Goal: Task Accomplishment & Management: Manage account settings

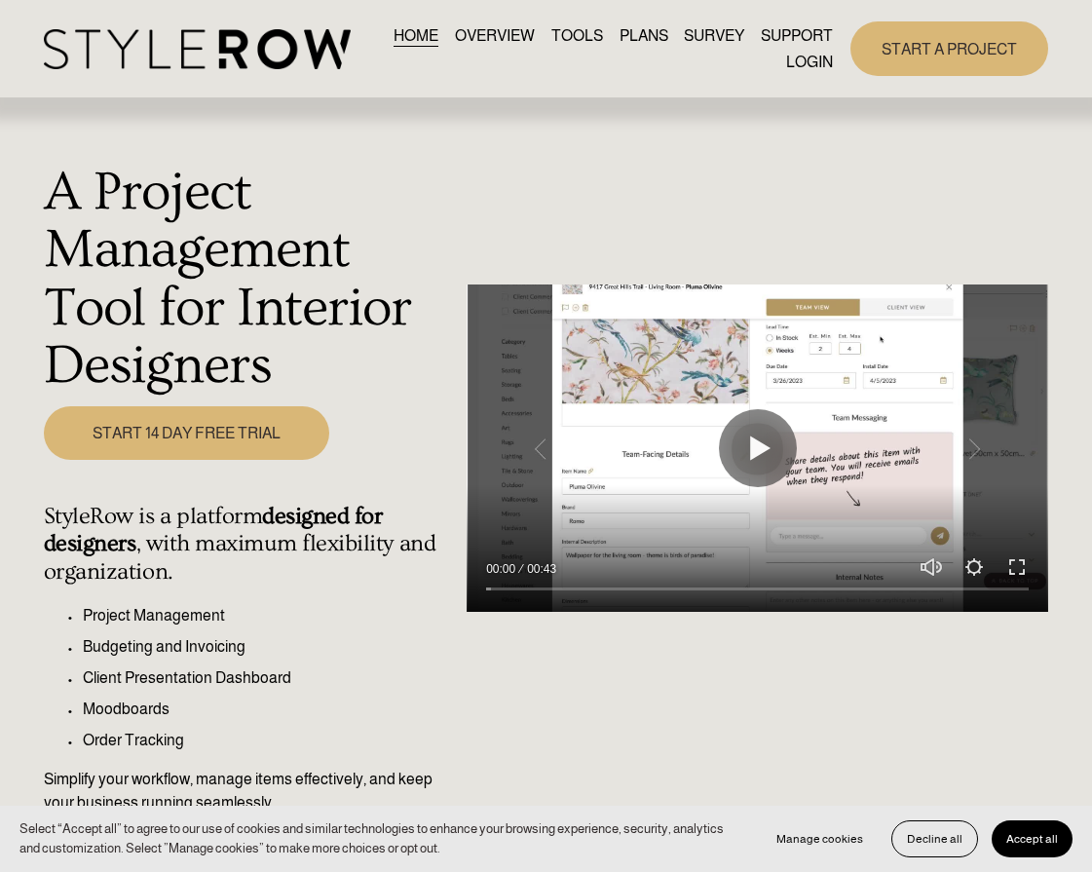
click at [811, 60] on link "LOGIN" at bounding box center [809, 62] width 47 height 26
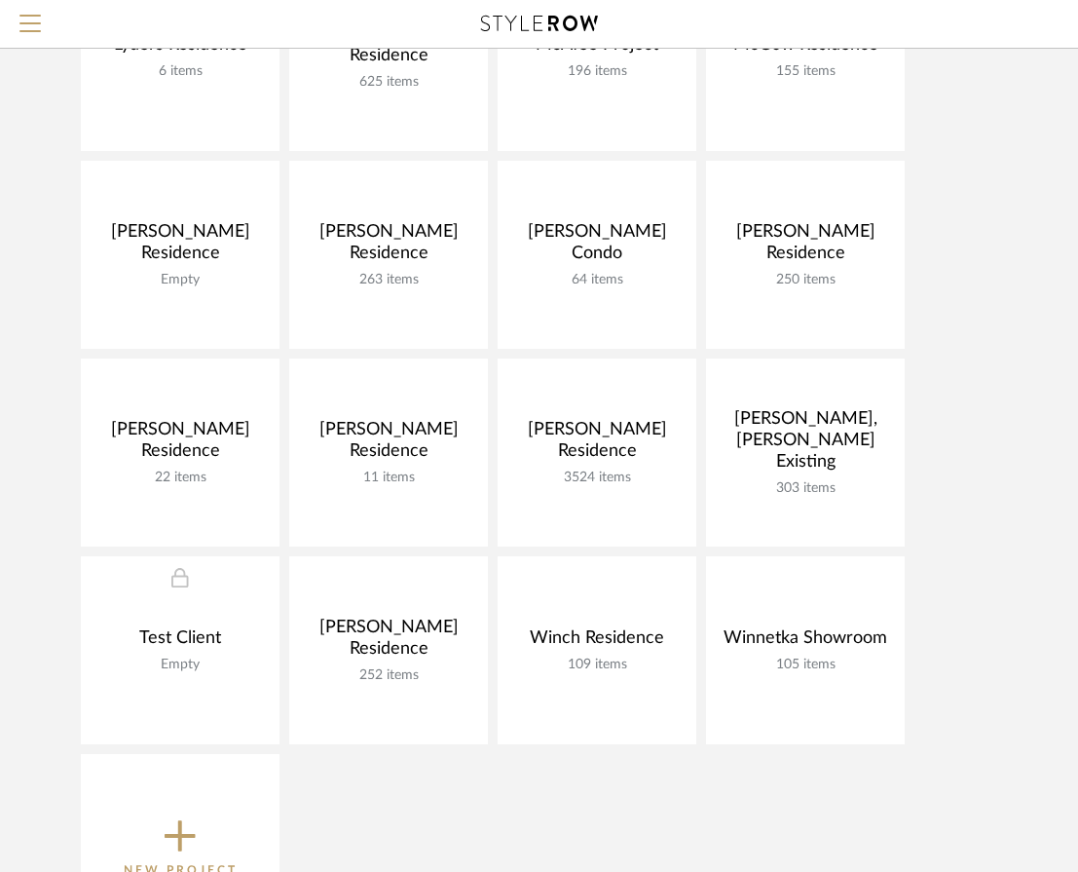
scroll to position [1304, 0]
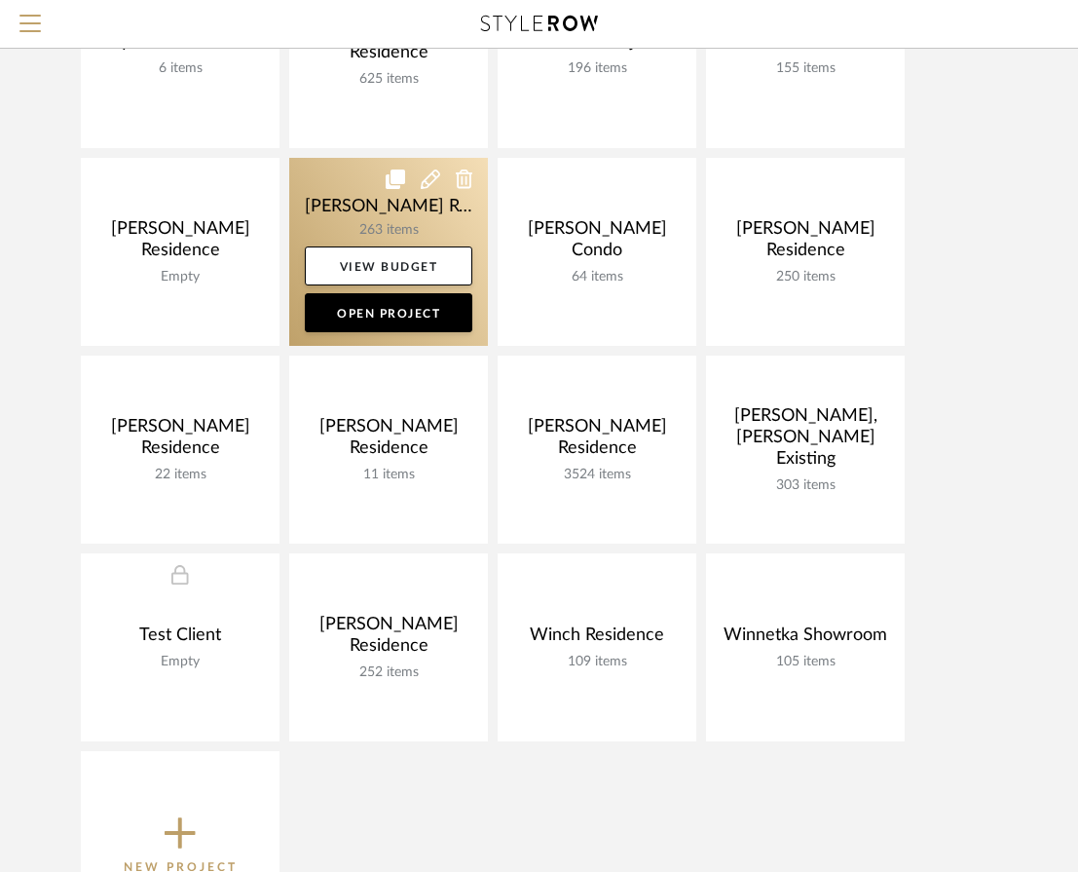
click at [385, 212] on link at bounding box center [388, 252] width 199 height 188
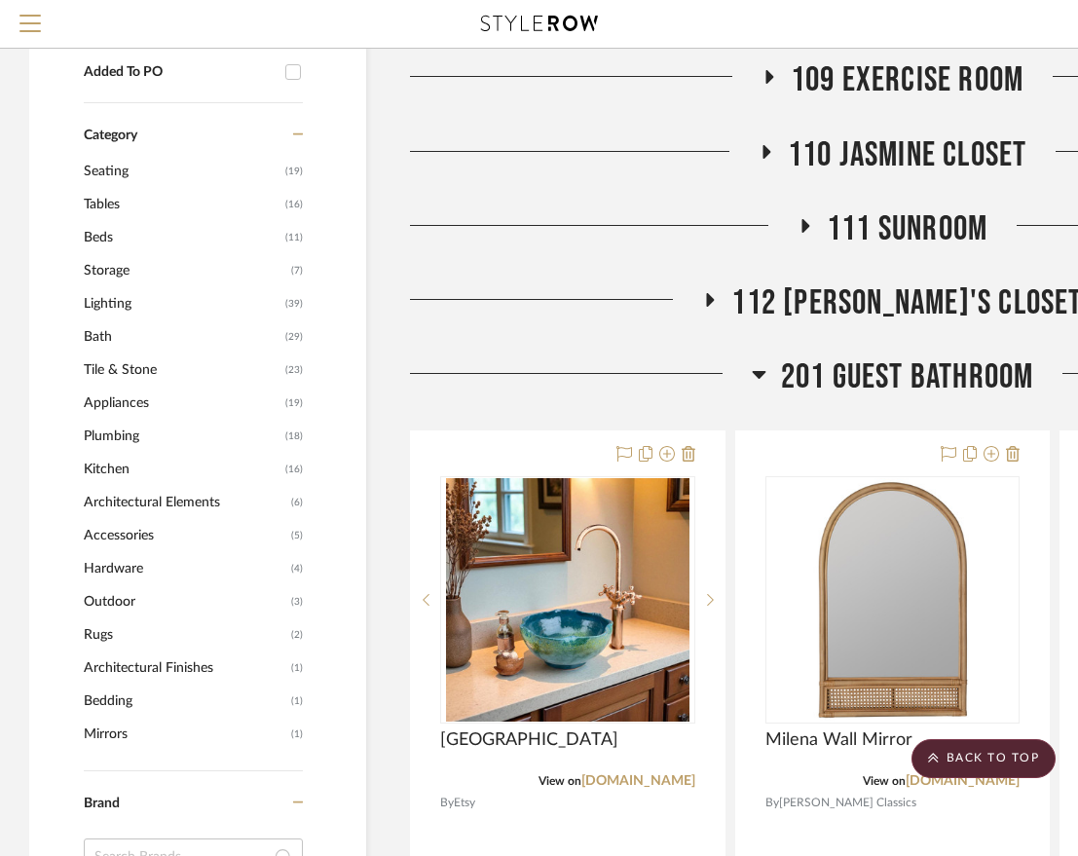
scroll to position [1105, 0]
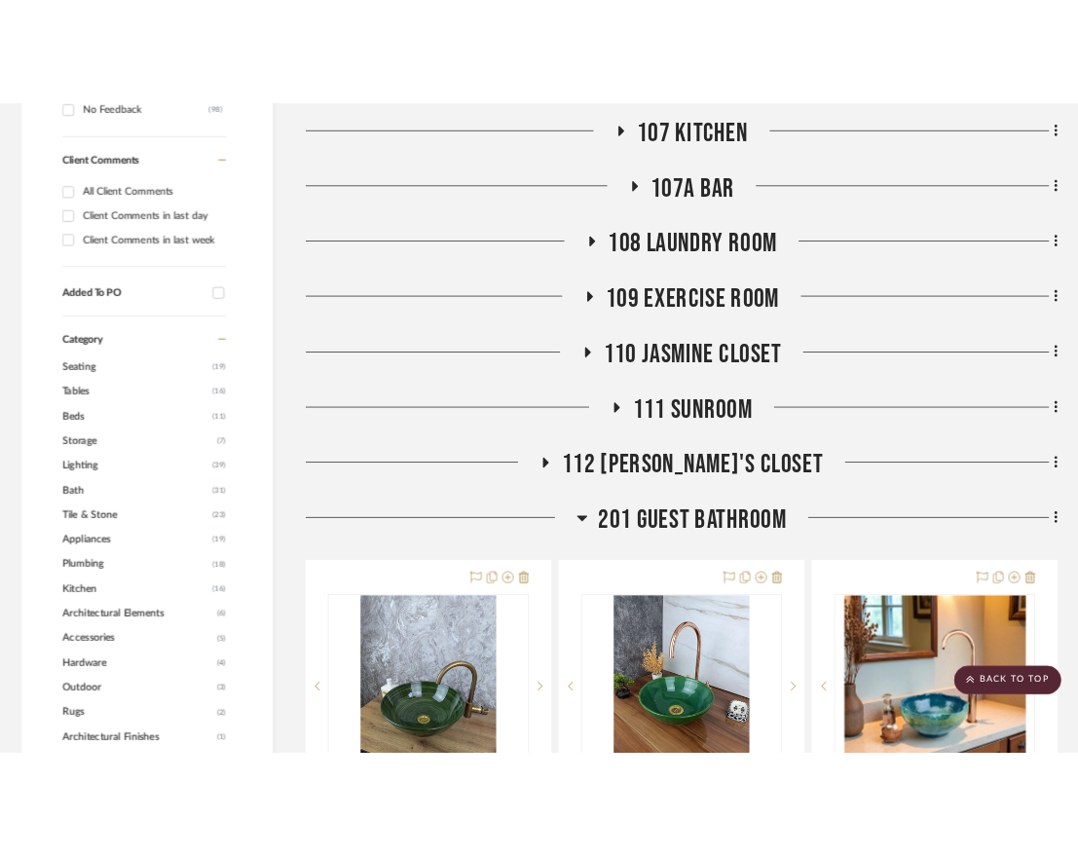
scroll to position [1054, 0]
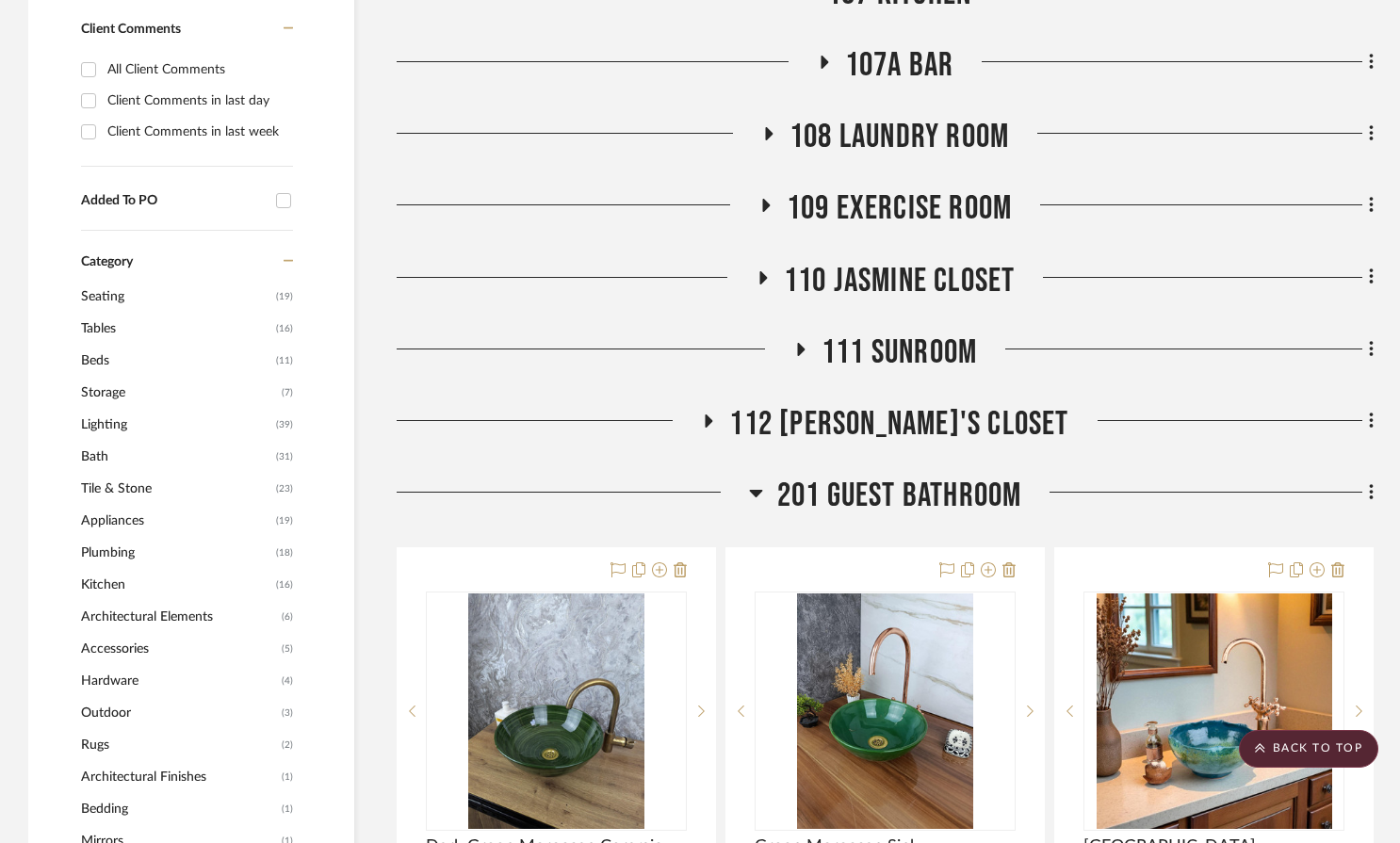
click at [749, 481] on icon at bounding box center [756, 492] width 15 height 22
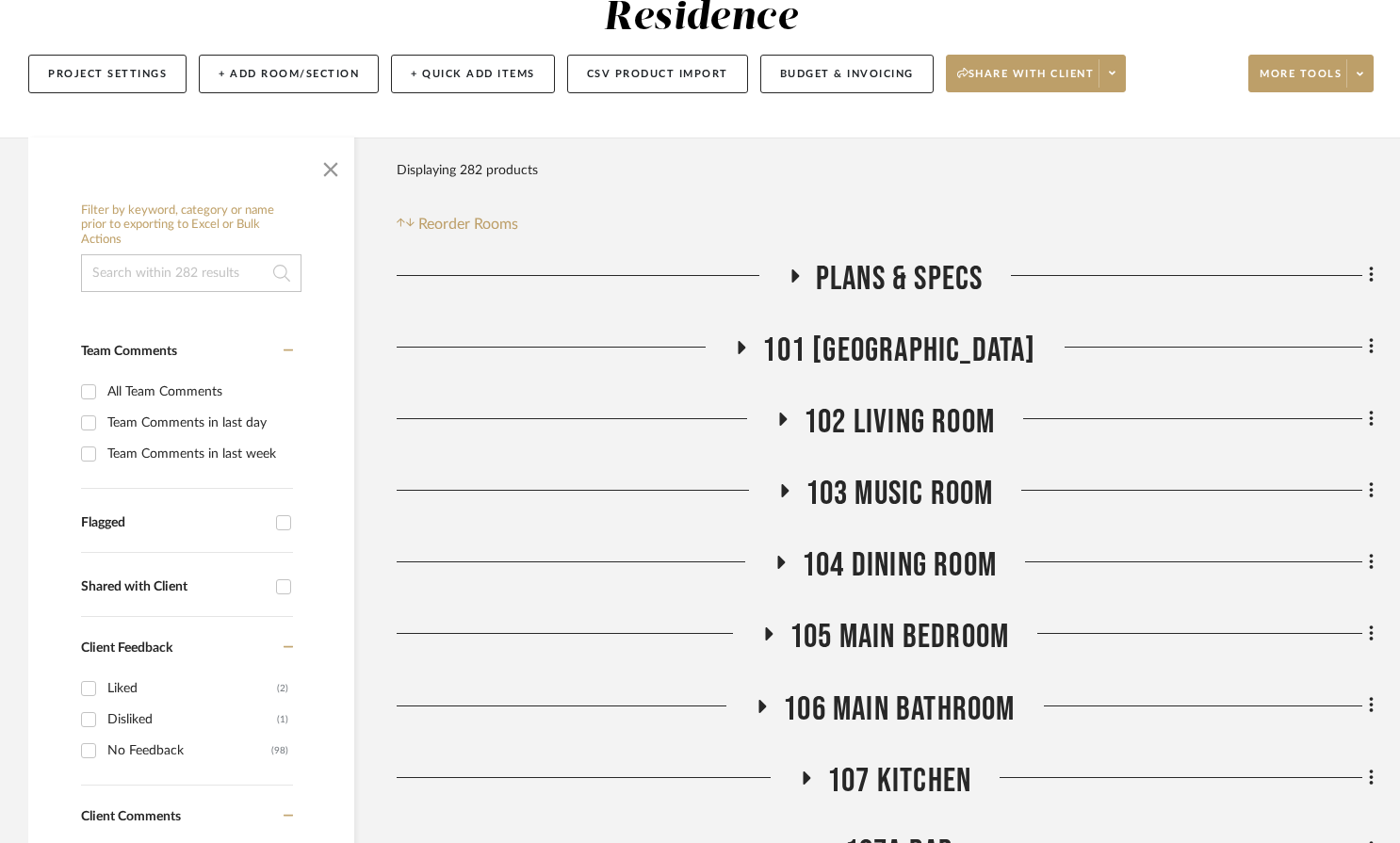
scroll to position [278, 0]
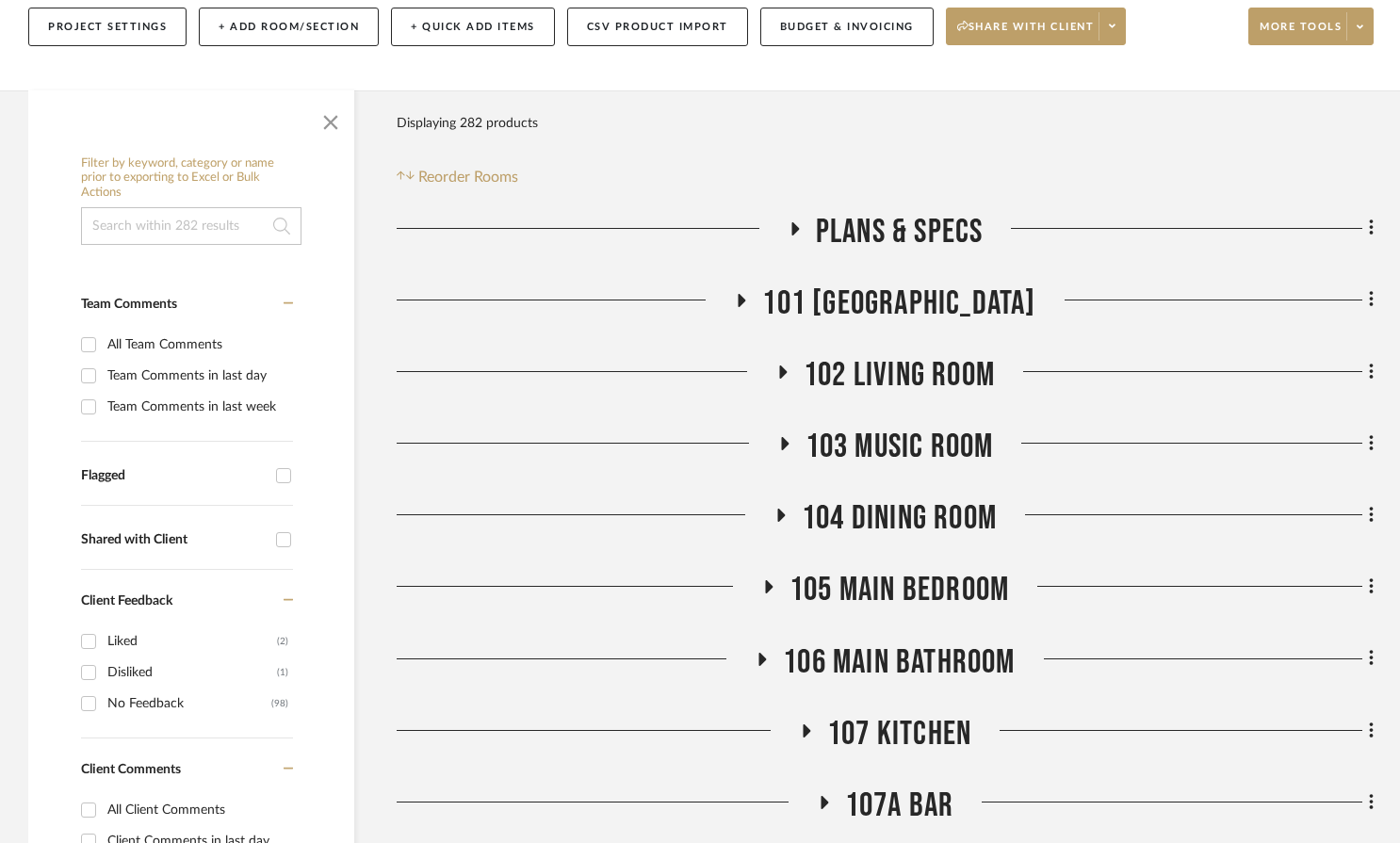
click at [876, 713] on span "107 Kitchen" at bounding box center [898, 734] width 144 height 41
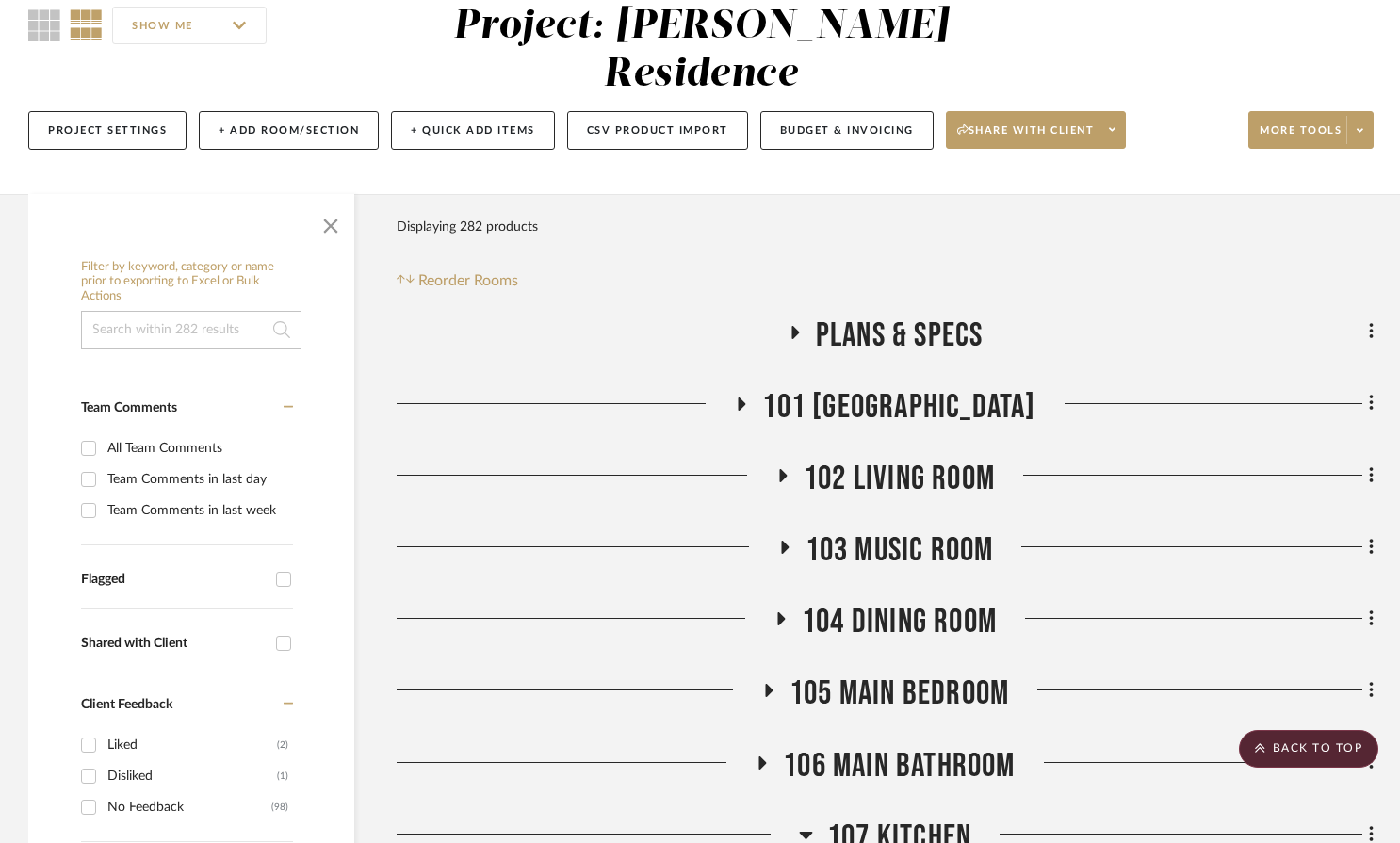
scroll to position [0, 0]
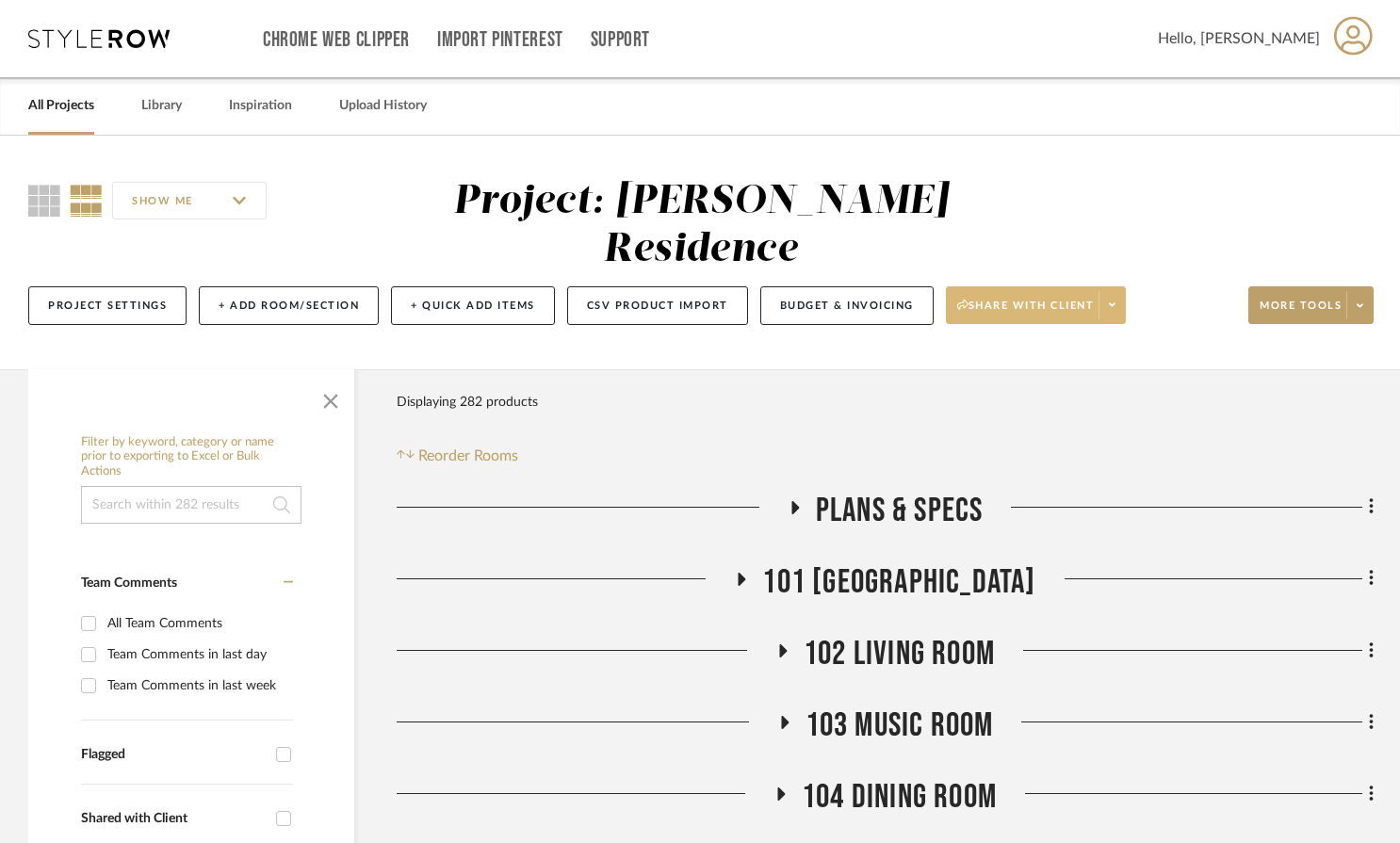
click at [1055, 299] on span "Share with client" at bounding box center [1026, 312] width 137 height 28
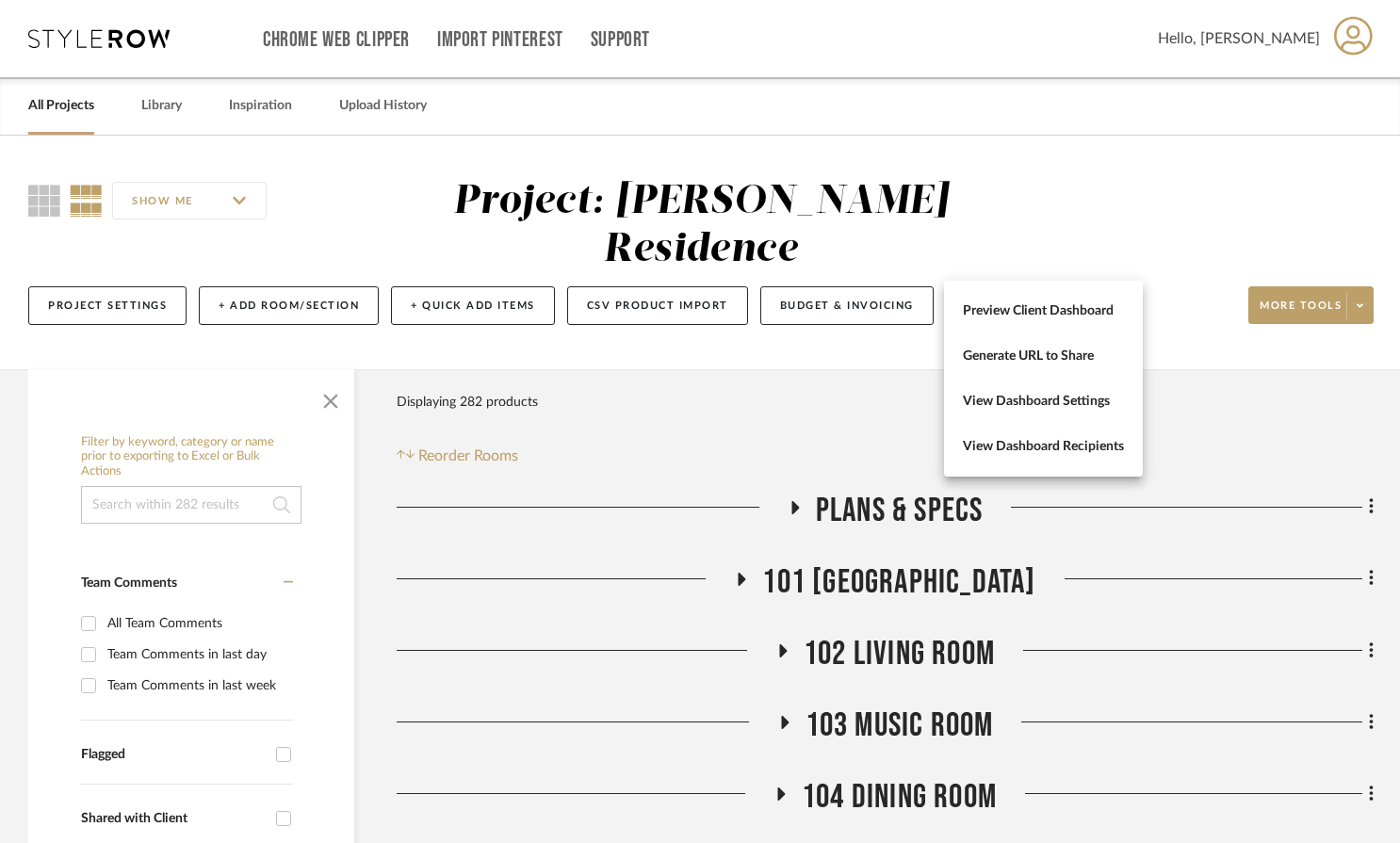
click at [1055, 254] on div at bounding box center [700, 422] width 1400 height 843
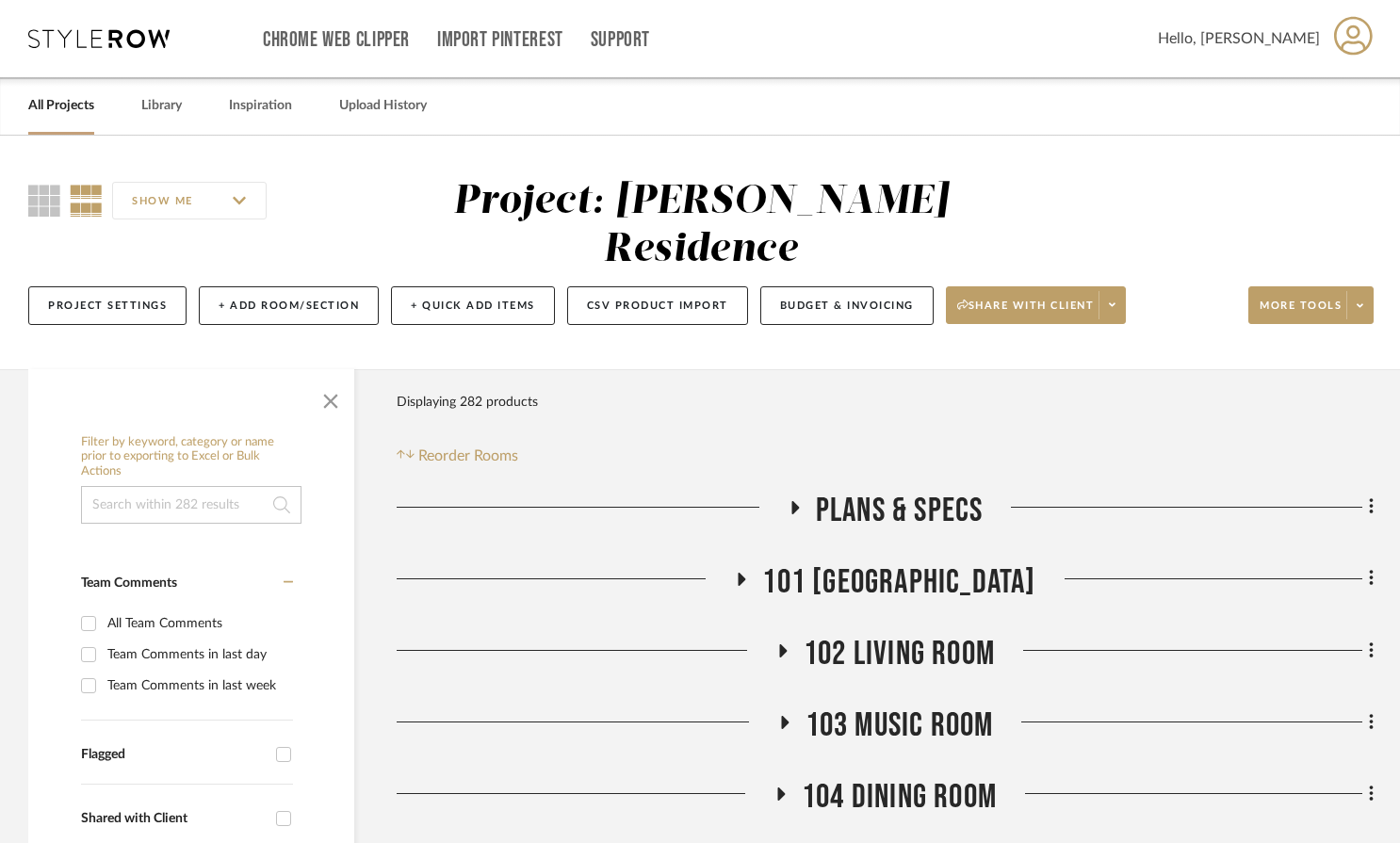
click at [1055, 299] on span "More tools" at bounding box center [1300, 312] width 82 height 28
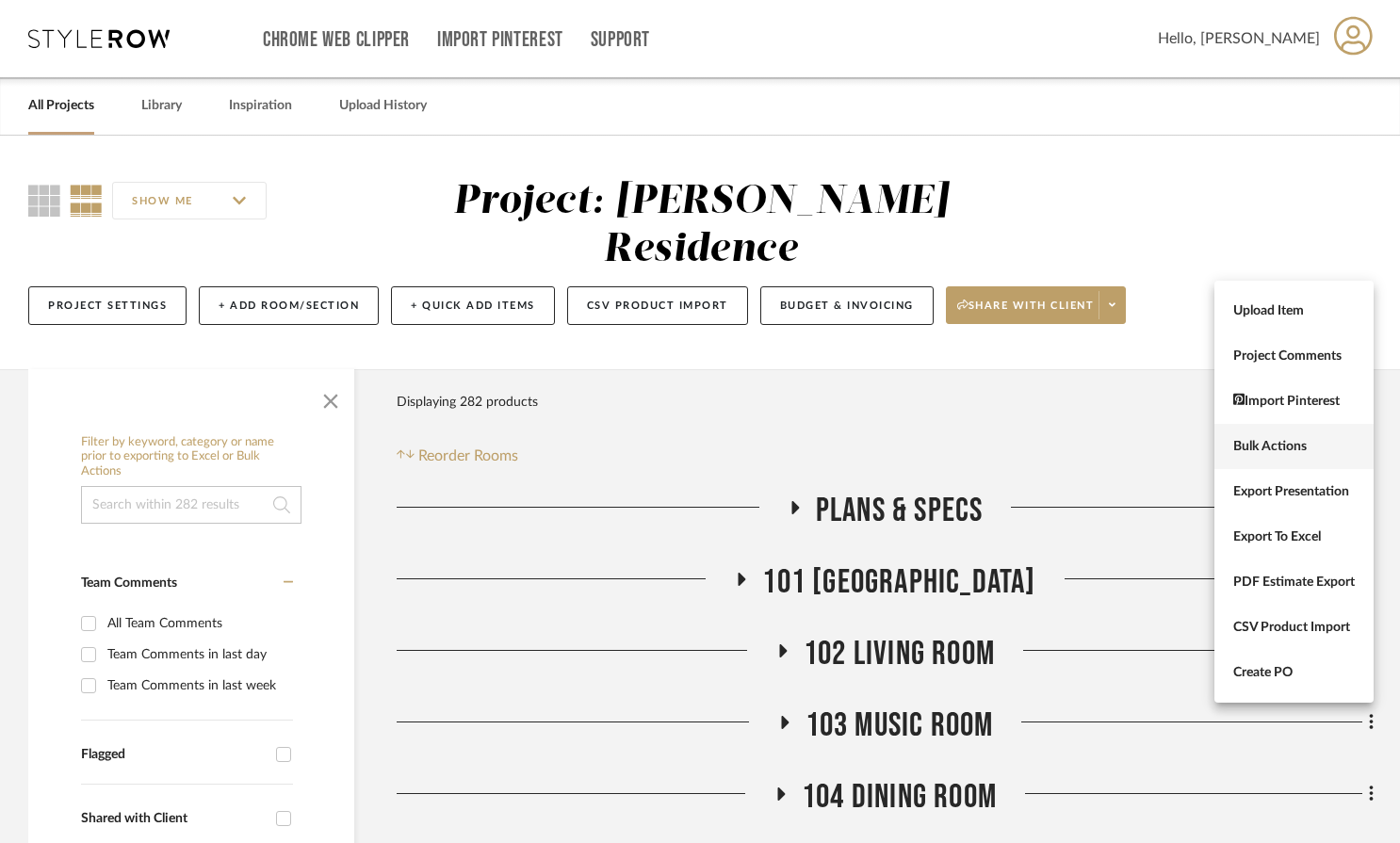
click at [1055, 449] on span "Bulk Actions" at bounding box center [1294, 447] width 122 height 16
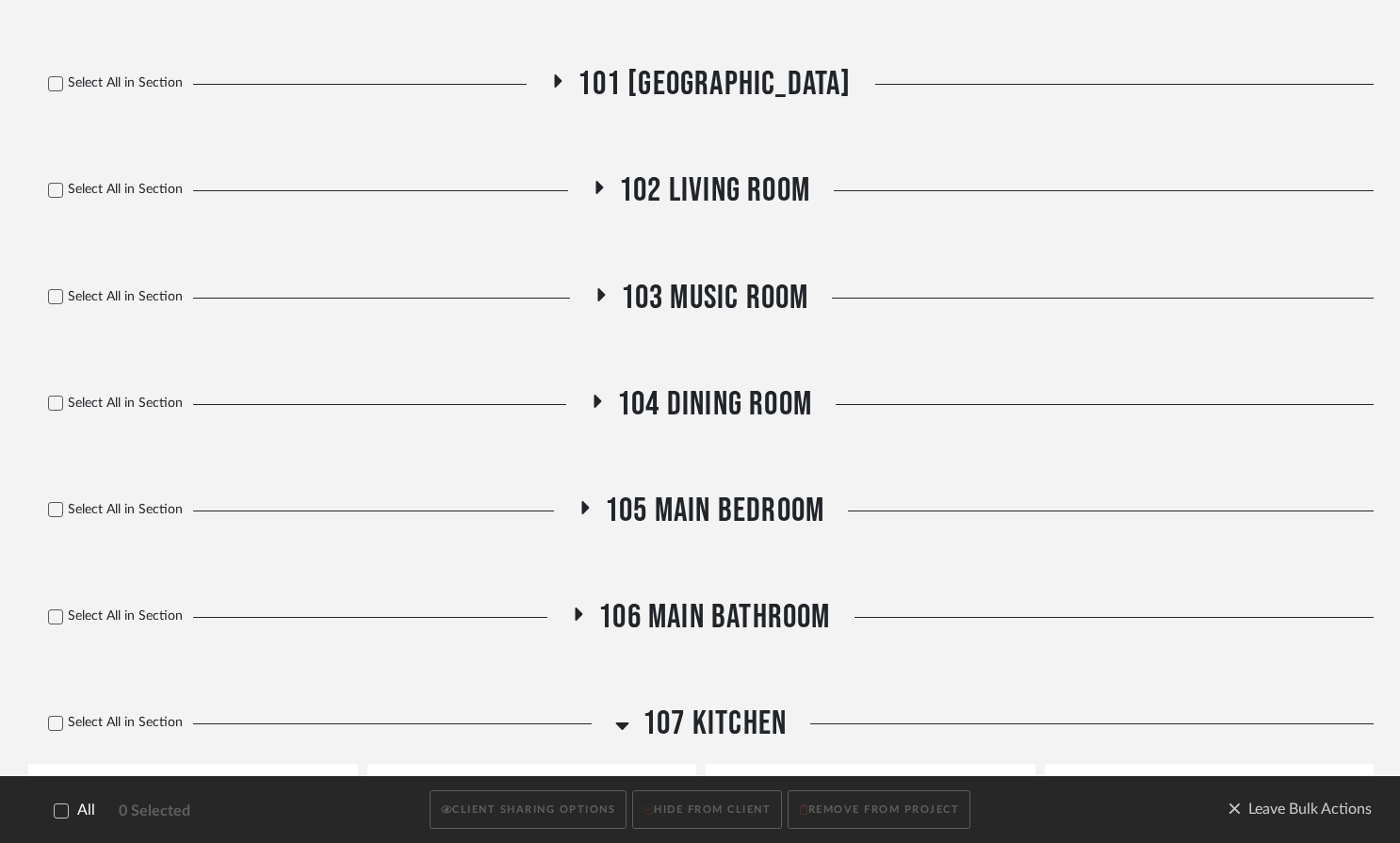
scroll to position [756, 0]
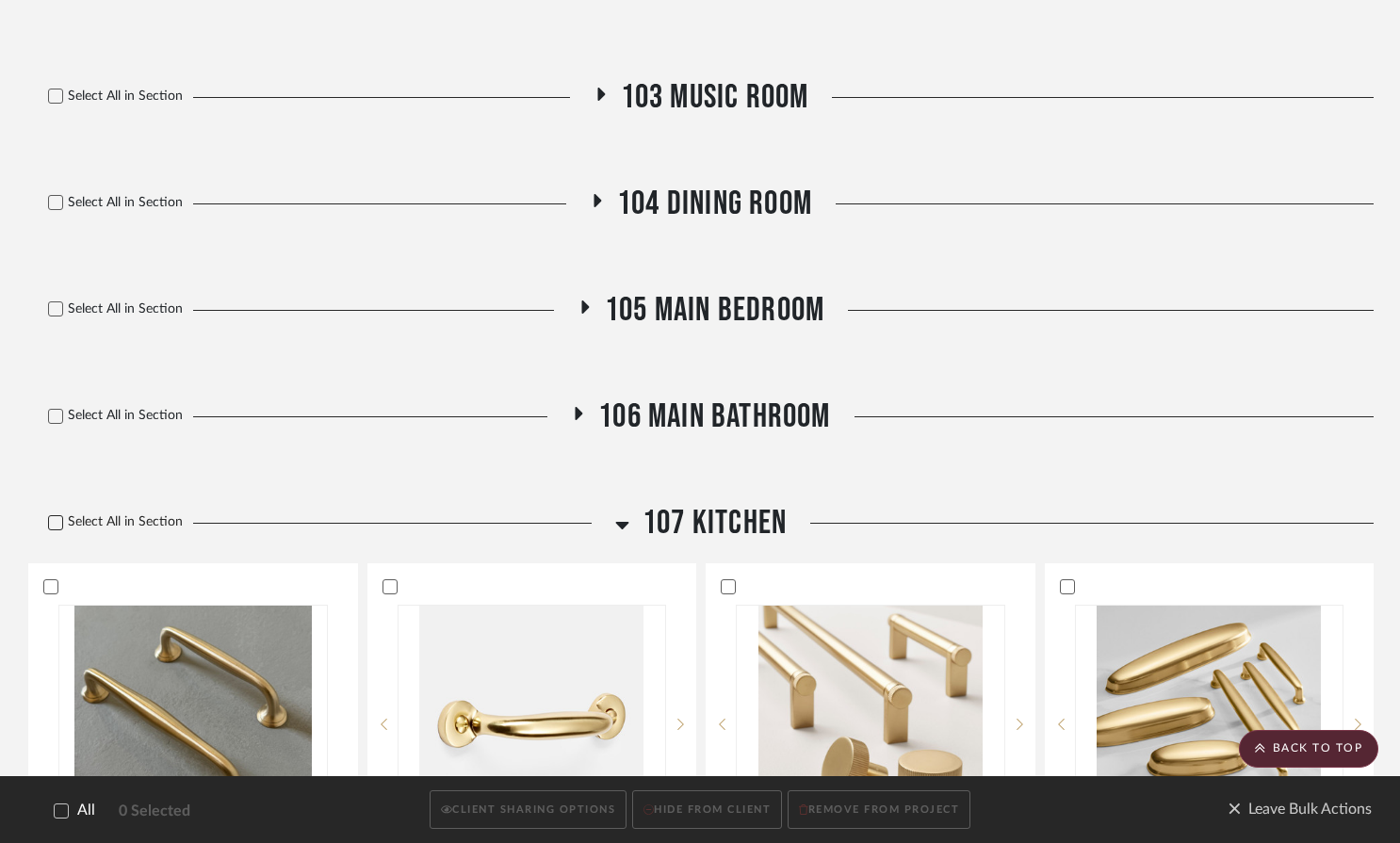
click at [54, 516] on icon at bounding box center [56, 523] width 14 height 14
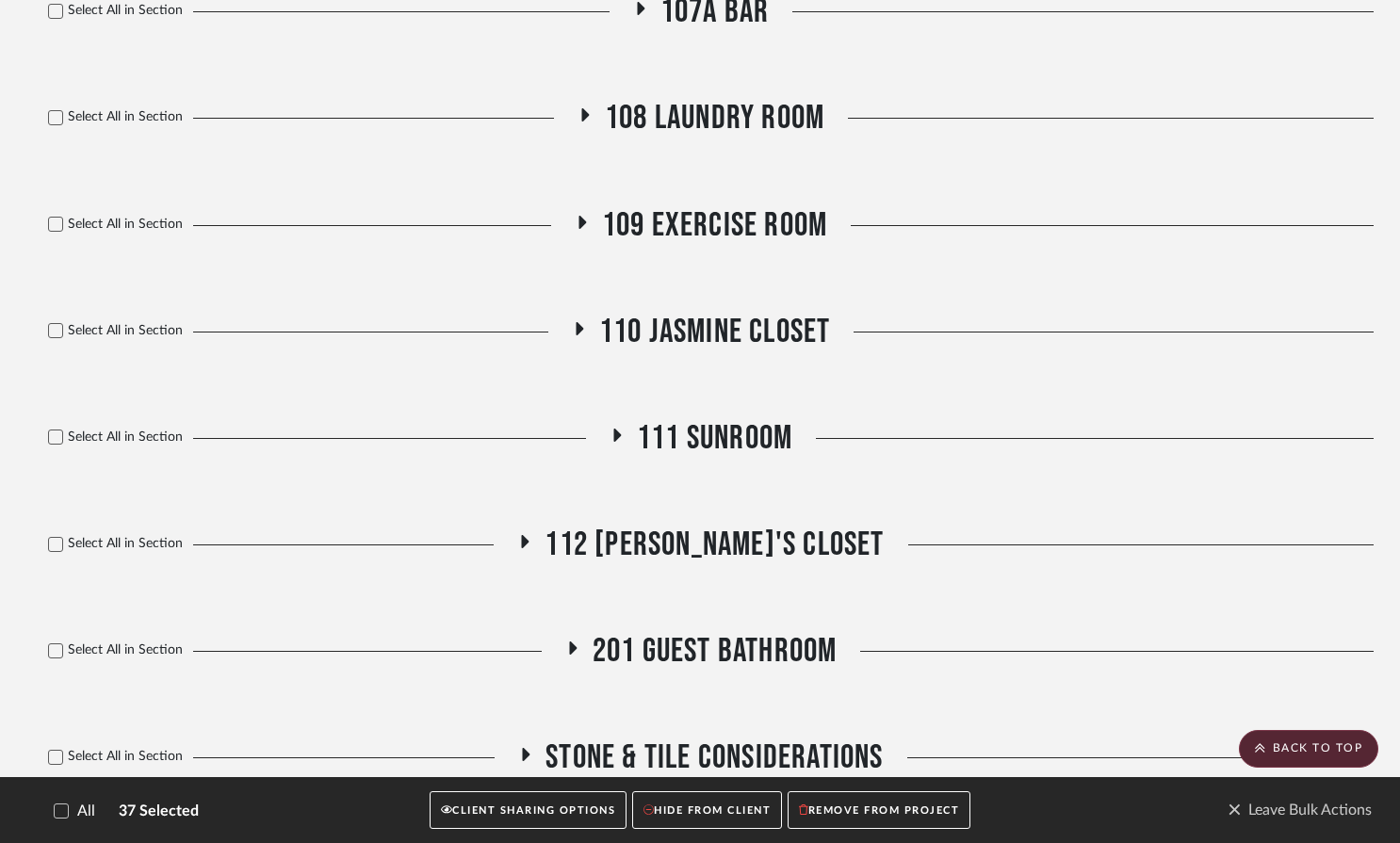
scroll to position [6882, 0]
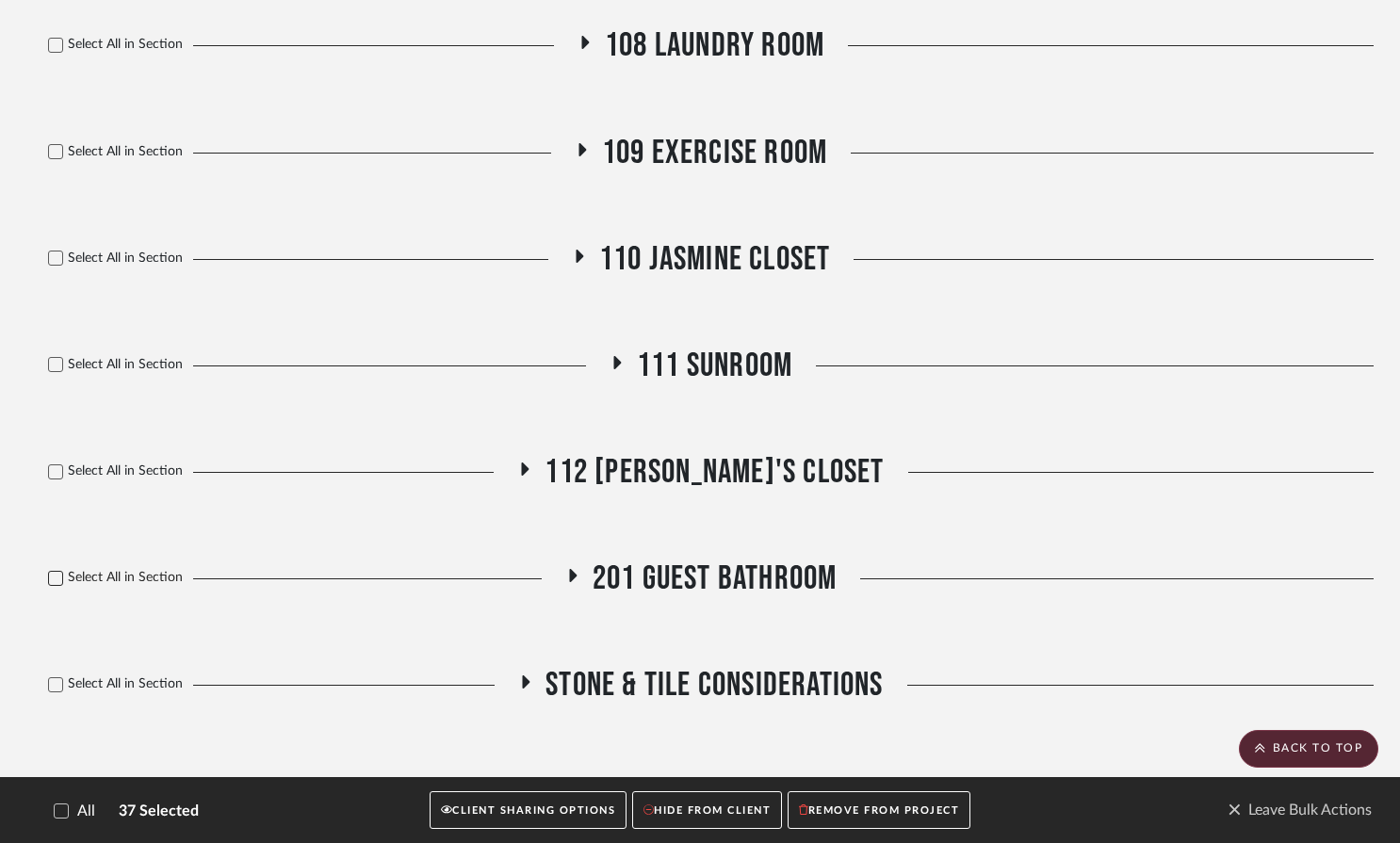
click at [55, 571] on icon at bounding box center [56, 578] width 14 height 14
click at [513, 811] on button "CLIENT SHARING OPTIONS" at bounding box center [528, 810] width 197 height 39
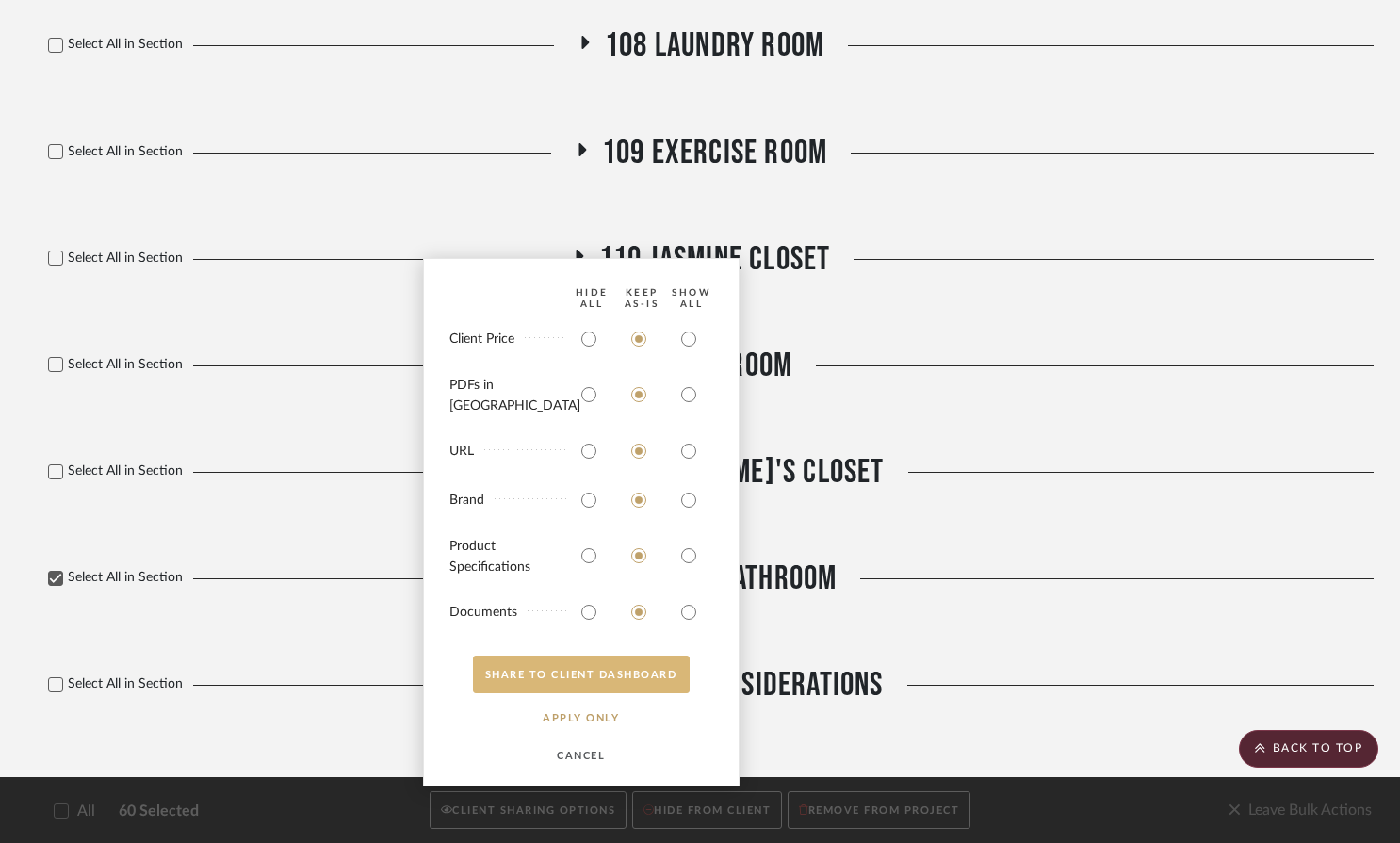
click at [615, 681] on button "SHARE TO CLIENT Dashboard" at bounding box center [581, 674] width 217 height 38
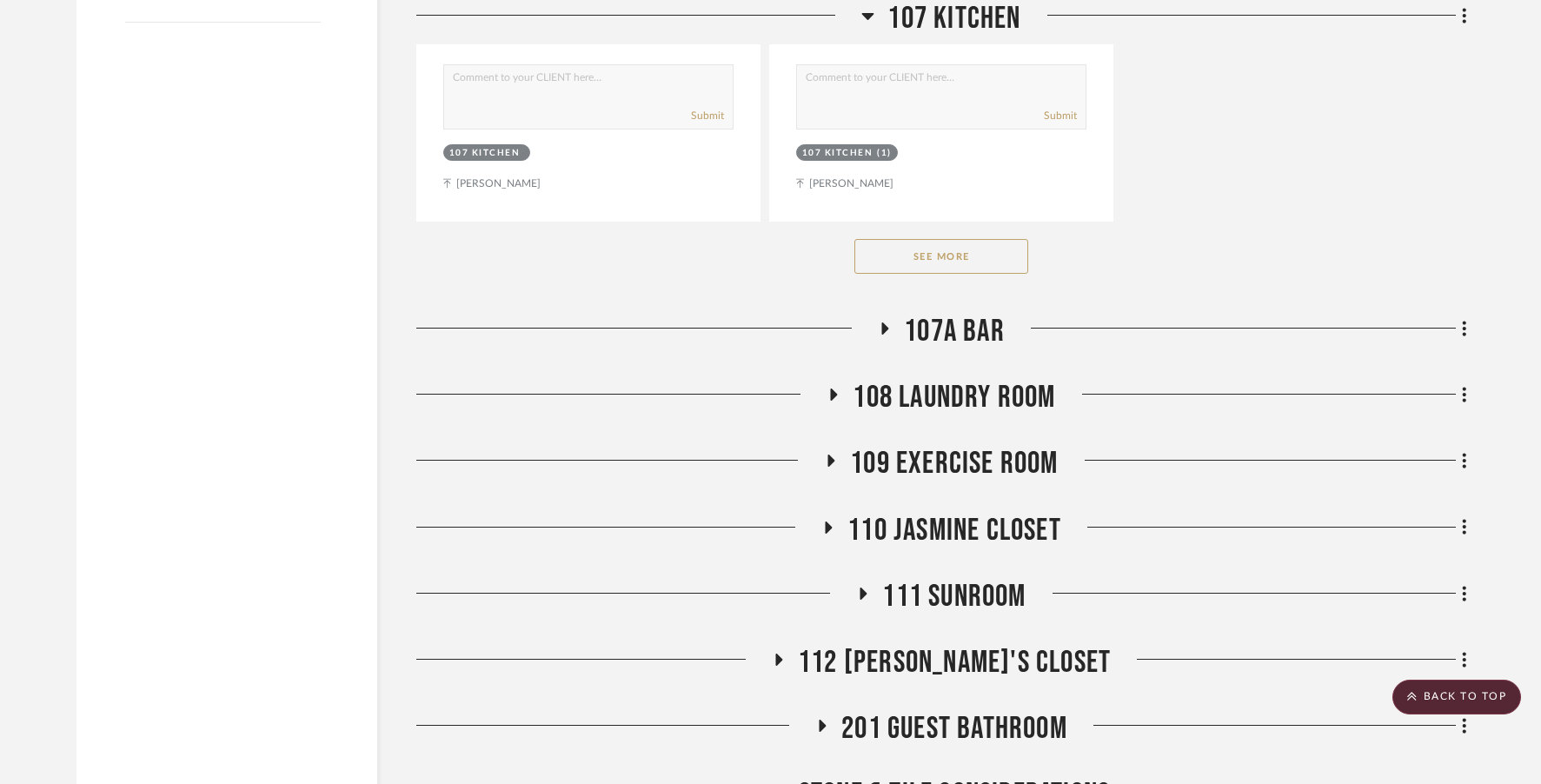
scroll to position [3038, 0]
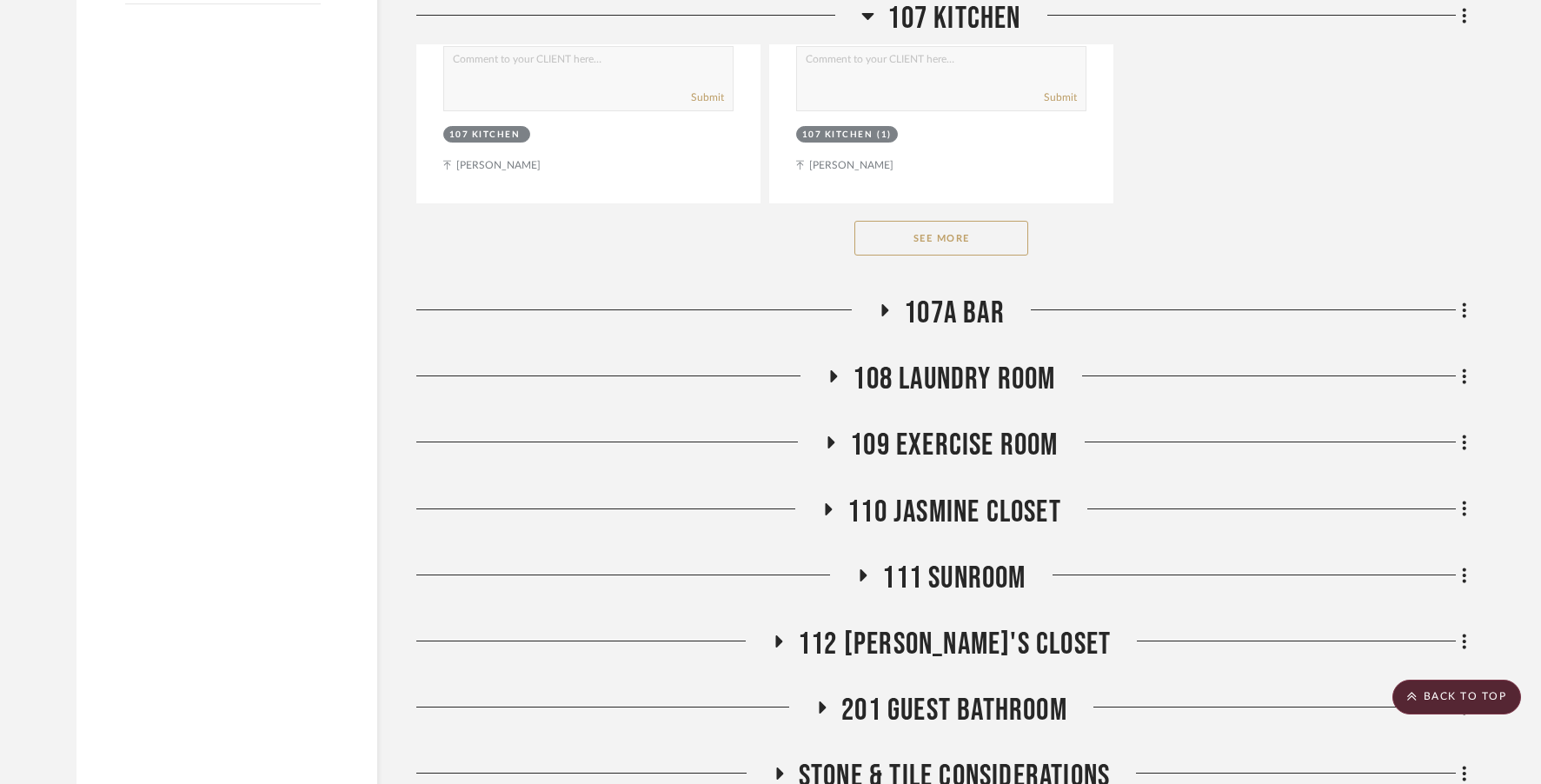
click at [958, 310] on span "107A Bar" at bounding box center [954, 313] width 101 height 37
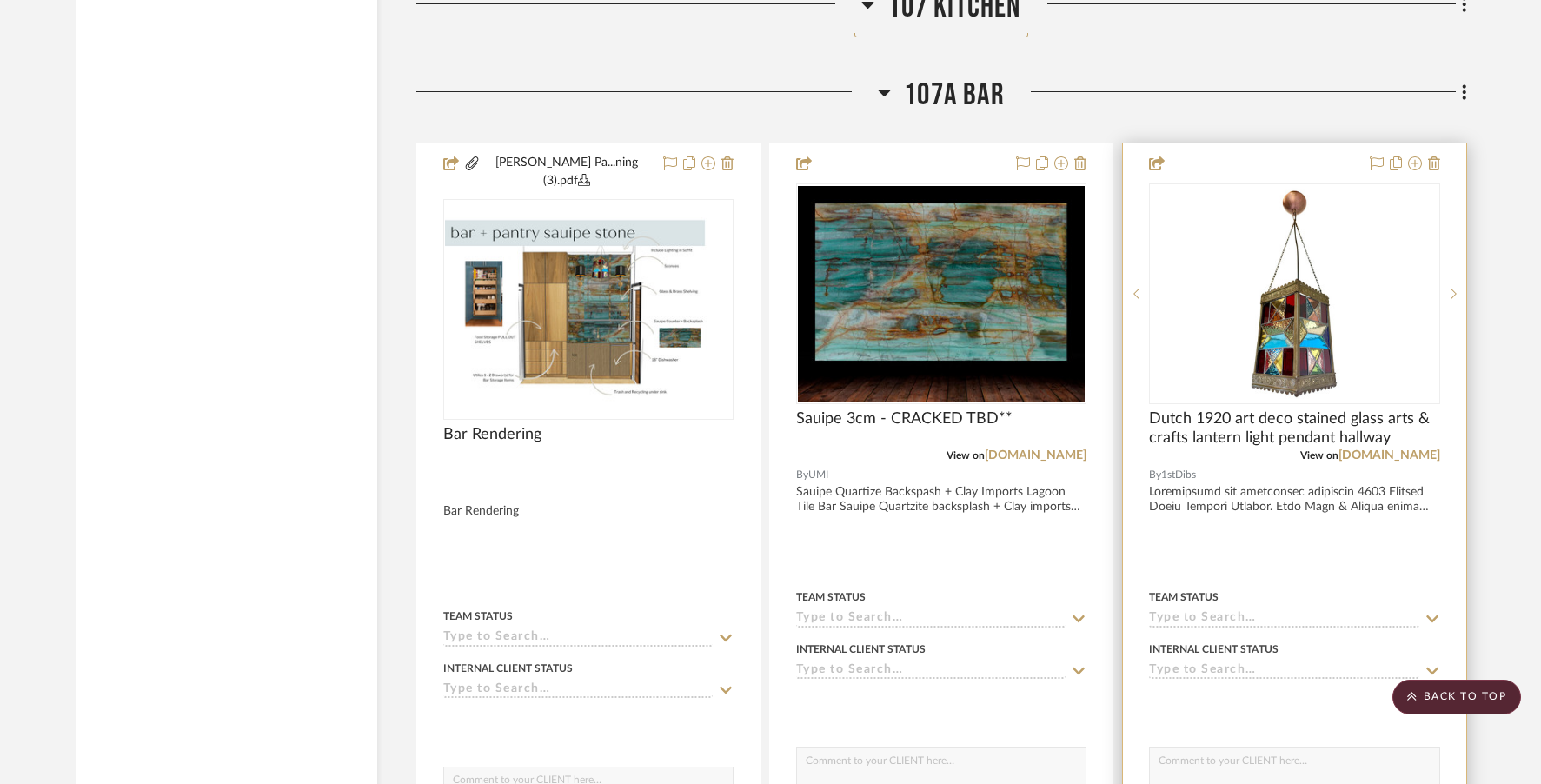
scroll to position [3264, 0]
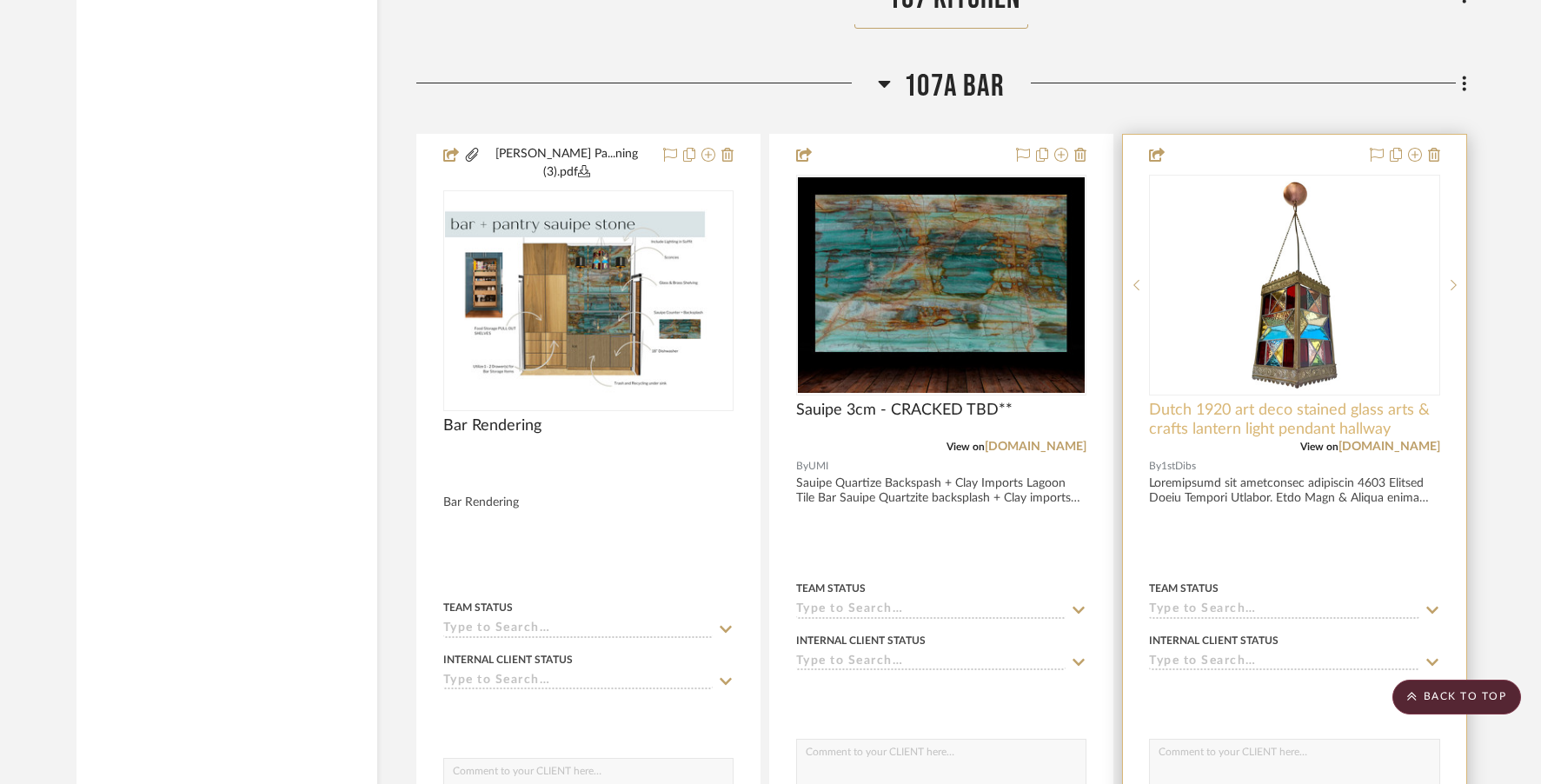
click at [973, 417] on span "Dutch 1920 art deco stained glass arts & crafts lantern light pendant hallway" at bounding box center [1294, 419] width 290 height 38
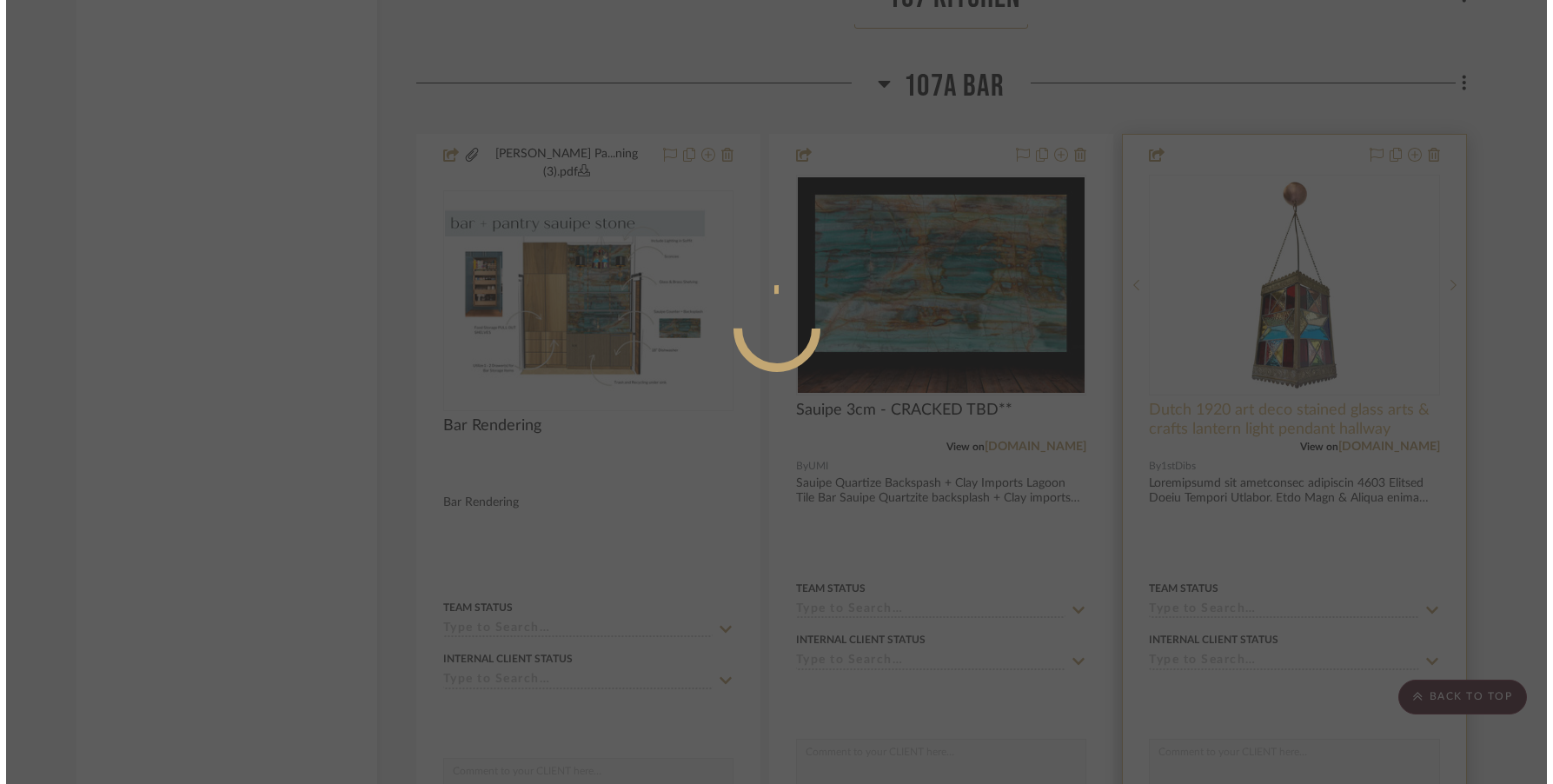
scroll to position [0, 0]
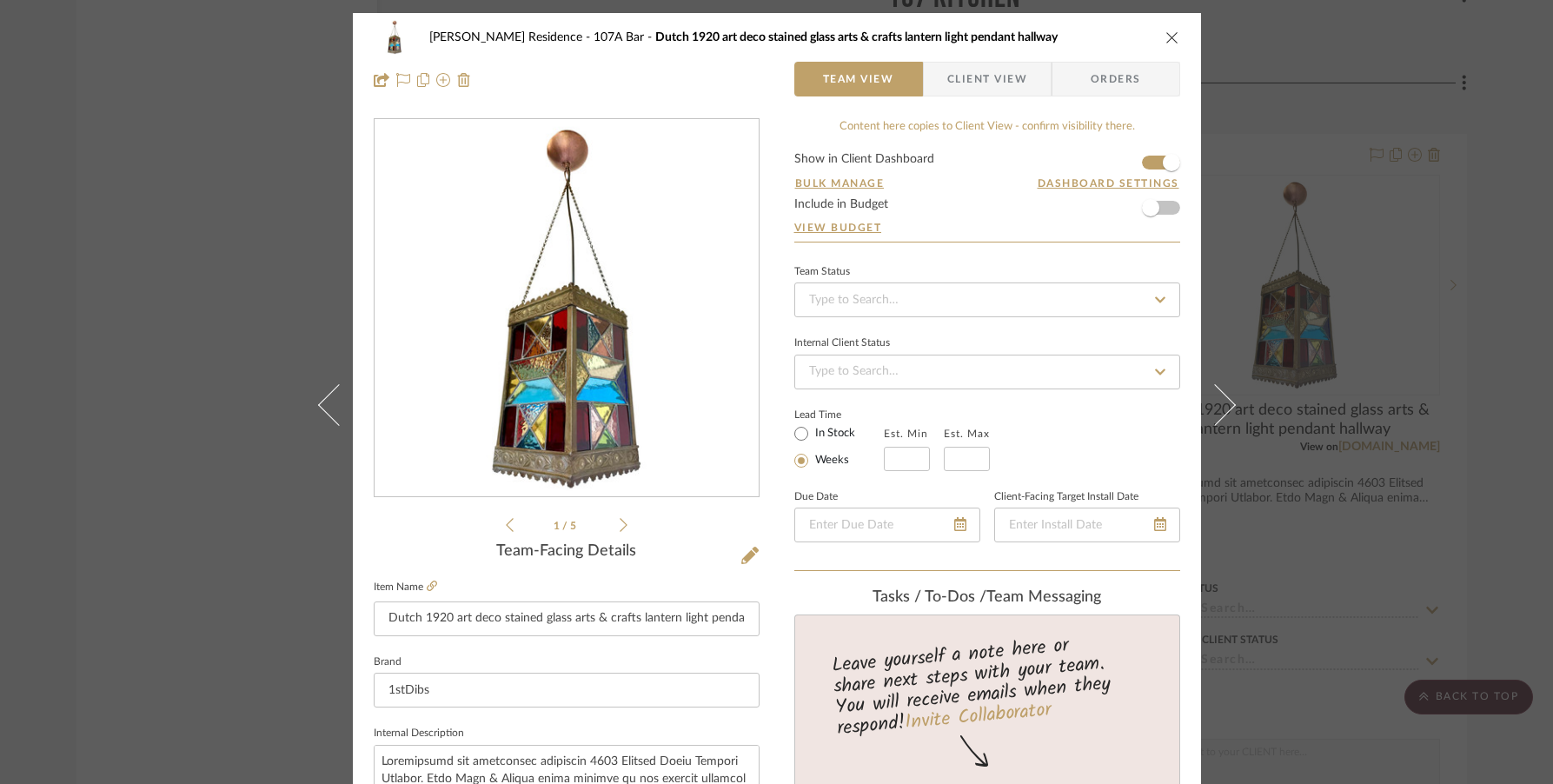
click at [573, 442] on img "0" at bounding box center [566, 308] width 377 height 377
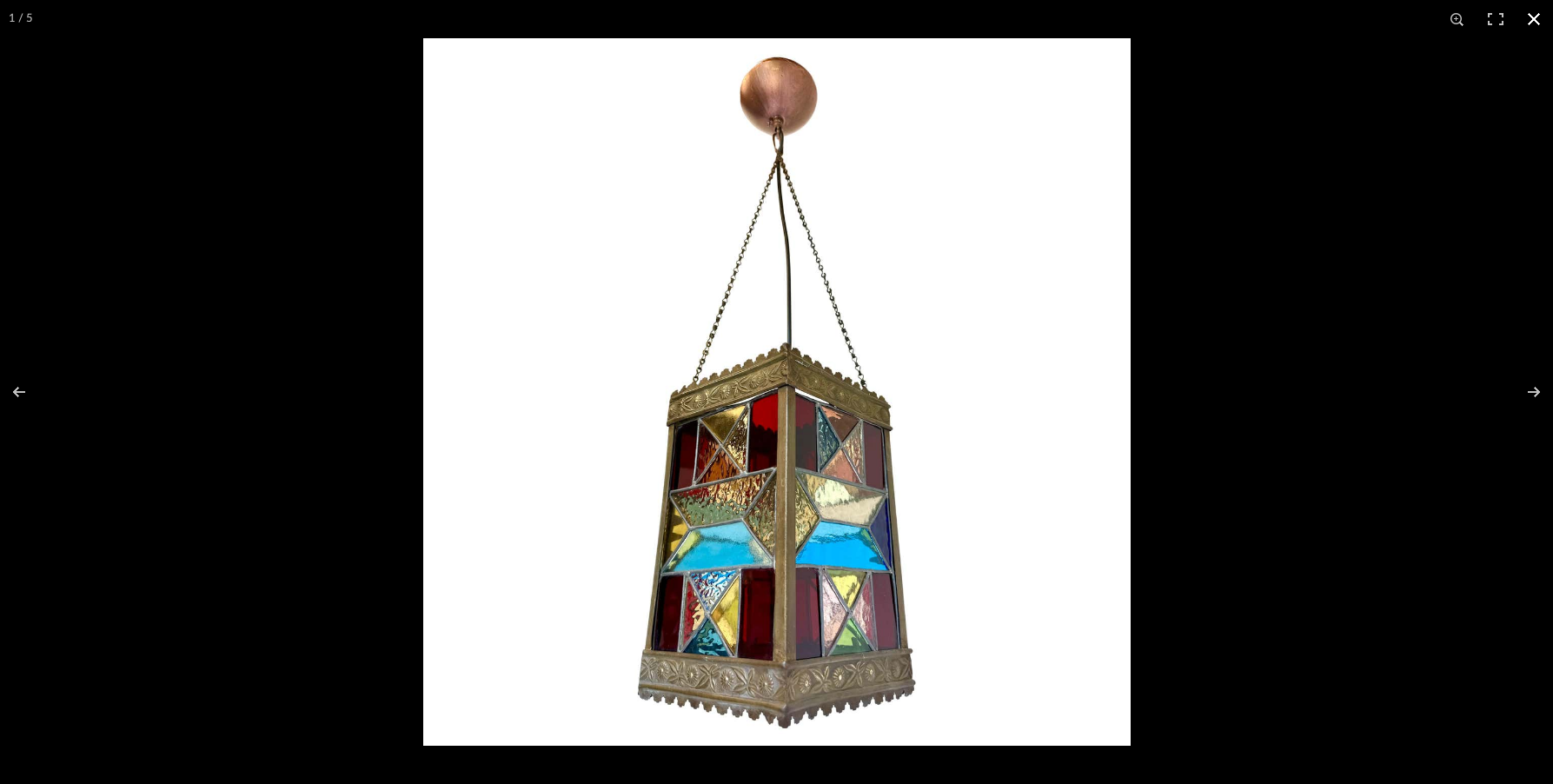
click at [973, 15] on button at bounding box center [1533, 19] width 38 height 38
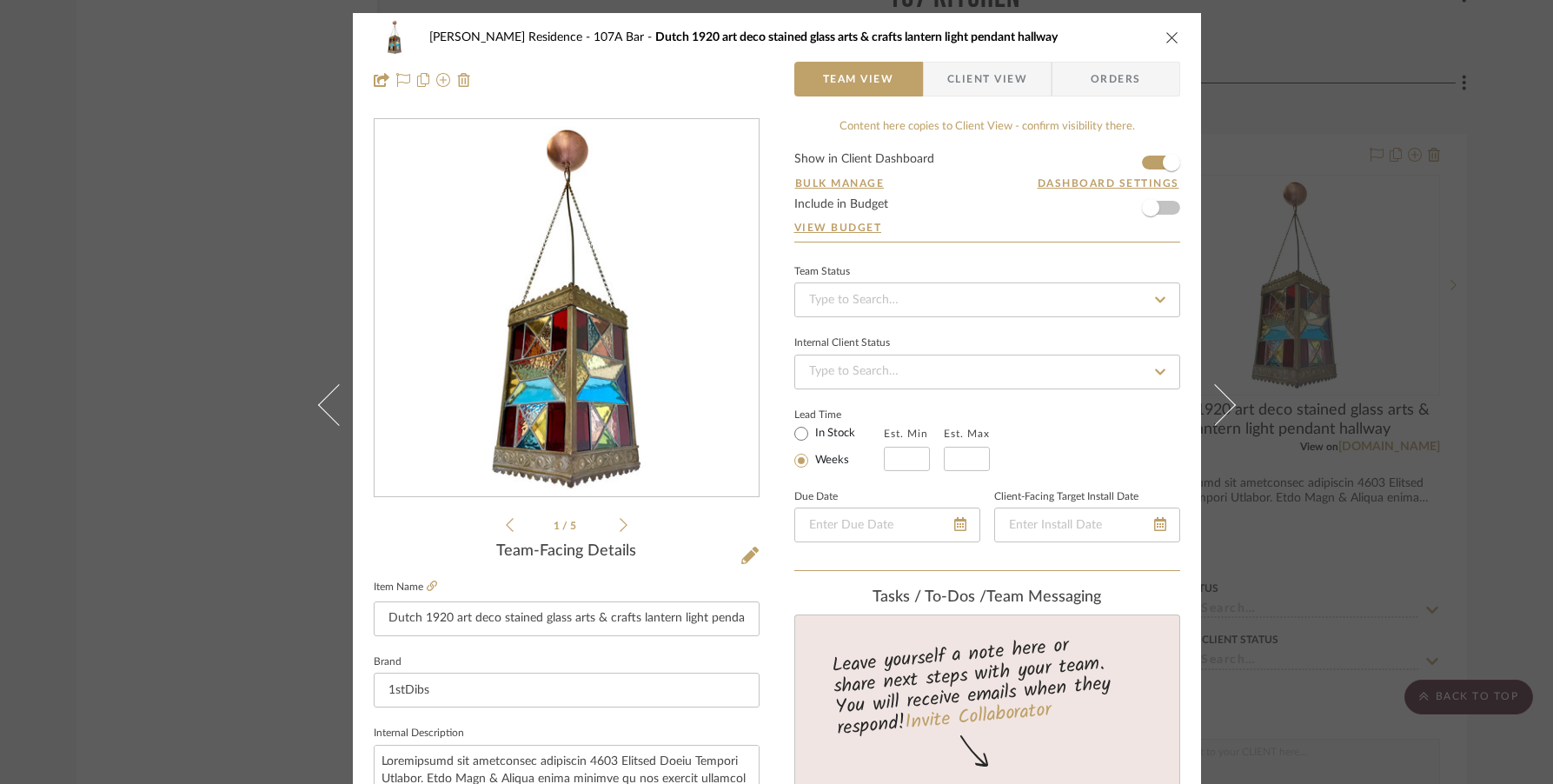
click at [973, 46] on div "[PERSON_NAME] Residence 107A Bar Dutch 1920 art deco stained glass arts & craft…" at bounding box center [777, 37] width 806 height 35
click at [973, 31] on icon "close" at bounding box center [1172, 37] width 14 height 14
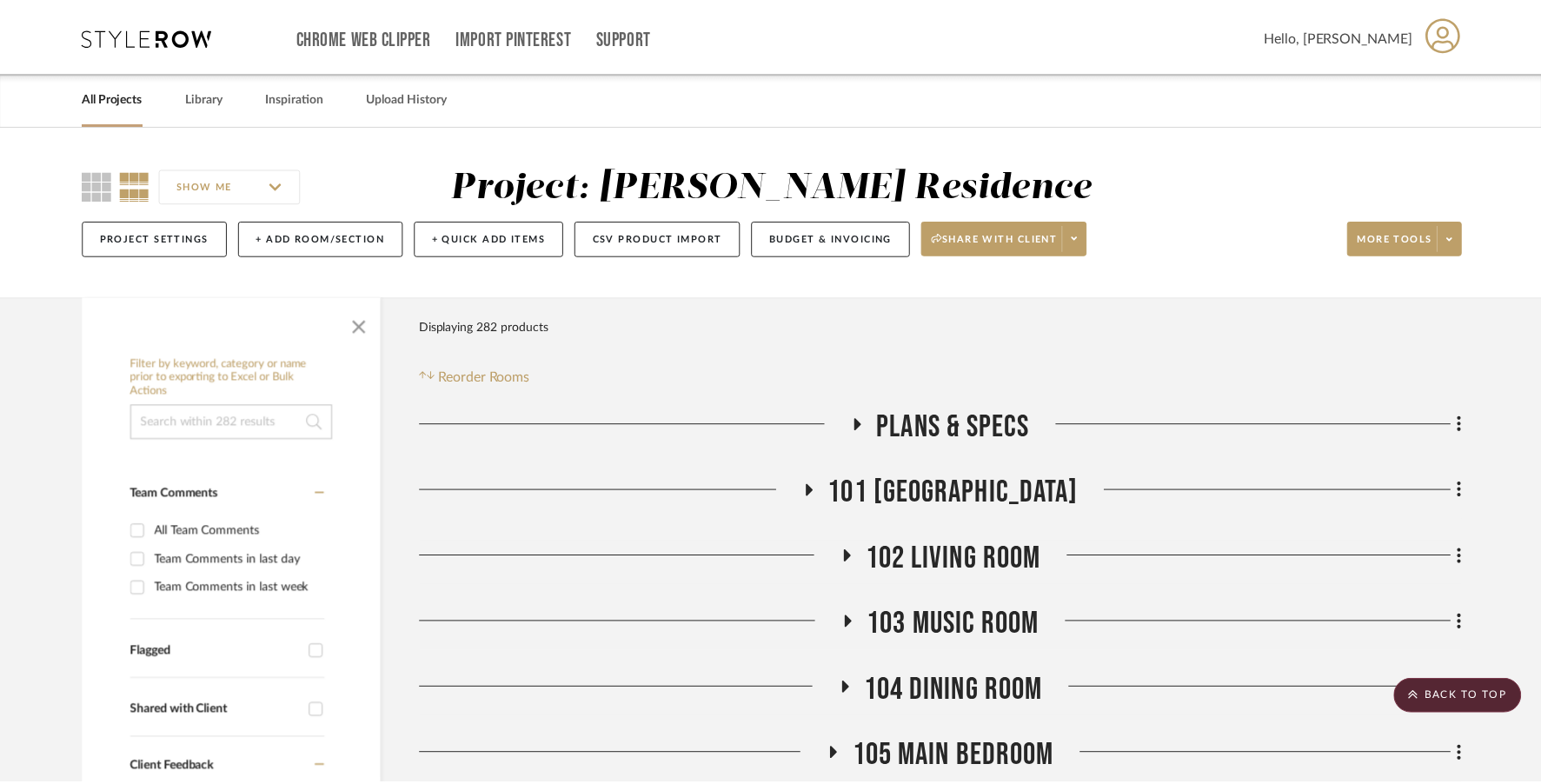
scroll to position [3264, 0]
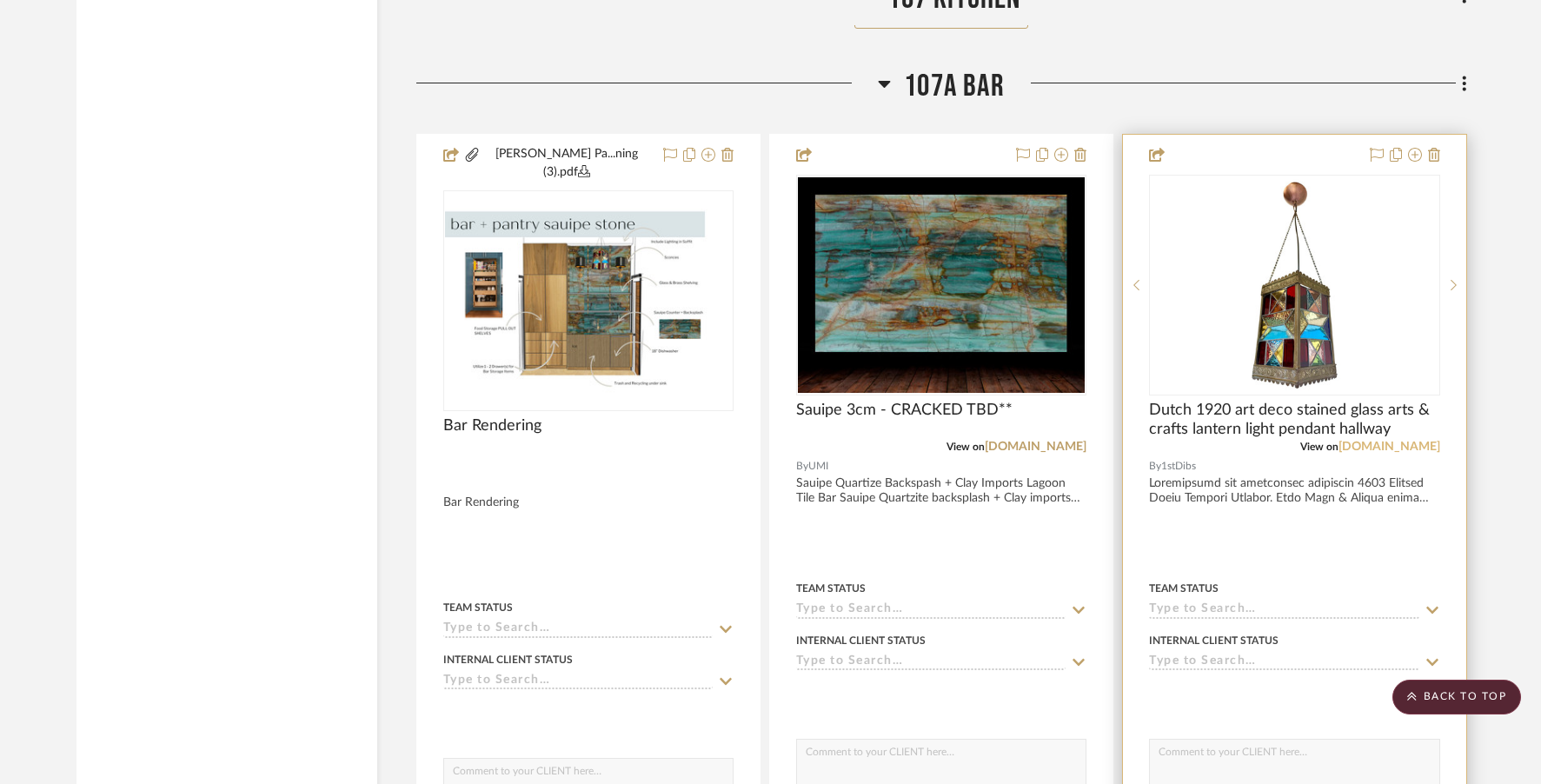
click at [973, 441] on link "[DOMAIN_NAME]" at bounding box center [1389, 447] width 102 height 12
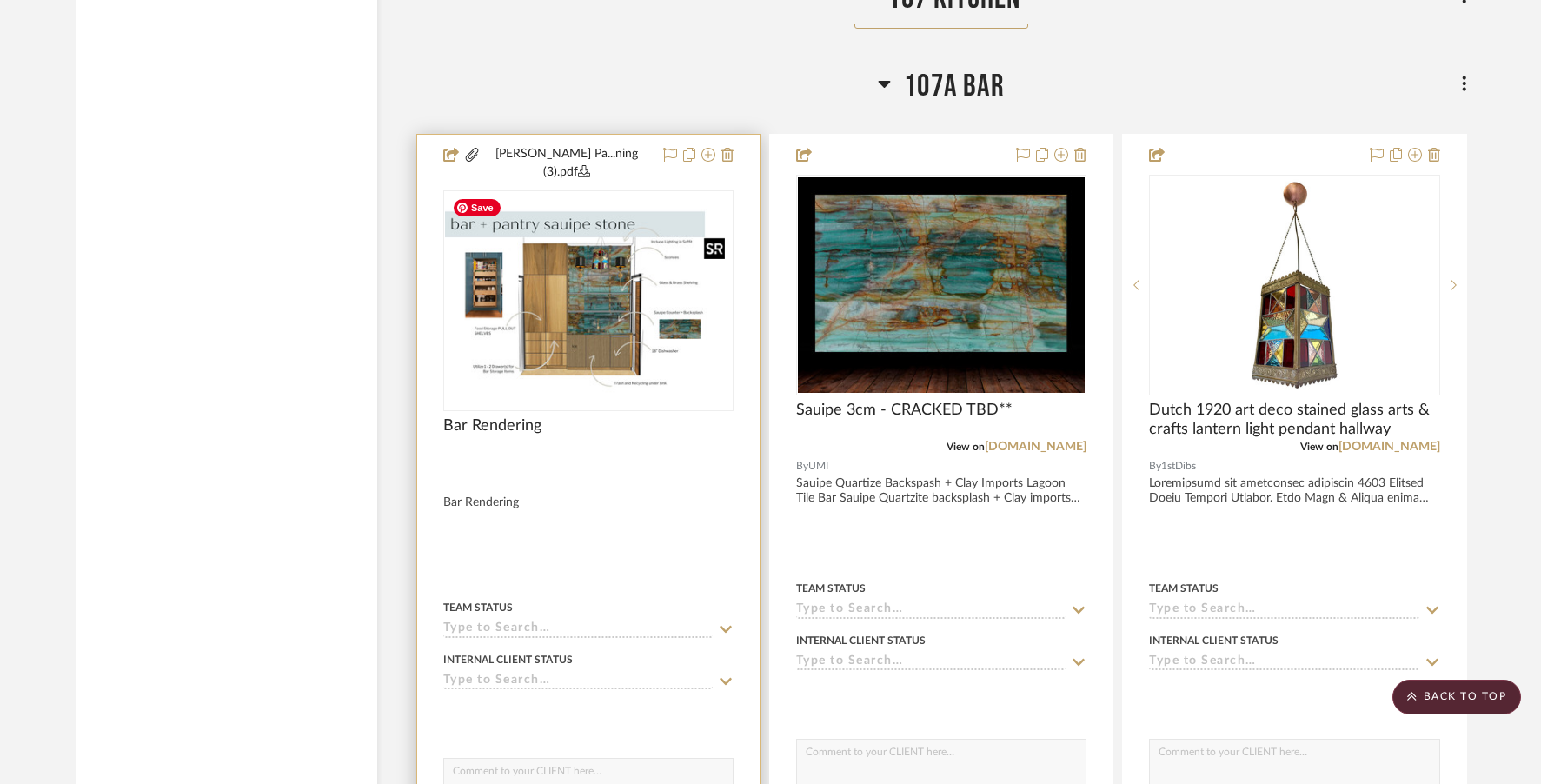
click at [592, 286] on img "0" at bounding box center [589, 301] width 287 height 186
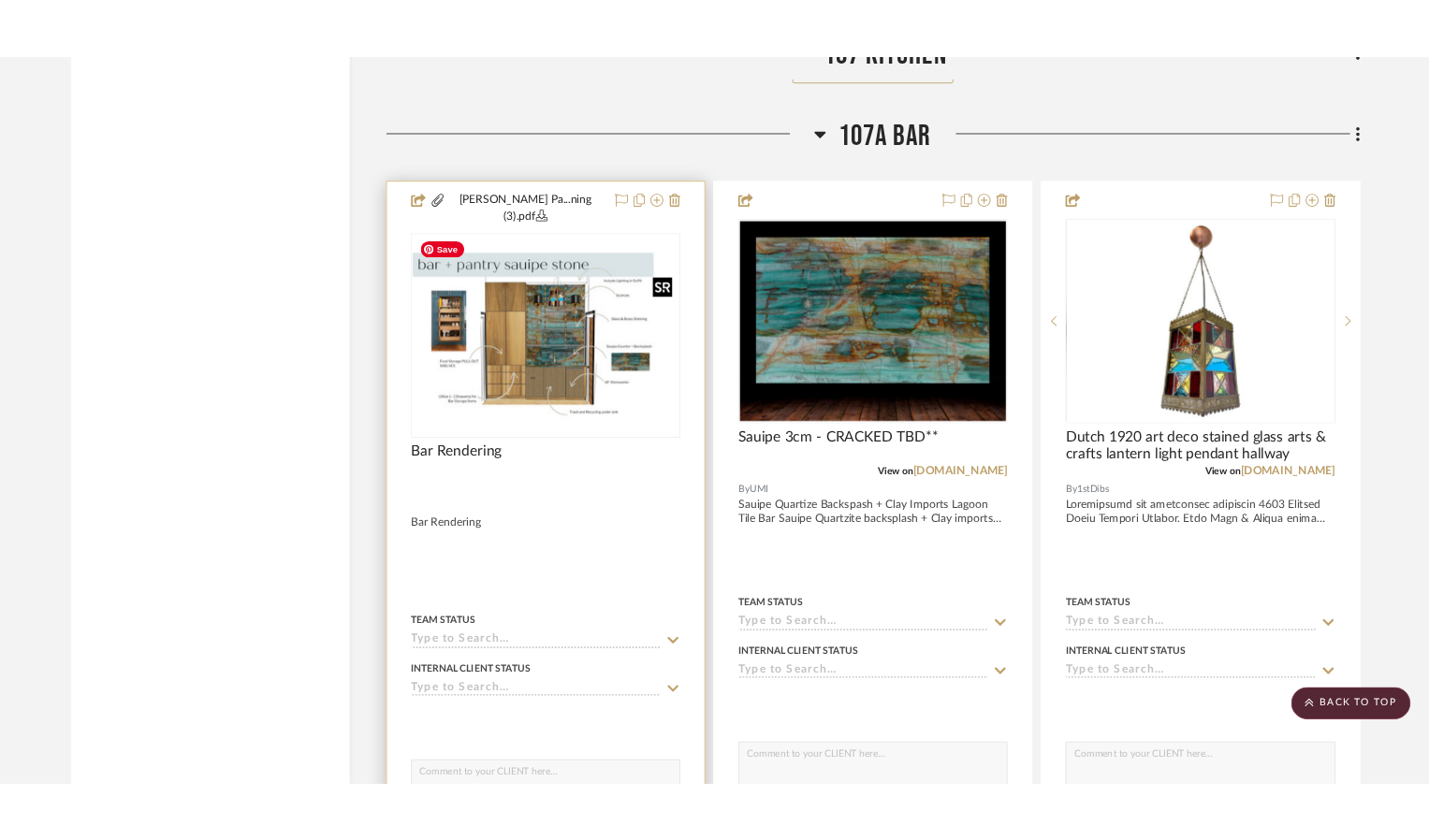
scroll to position [0, 0]
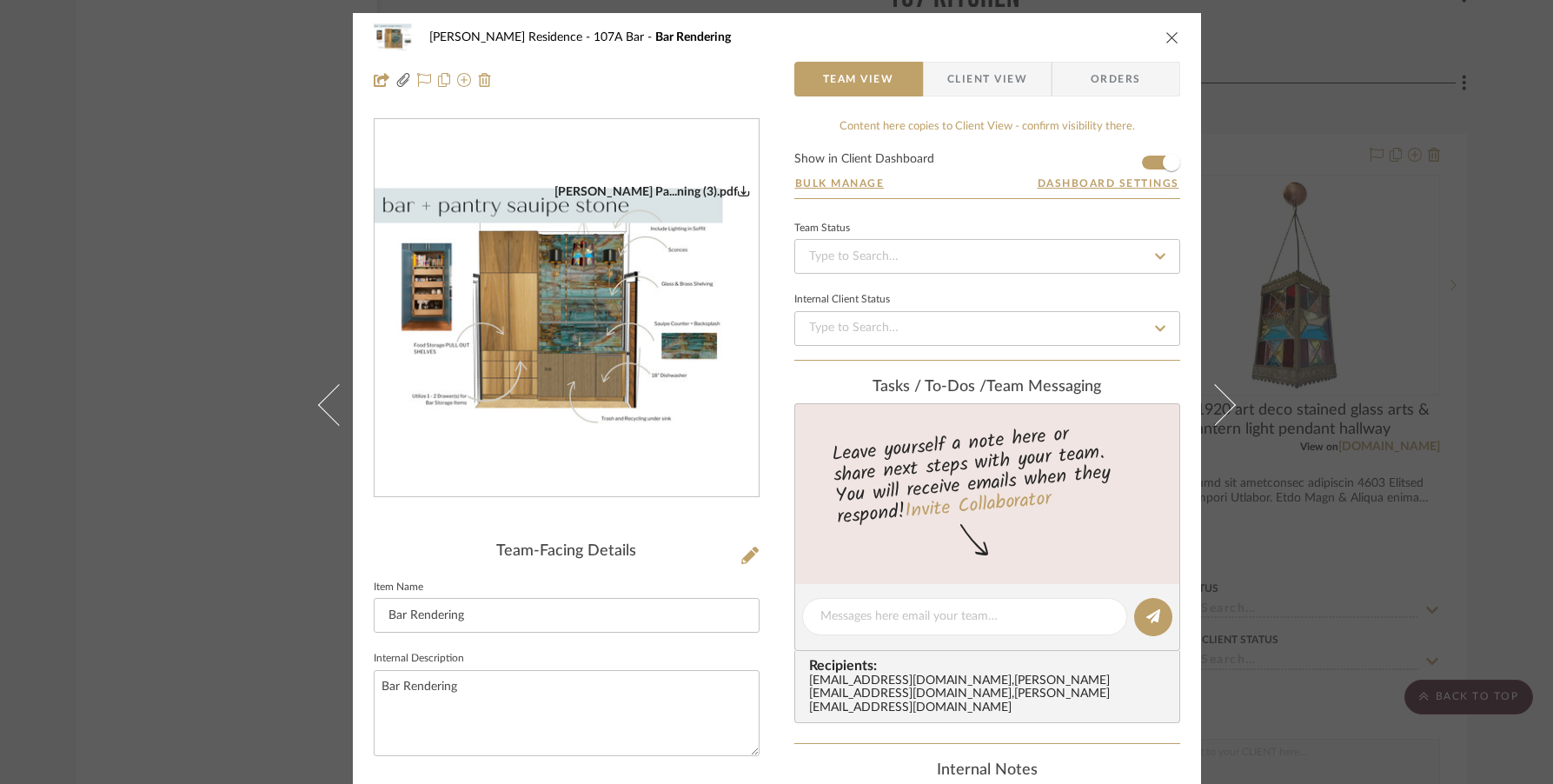
click at [538, 321] on img "0" at bounding box center [566, 309] width 384 height 249
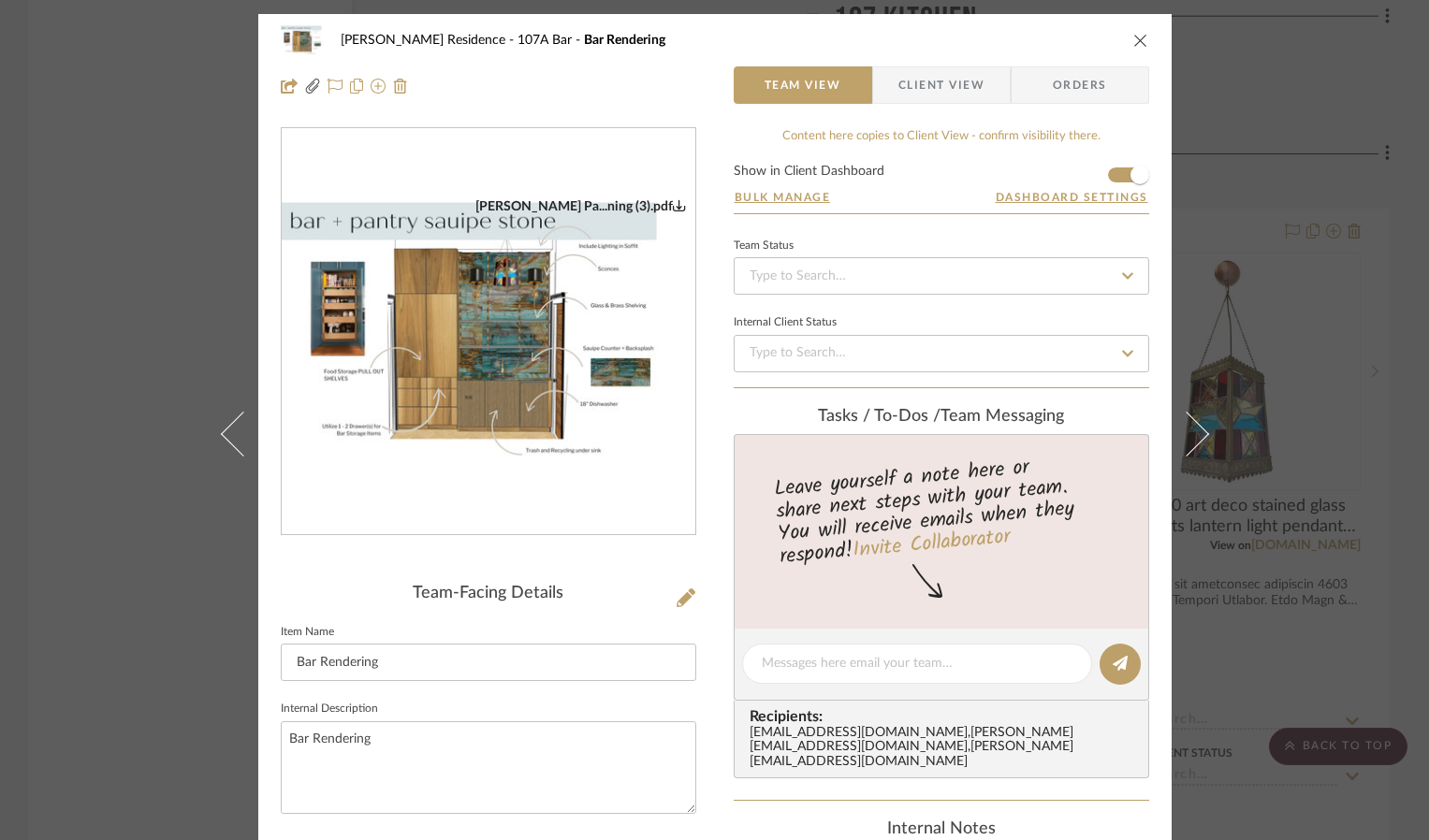
click at [1048, 43] on button "close" at bounding box center [1141, 40] width 17 height 17
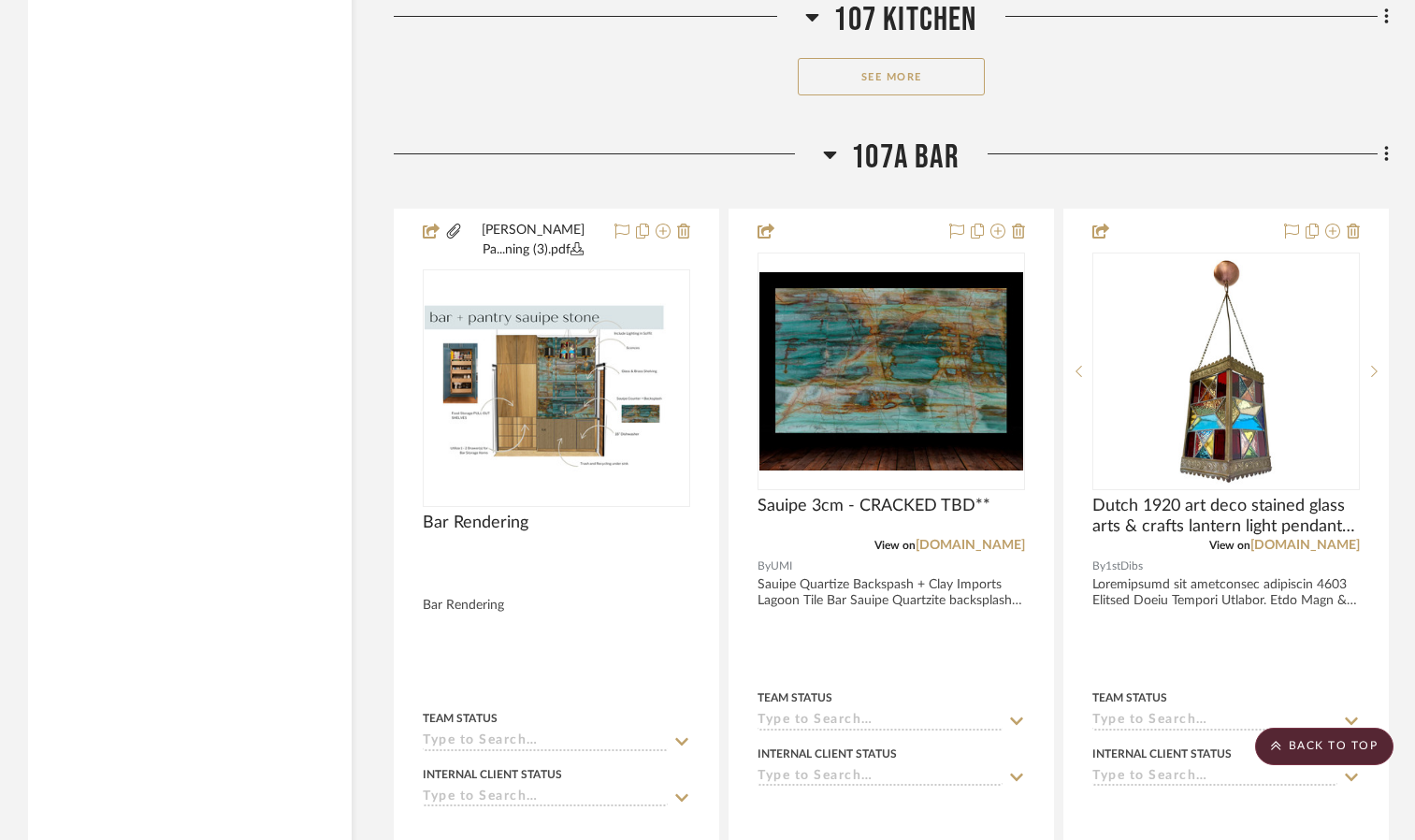
scroll to position [3515, 0]
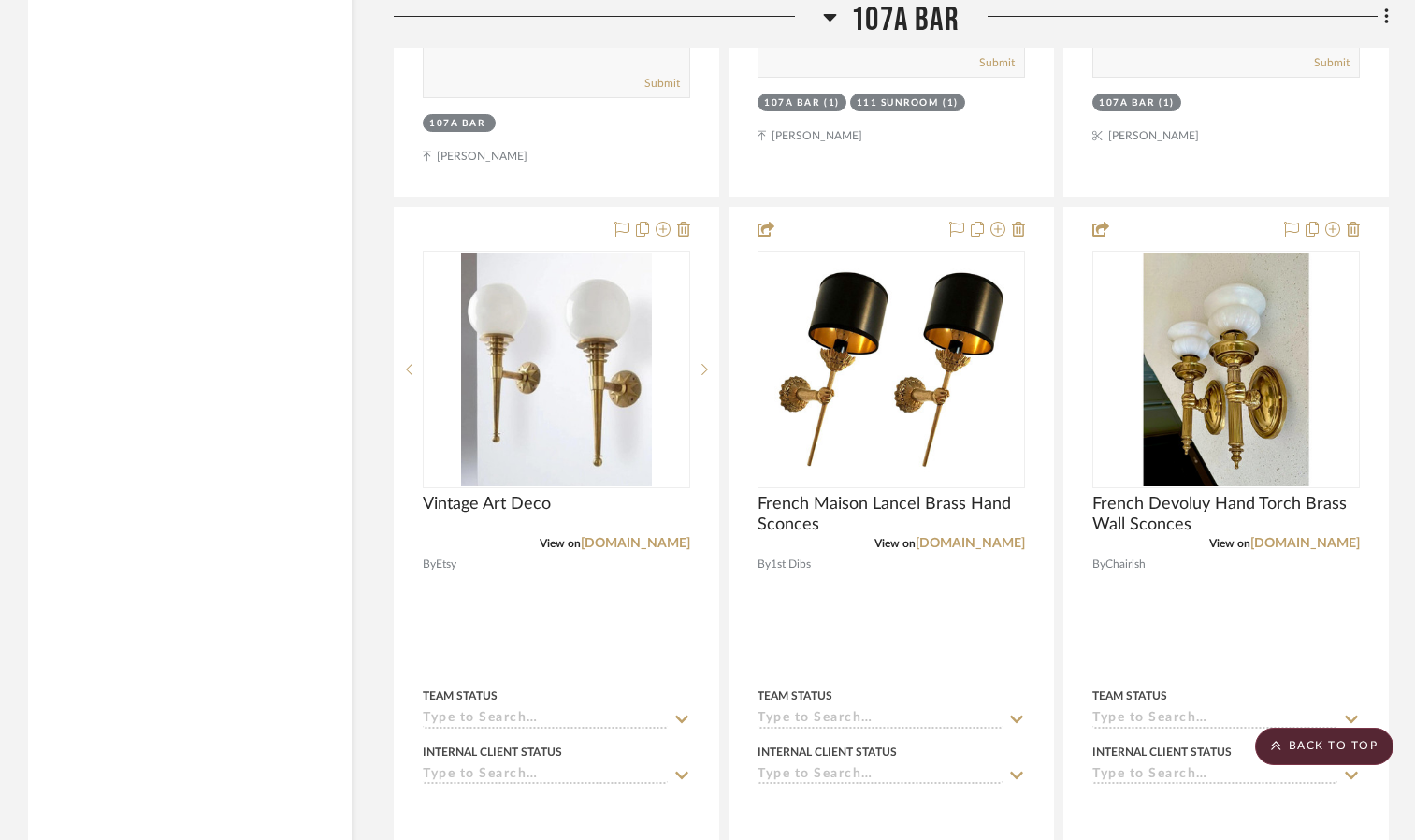
scroll to position [4365, 0]
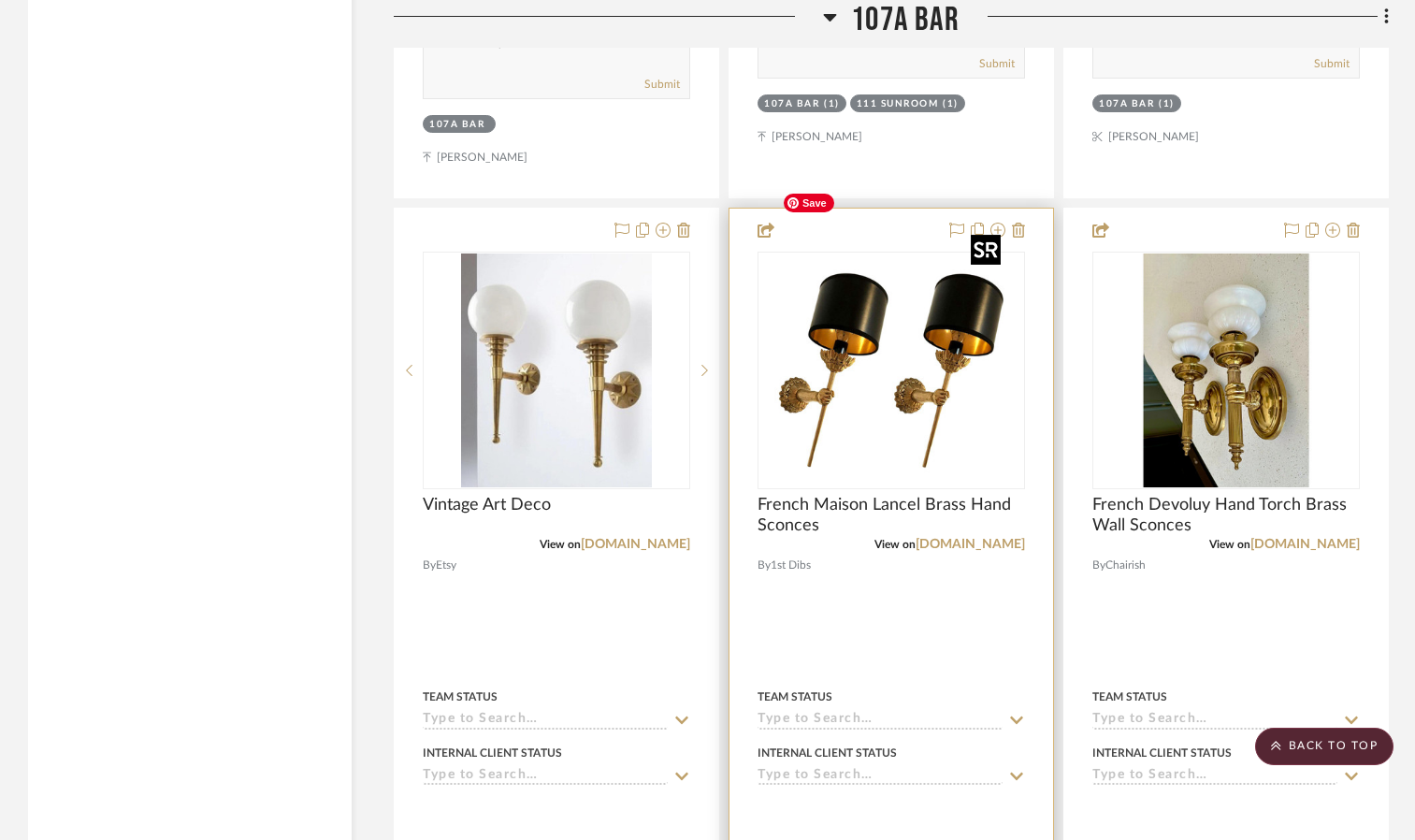
click at [921, 272] on img "0" at bounding box center [892, 371] width 234 height 234
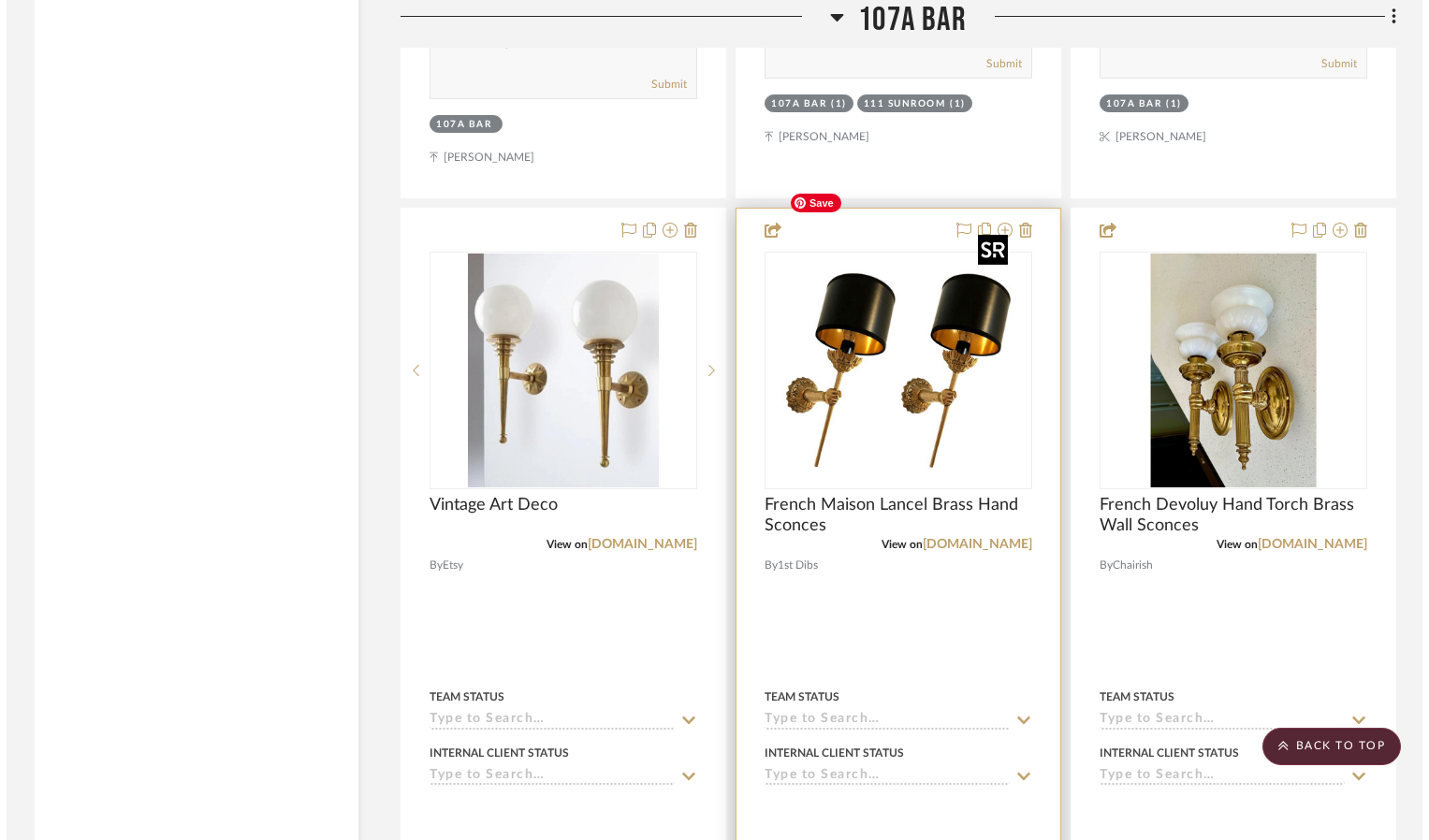
scroll to position [0, 0]
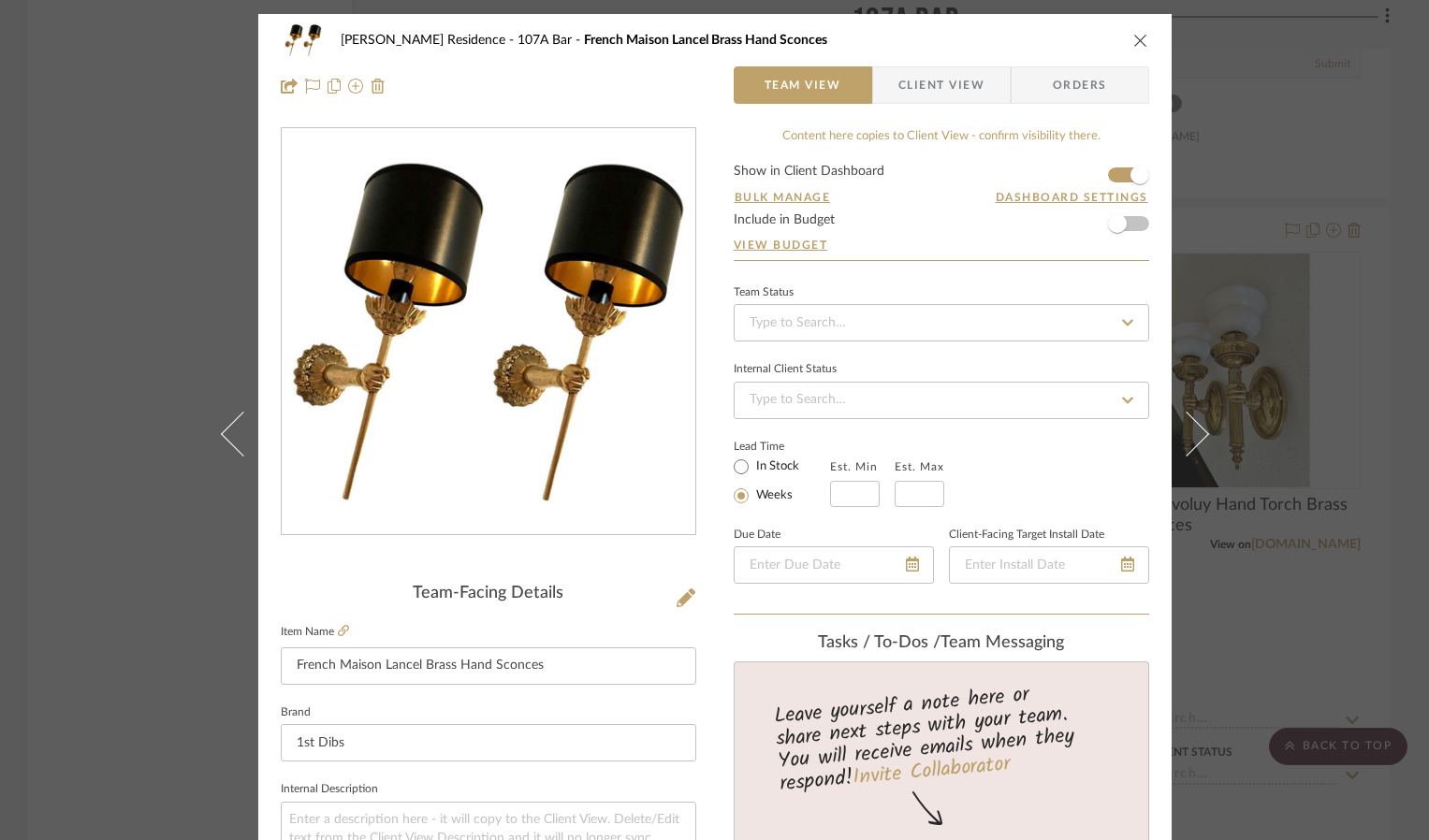
click at [1048, 34] on icon "close" at bounding box center [1141, 40] width 15 height 15
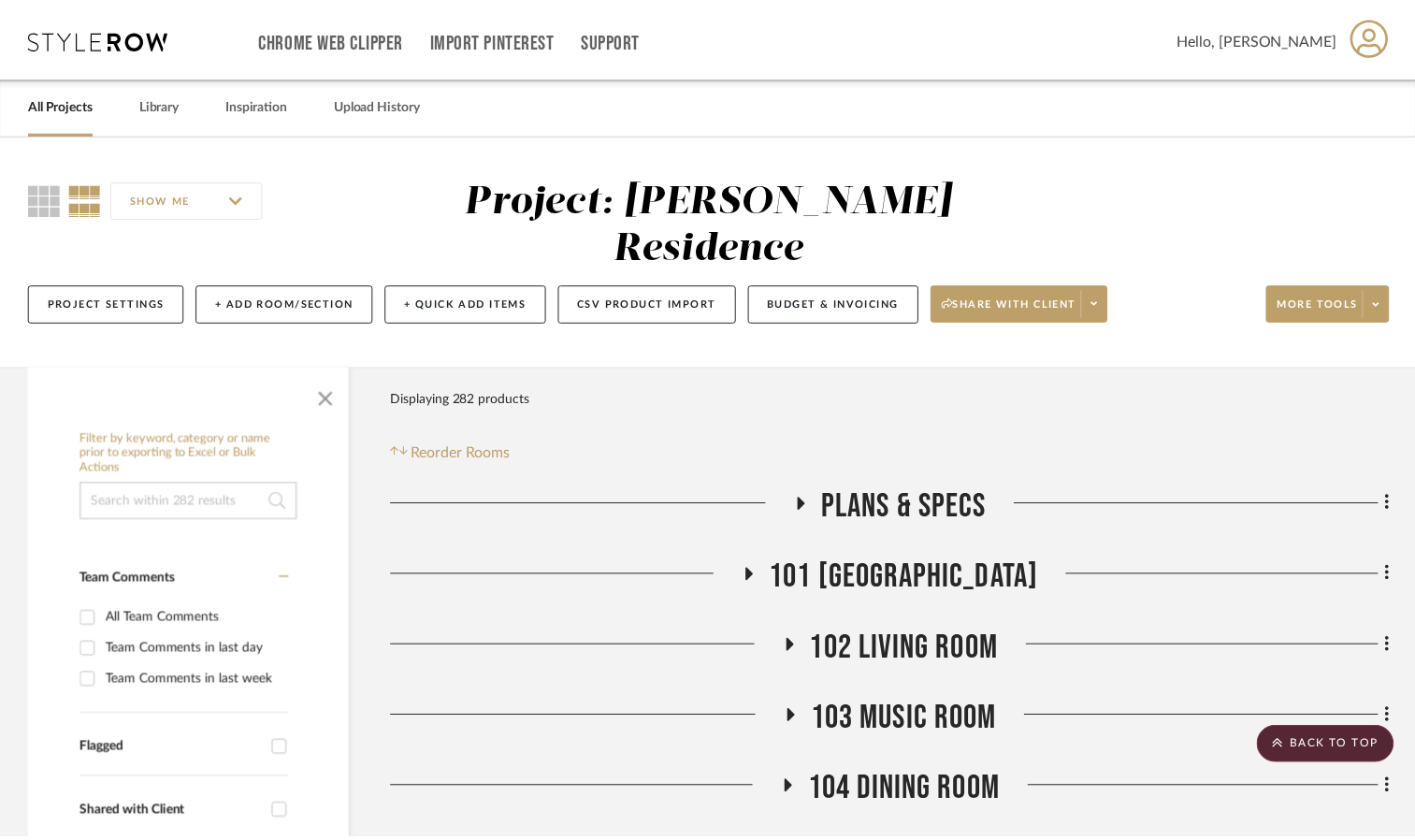
scroll to position [4365, 0]
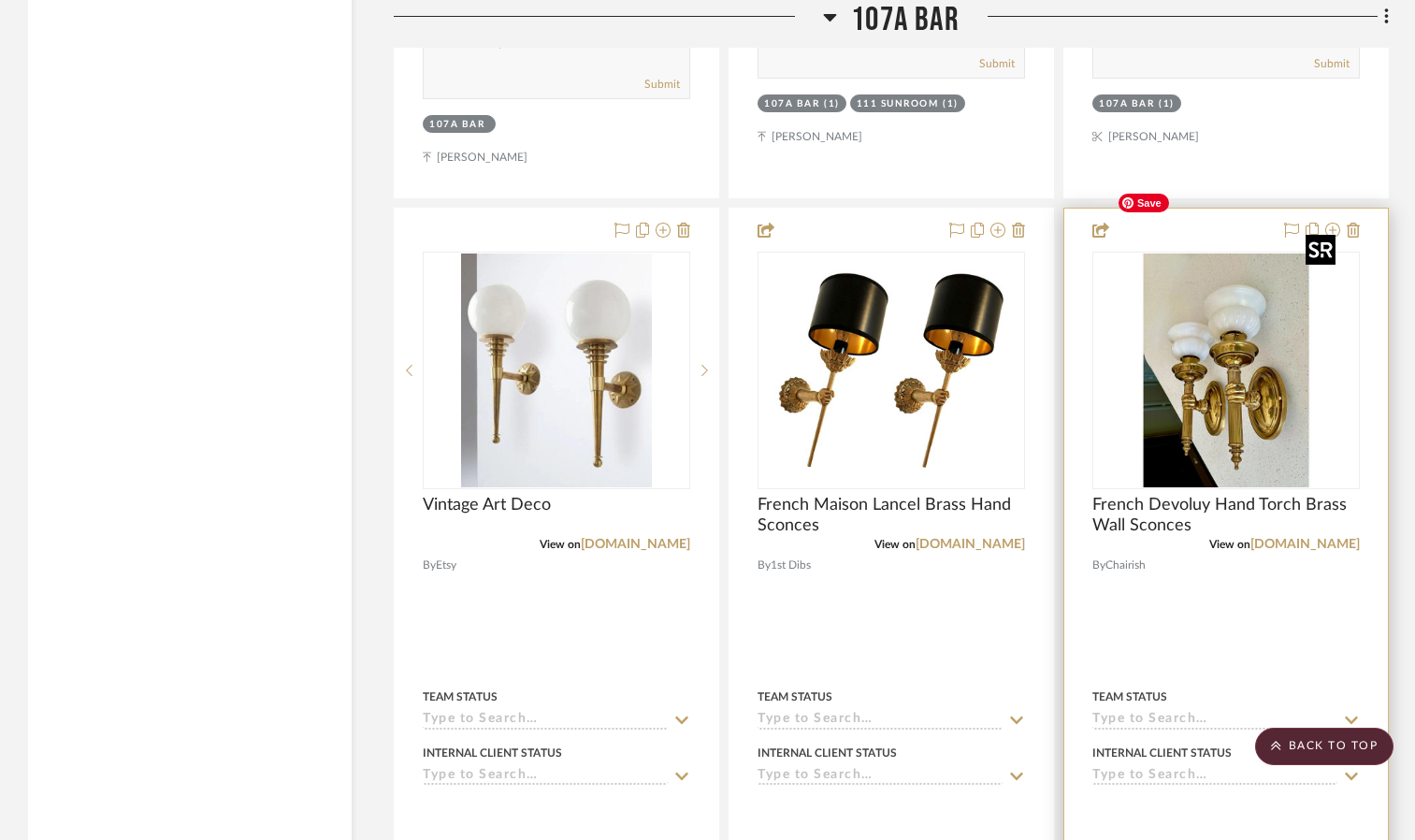
click at [0, 0] on img at bounding box center [0, 0] width 0 height 0
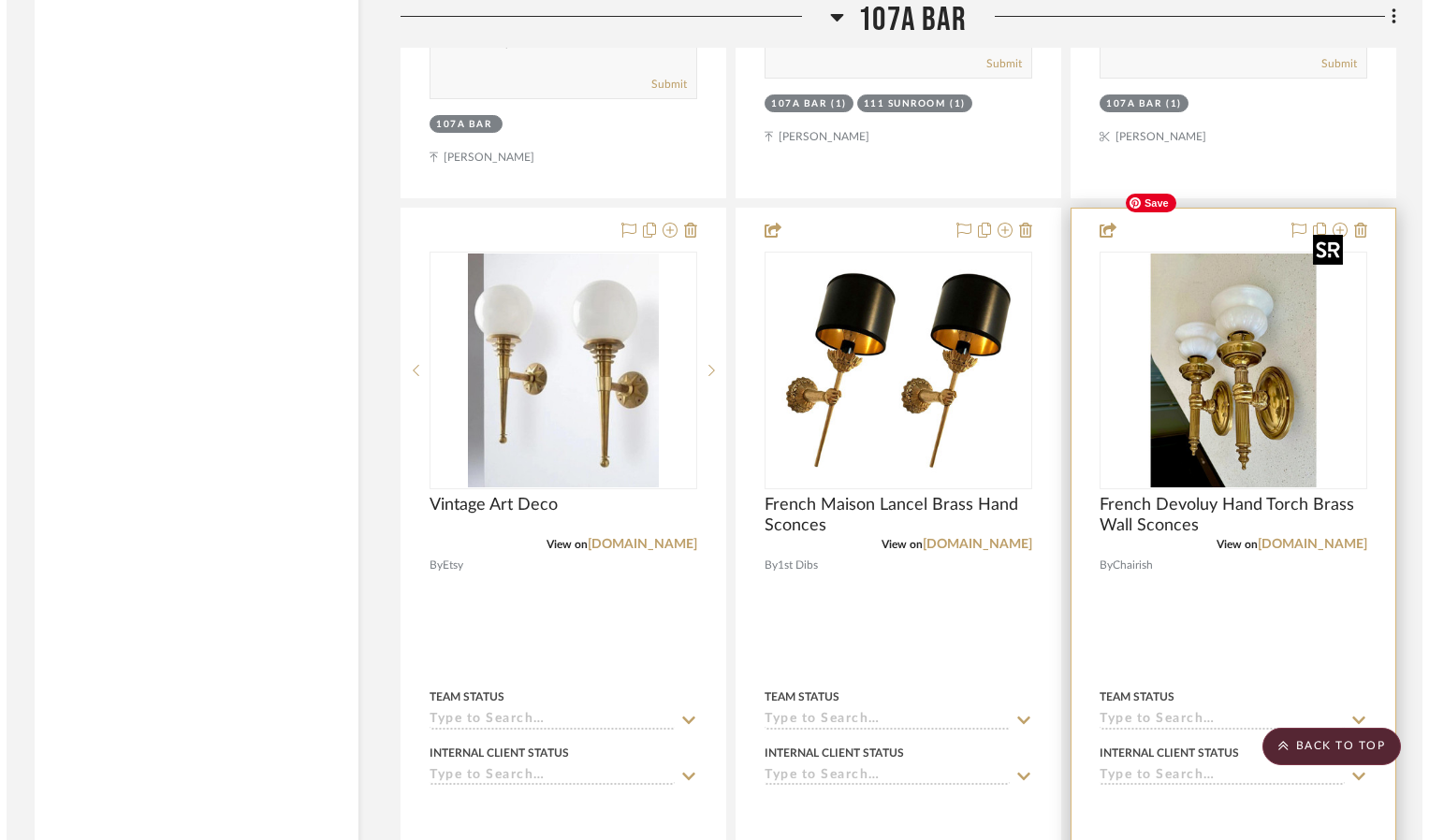
scroll to position [0, 0]
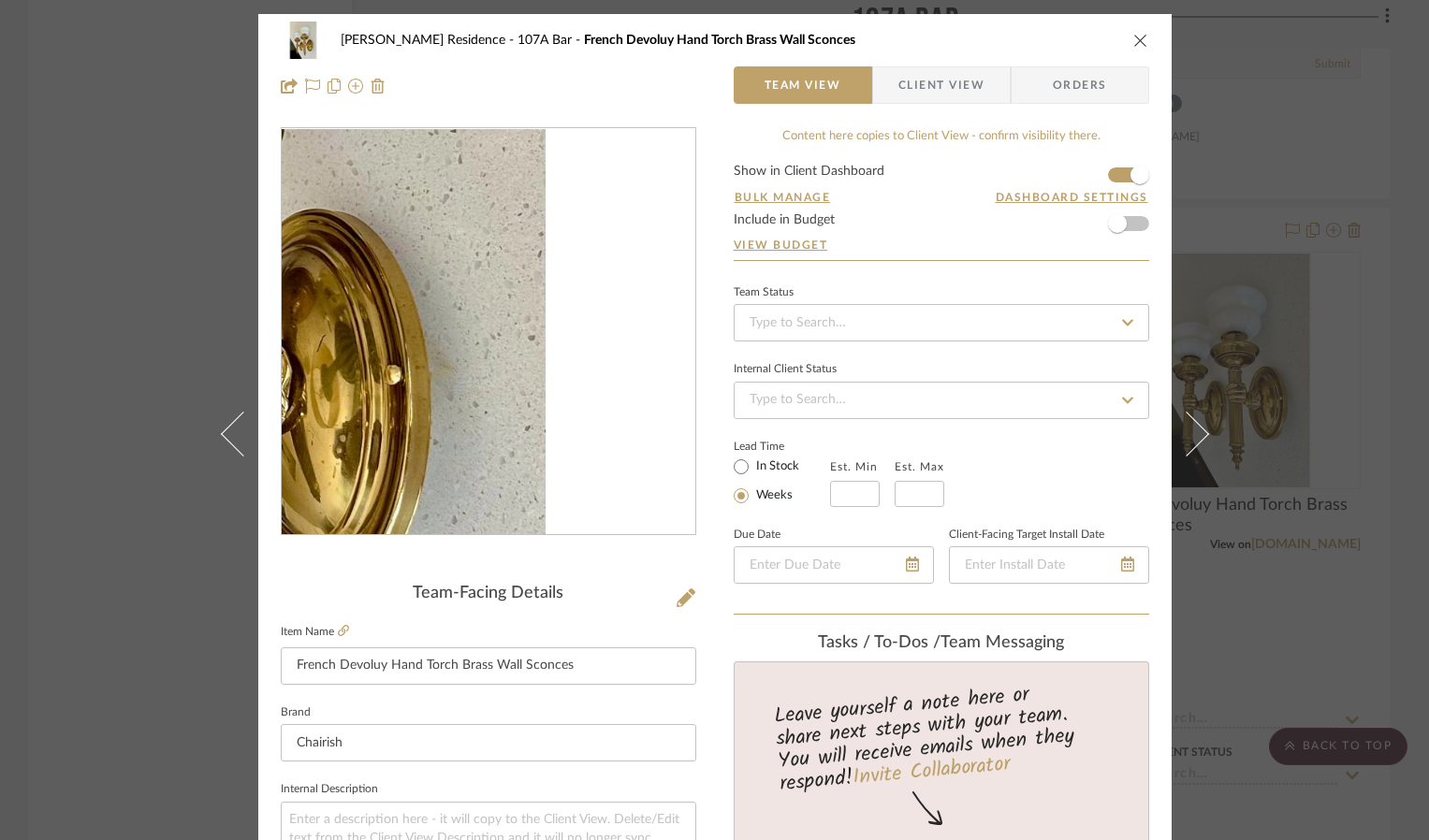
click at [606, 366] on img "0" at bounding box center [488, 331] width 406 height 406
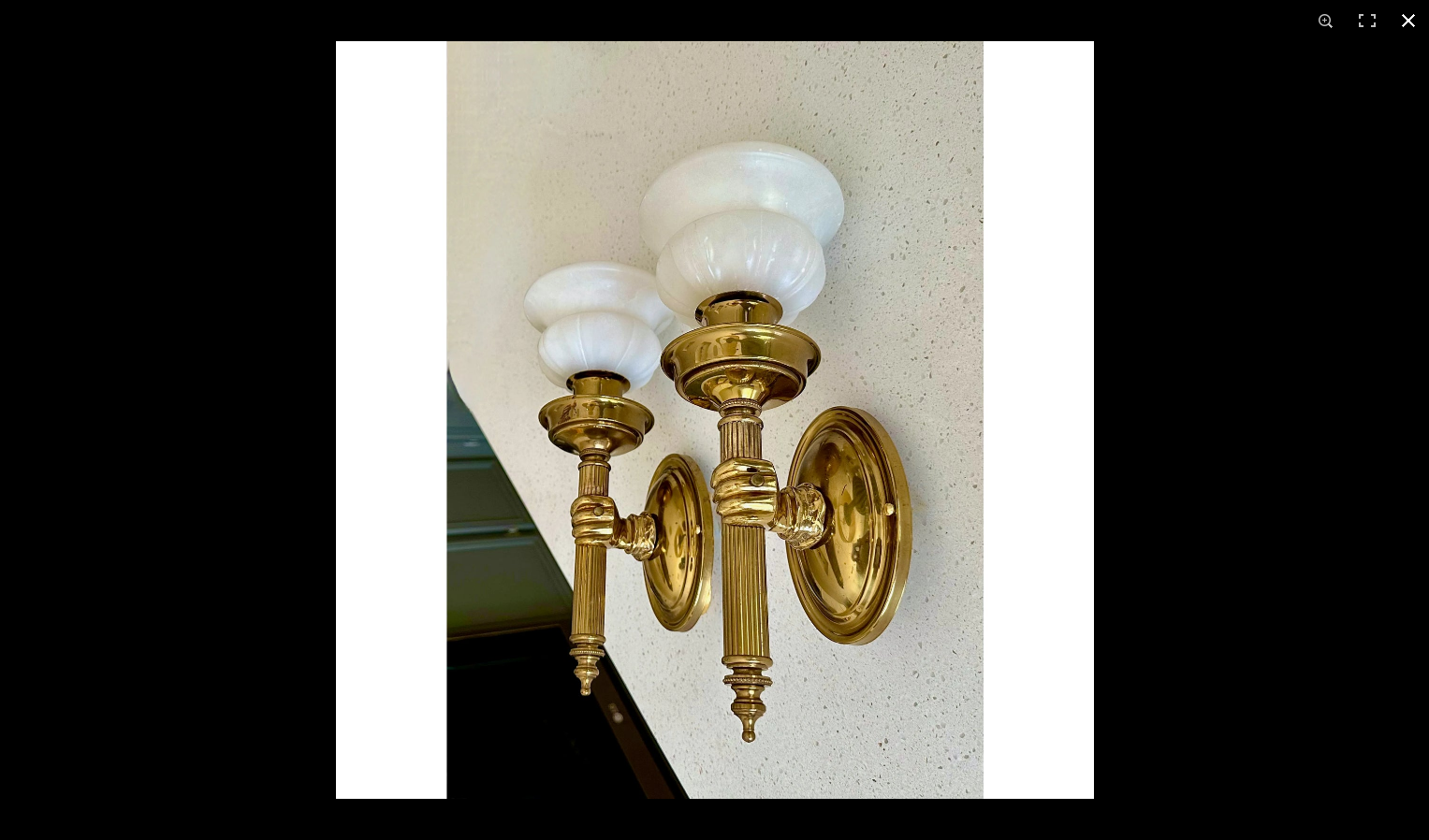
click at [1048, 20] on button at bounding box center [1408, 20] width 41 height 41
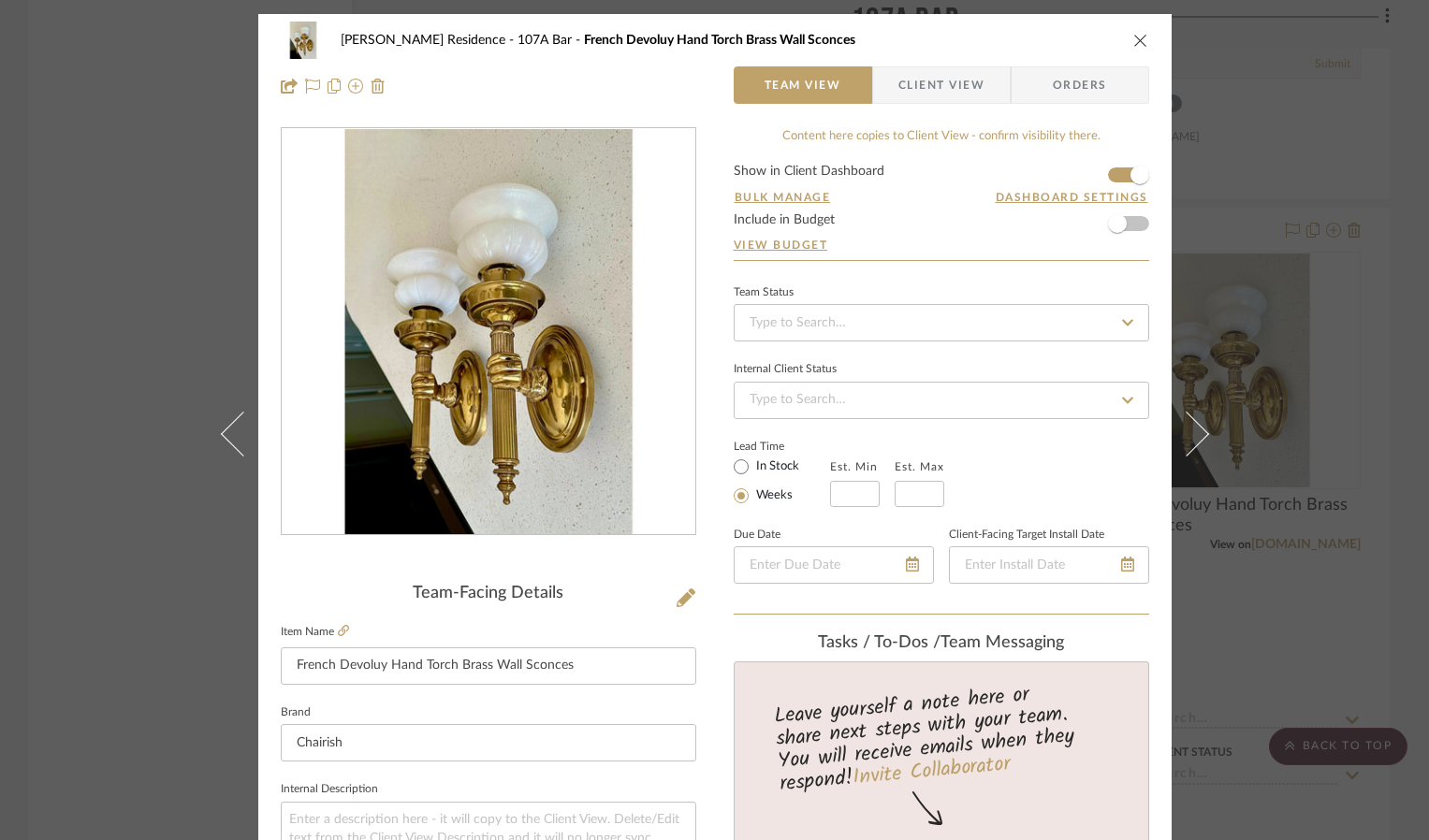
click at [1048, 38] on icon "close" at bounding box center [1141, 40] width 15 height 15
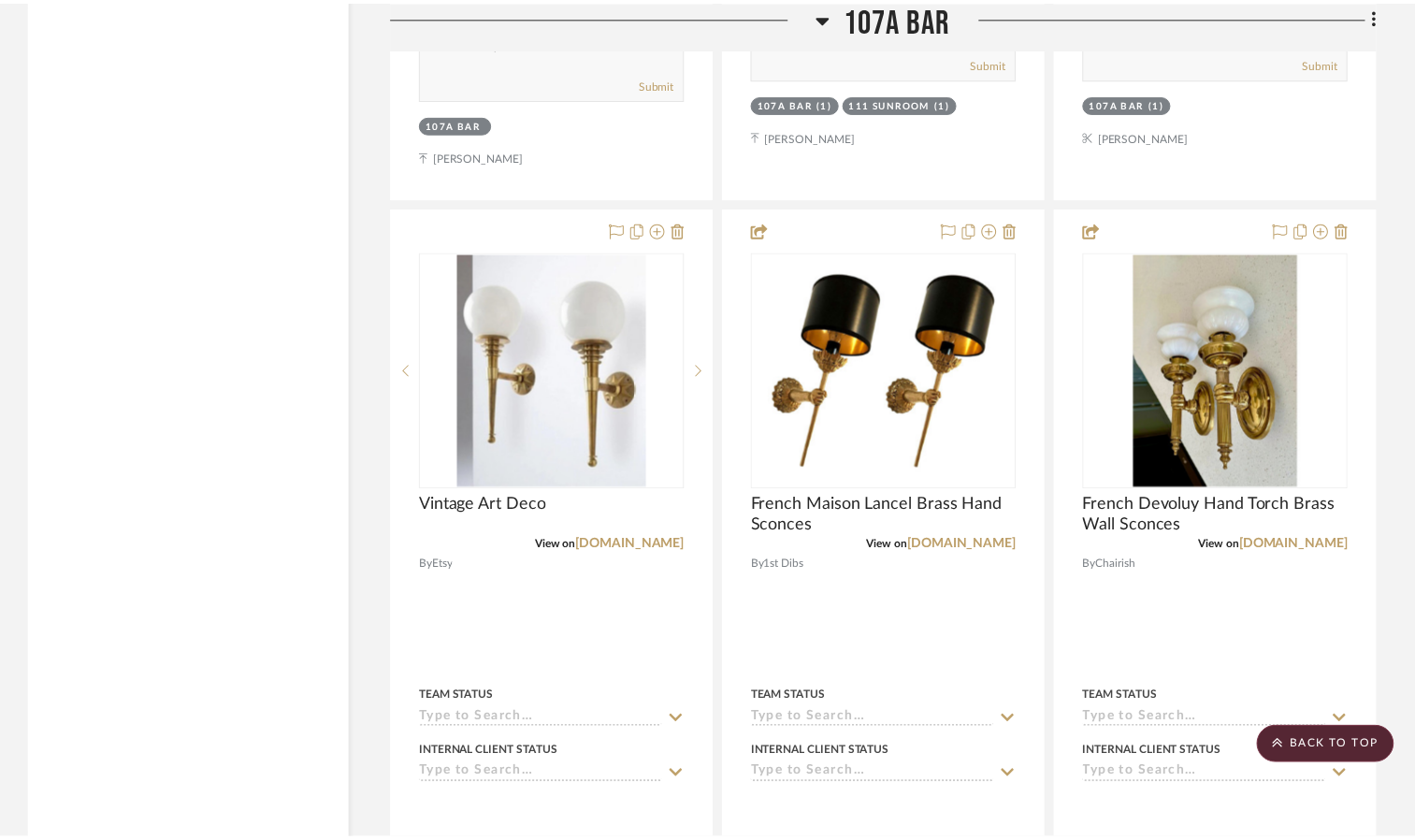
scroll to position [4365, 0]
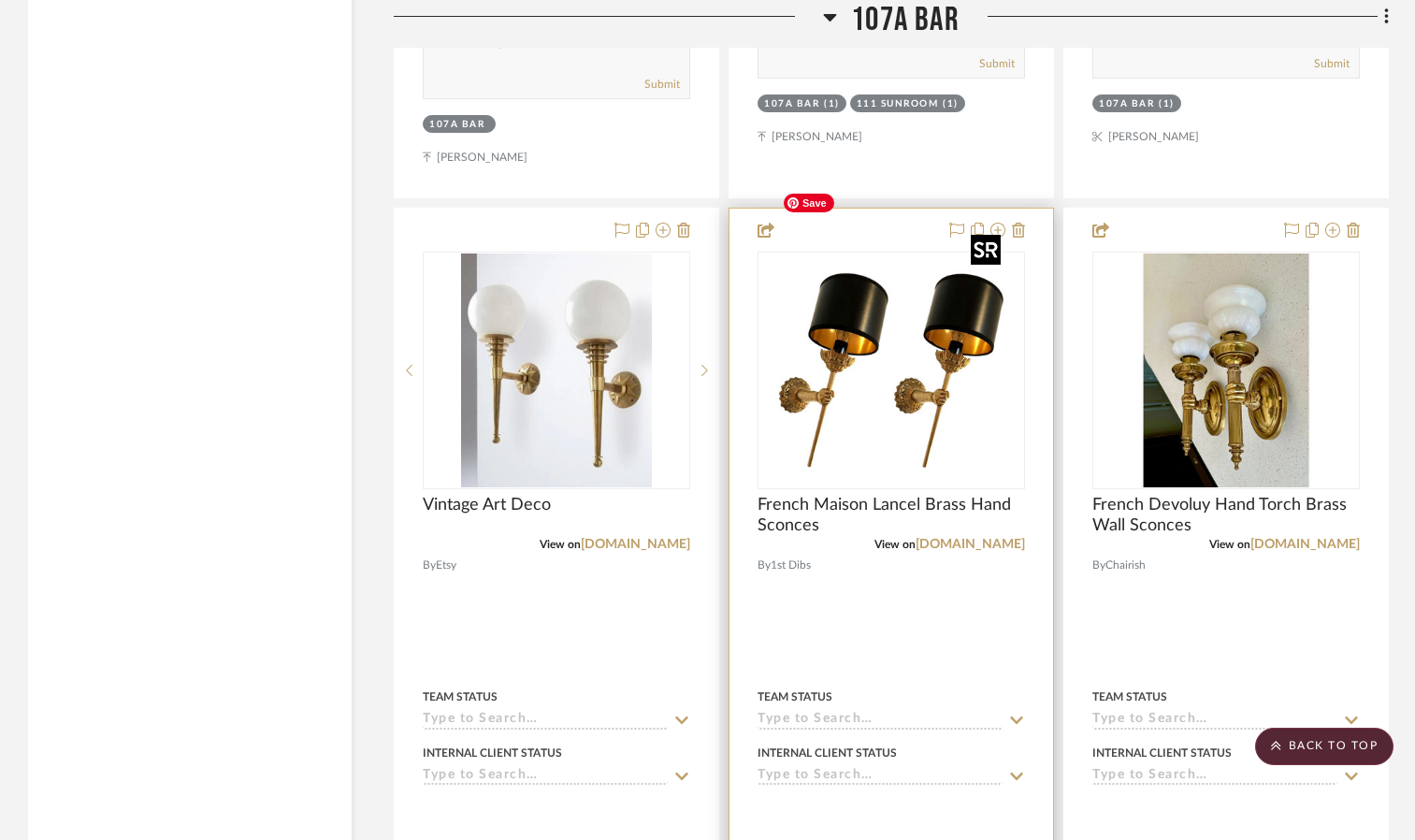
click at [888, 298] on img "0" at bounding box center [892, 371] width 234 height 234
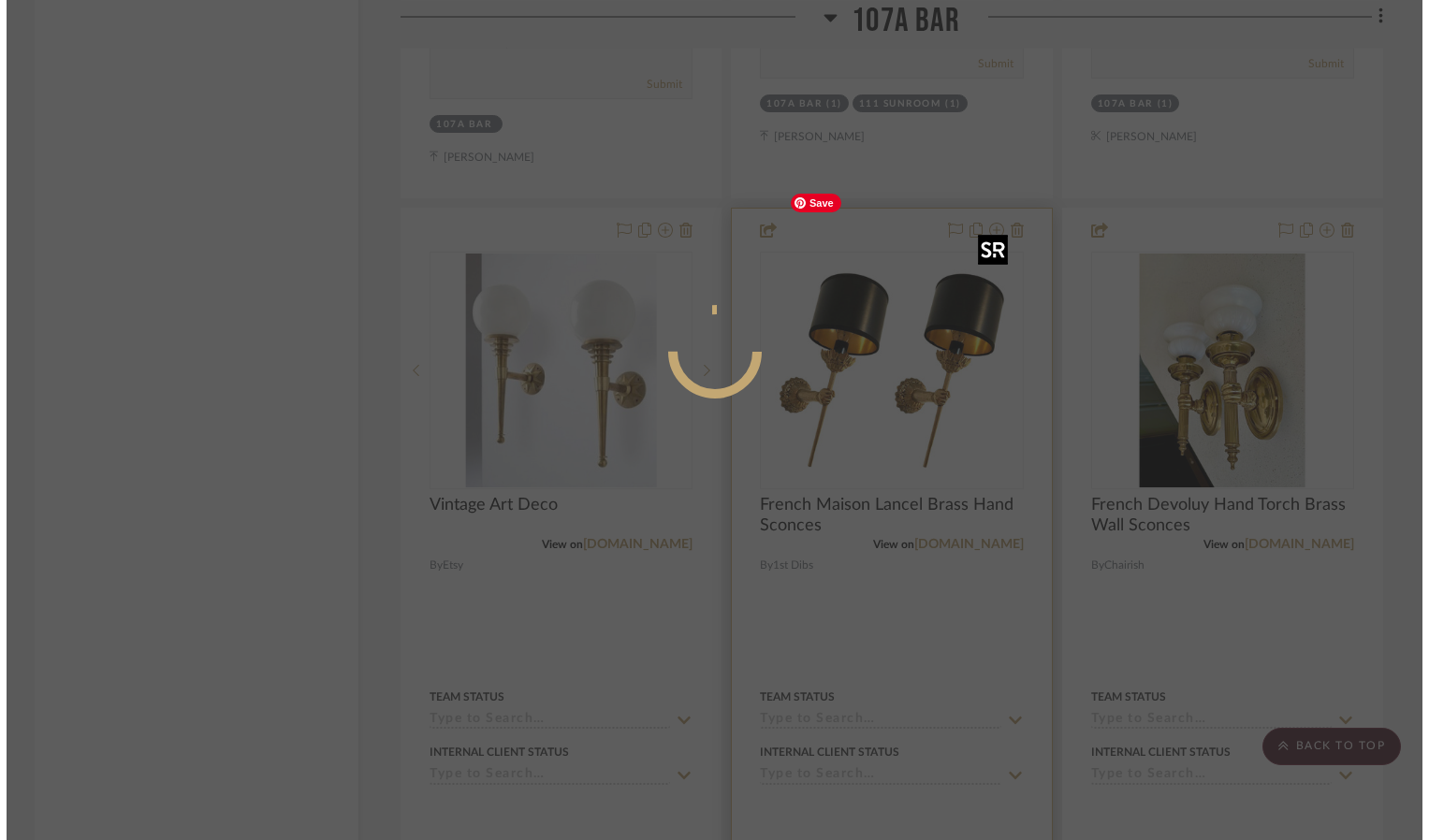
scroll to position [0, 0]
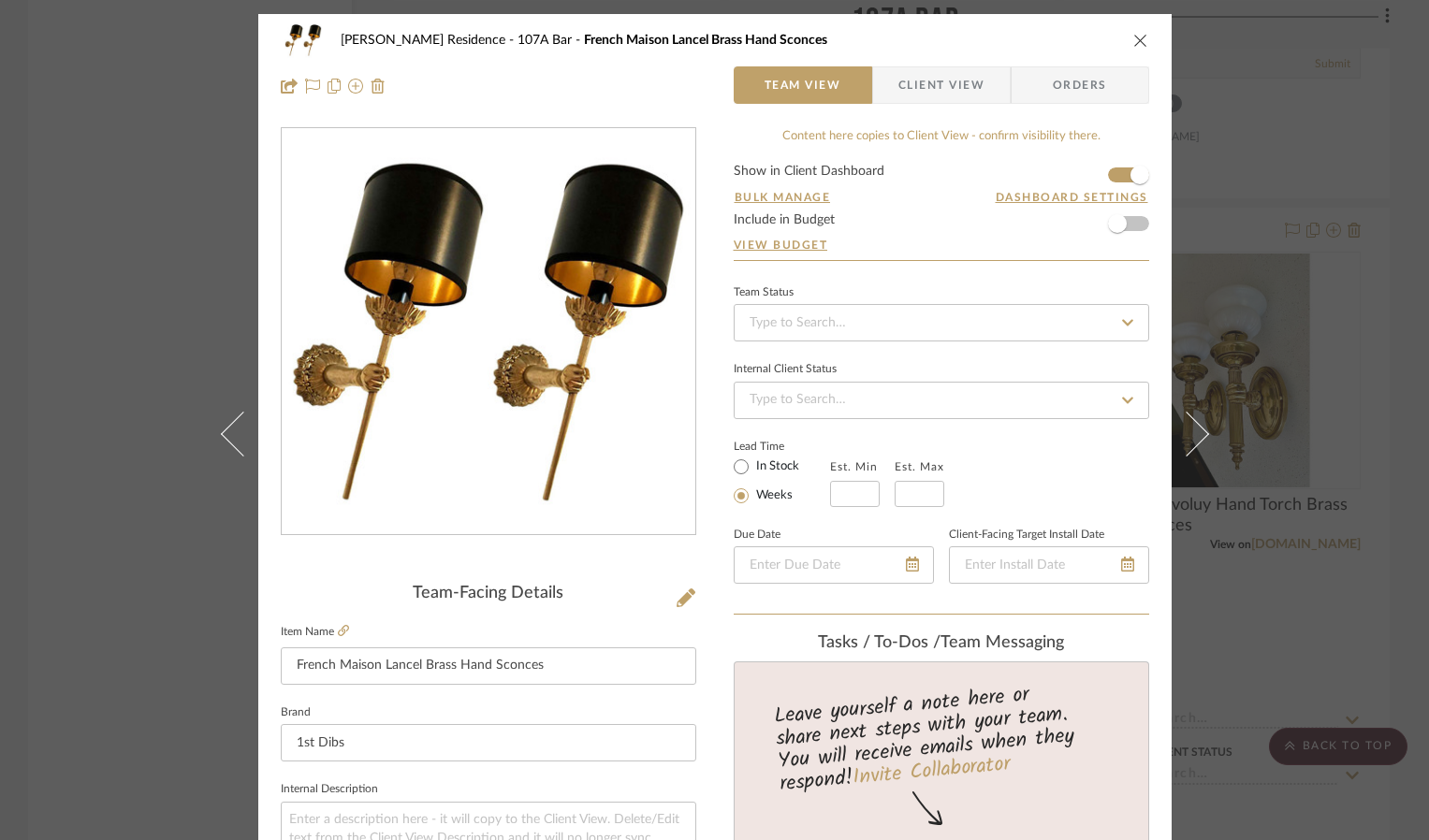
click at [493, 348] on img "0" at bounding box center [488, 331] width 406 height 406
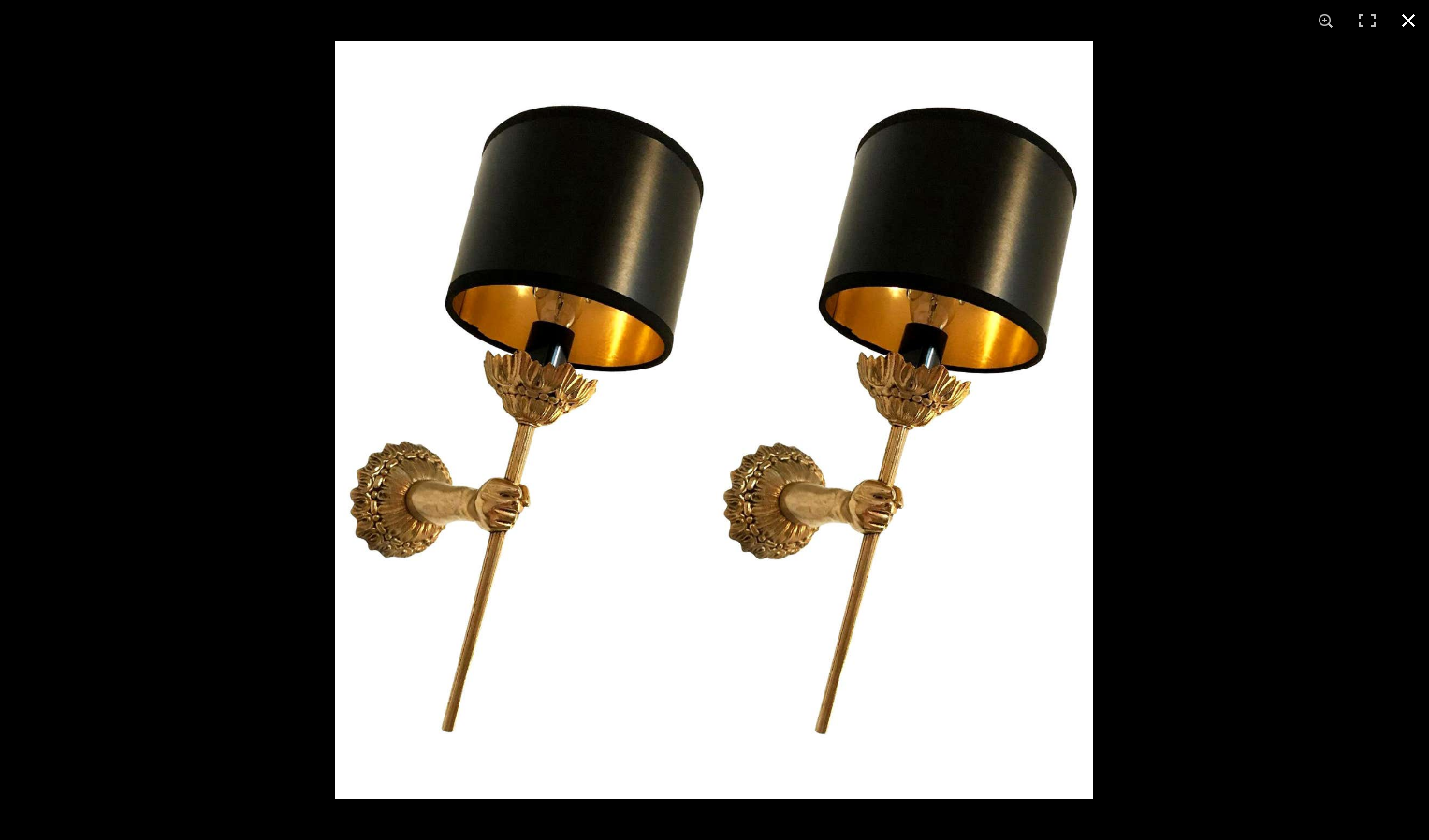
click at [1048, 18] on button at bounding box center [1408, 20] width 41 height 41
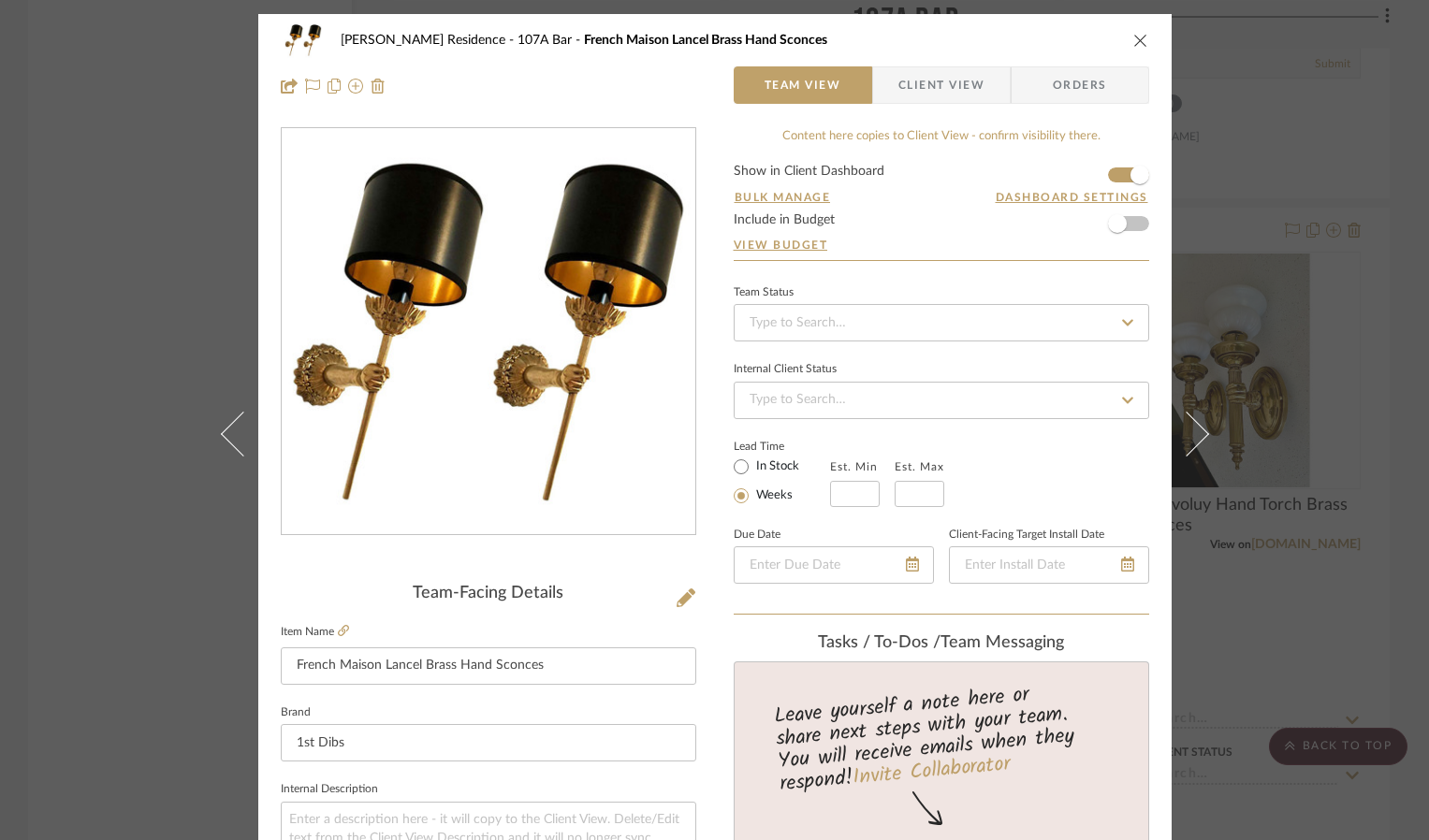
click at [1048, 36] on icon "close" at bounding box center [1141, 40] width 15 height 15
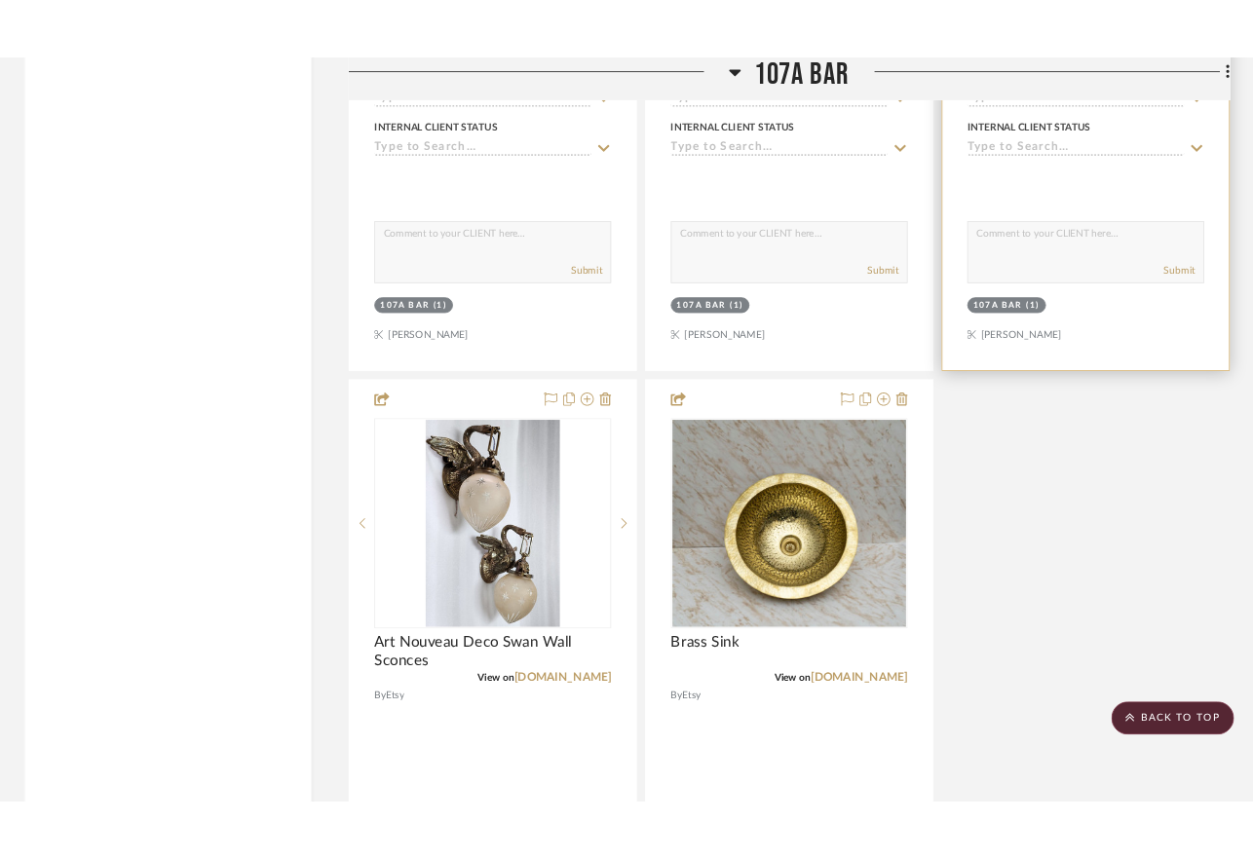
scroll to position [5249, 0]
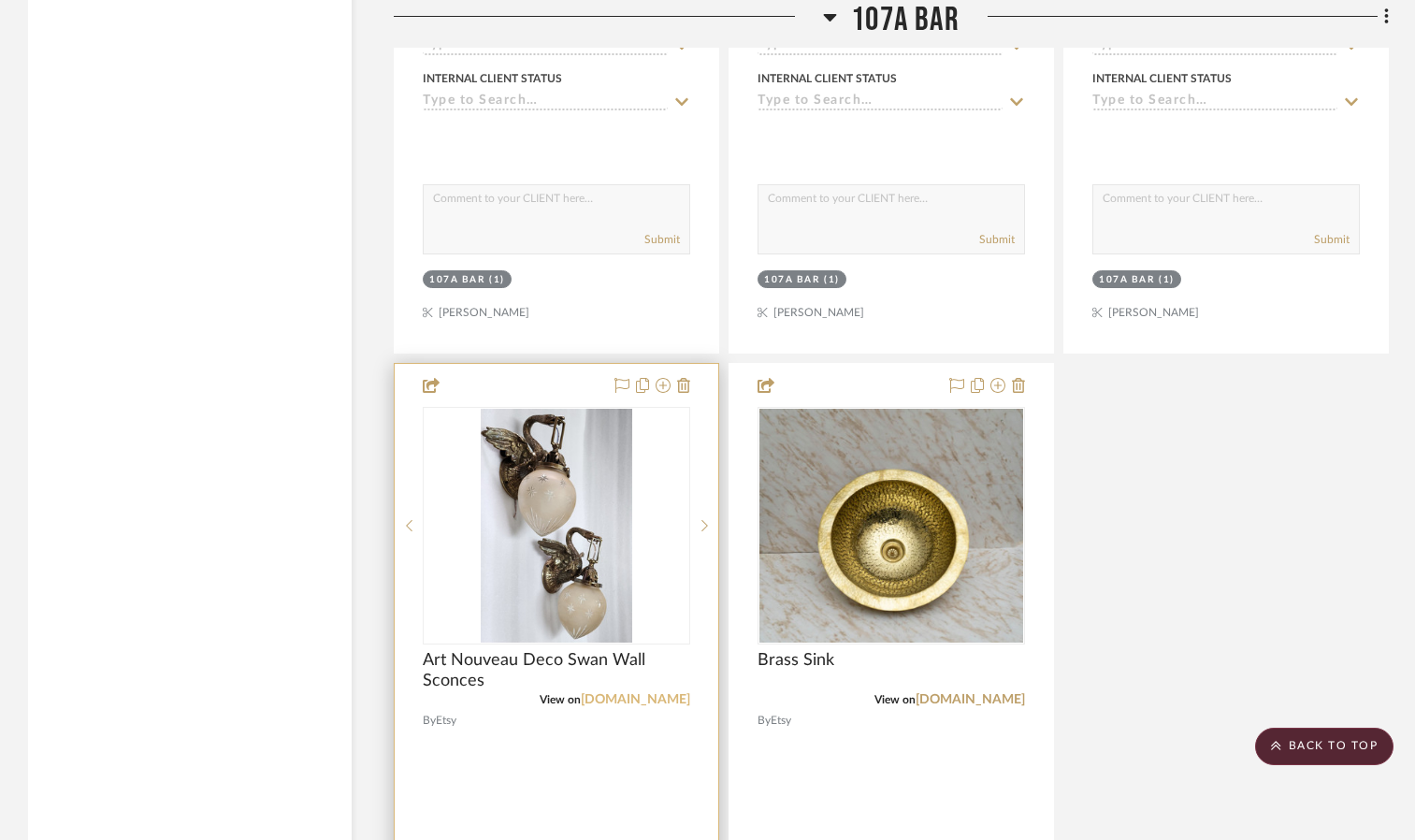
click at [661, 693] on link "[DOMAIN_NAME]" at bounding box center [636, 700] width 109 height 13
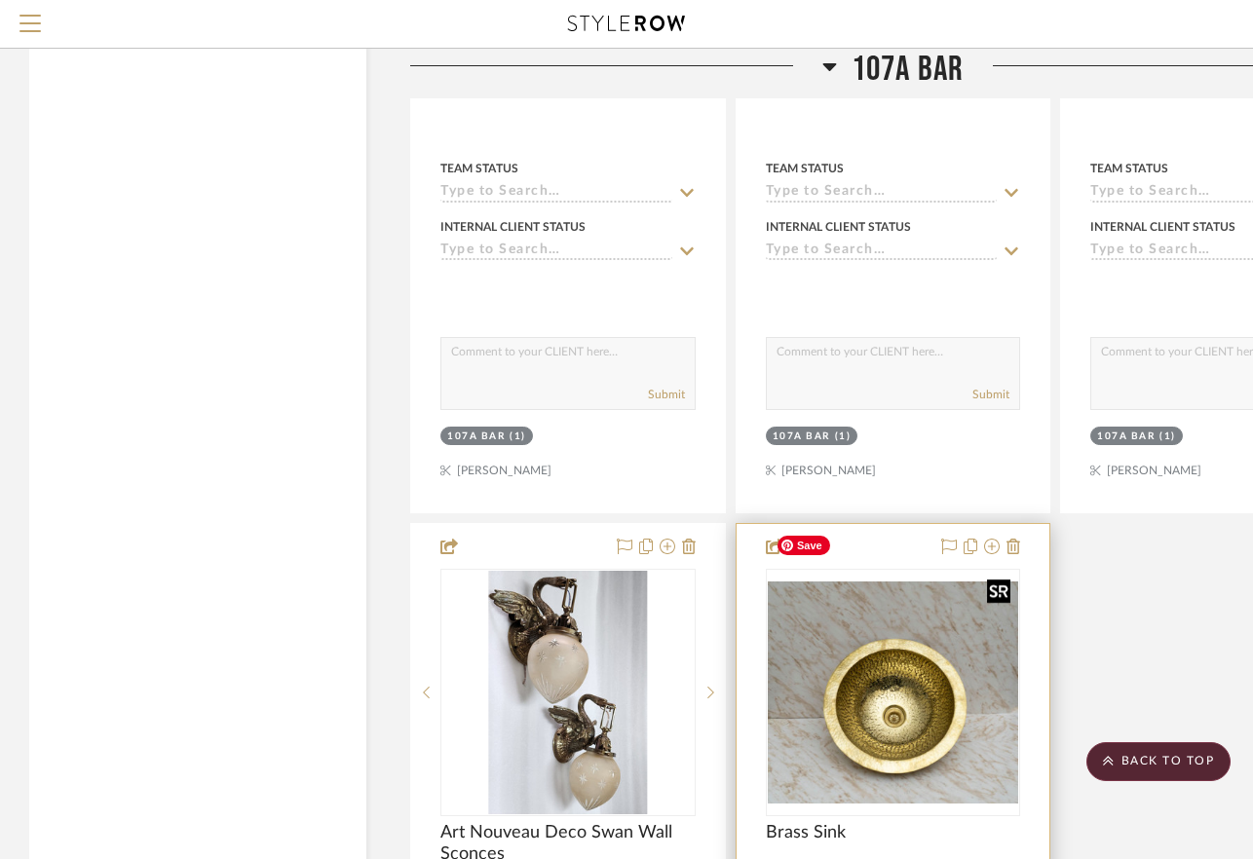
scroll to position [4959, 0]
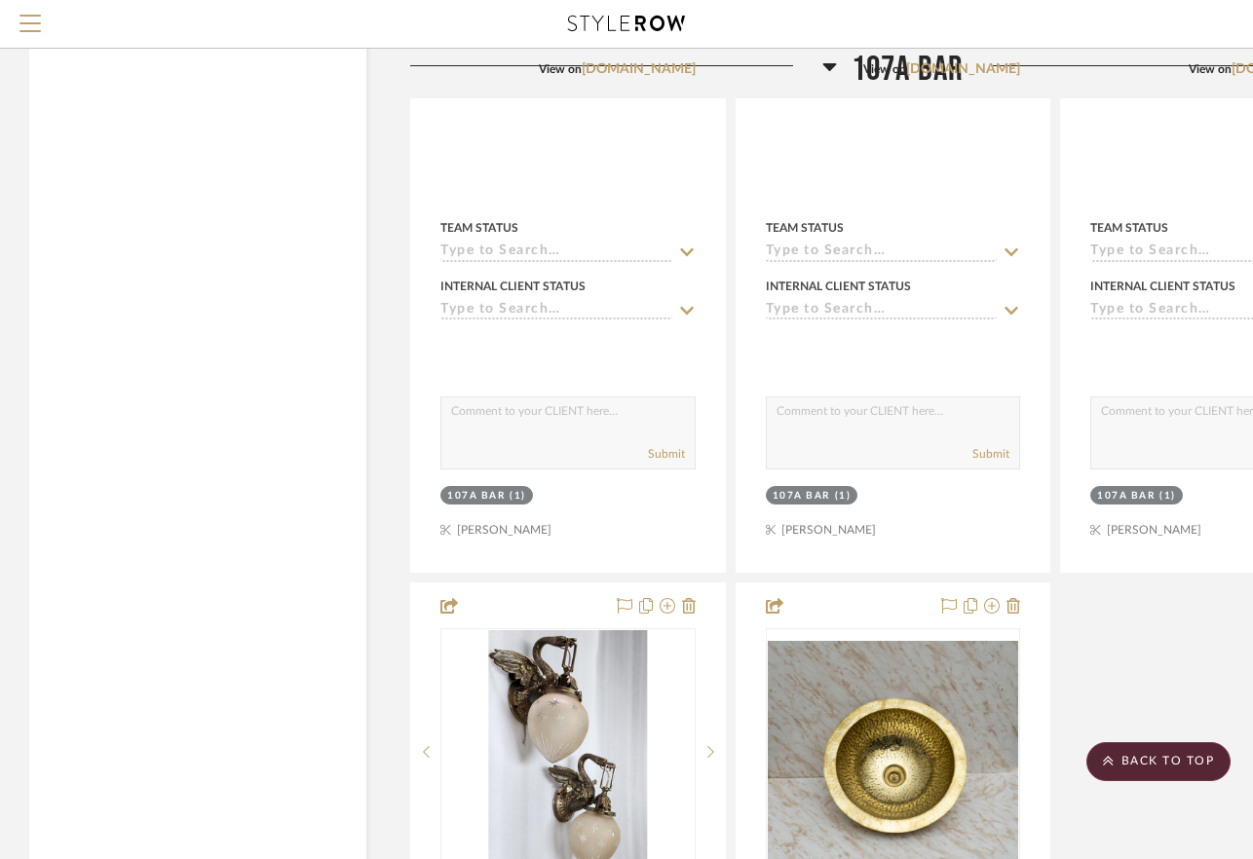
click at [829, 59] on icon at bounding box center [829, 66] width 15 height 23
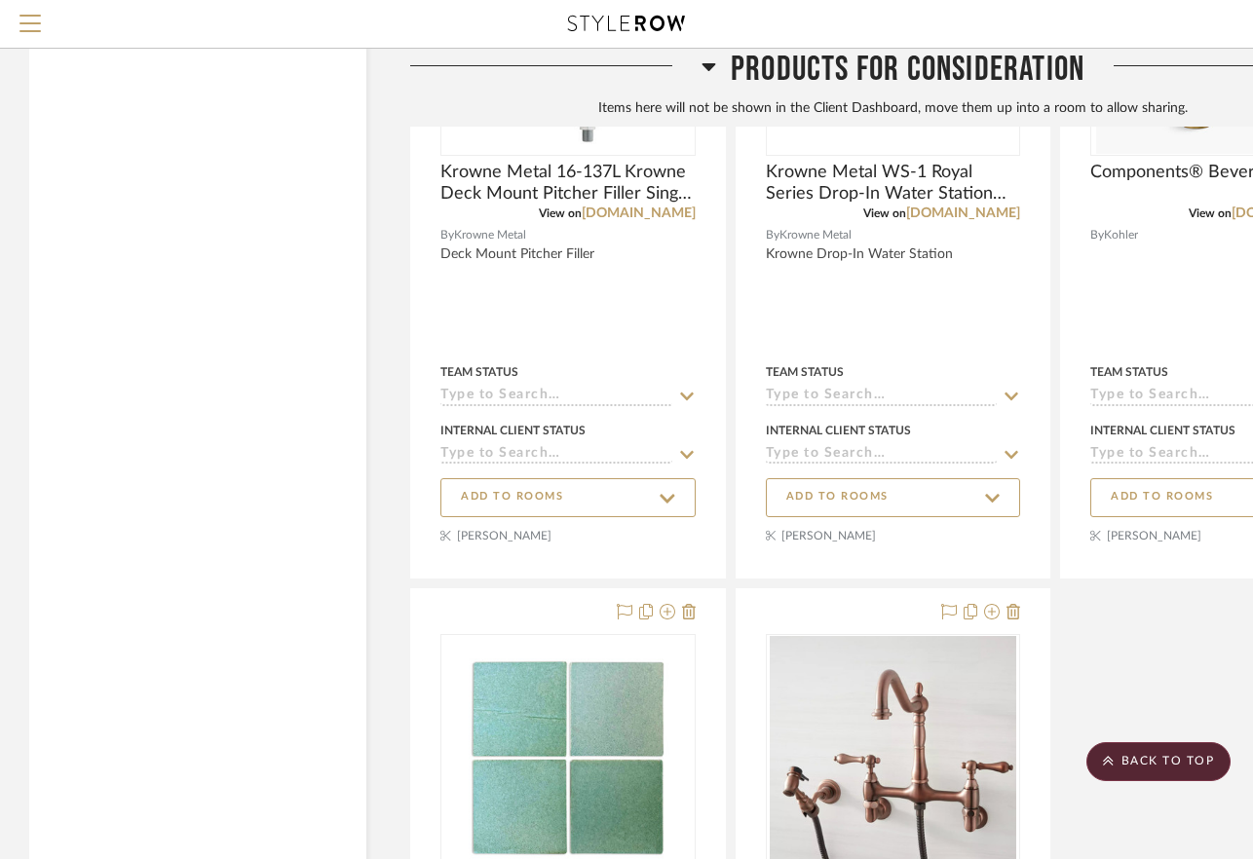
scroll to position [6009, 0]
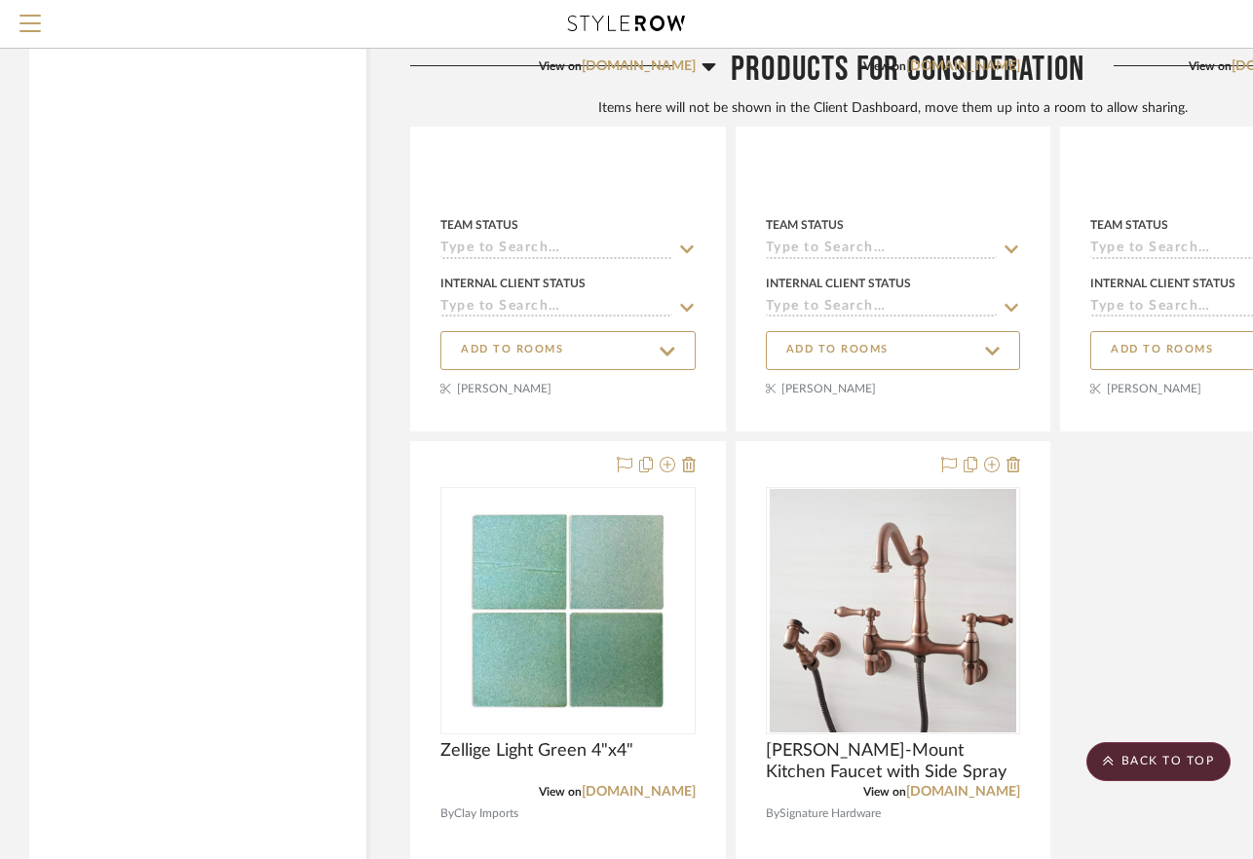
click at [710, 66] on icon at bounding box center [708, 67] width 14 height 8
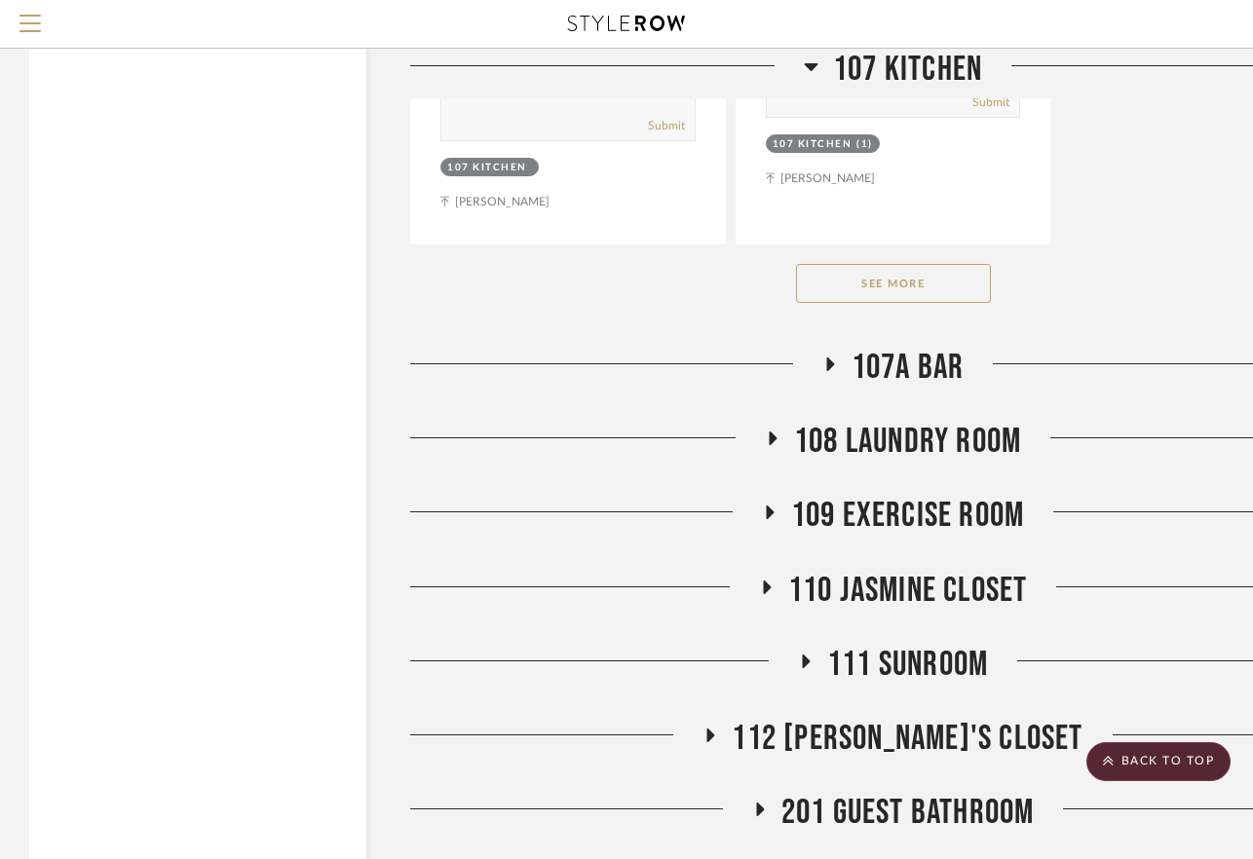
scroll to position [3365, 0]
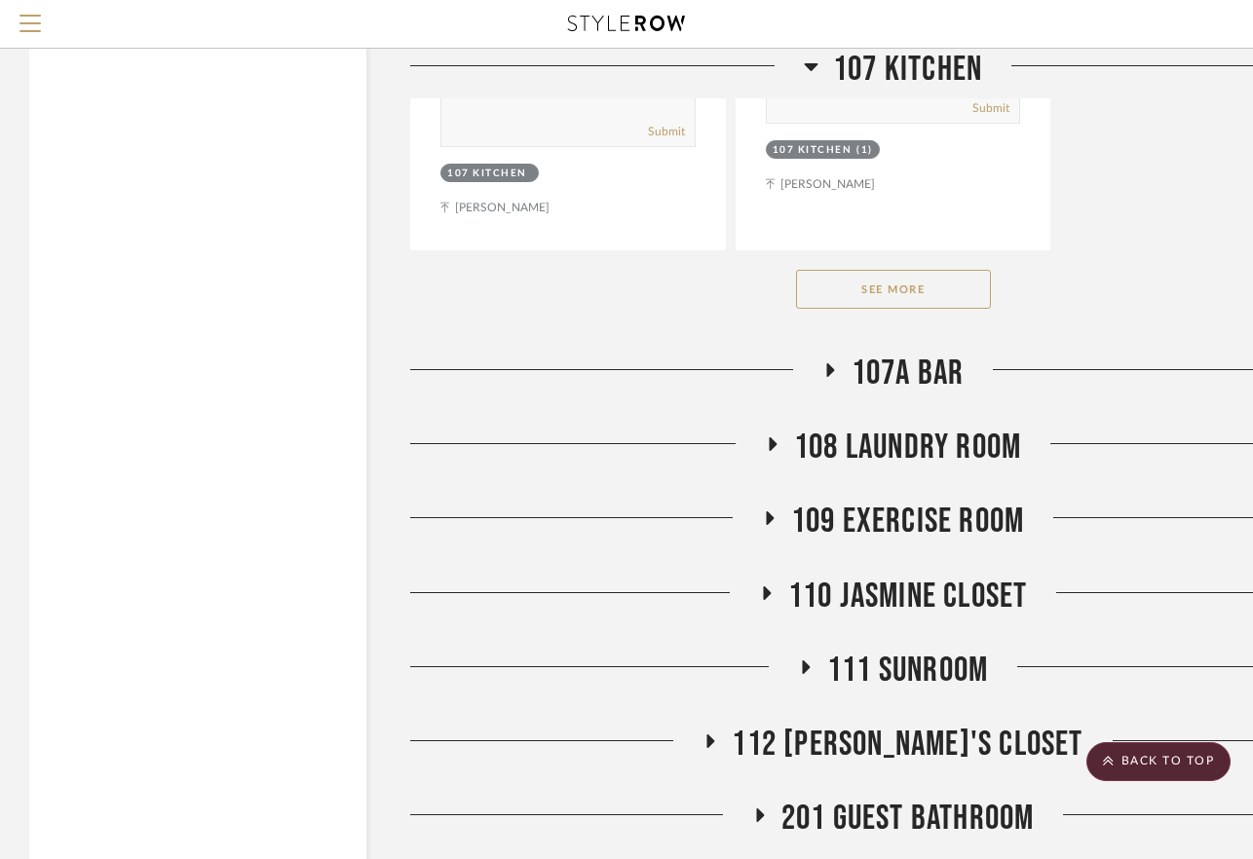
click at [878, 798] on span "201 Guest Bathroom" at bounding box center [907, 819] width 253 height 42
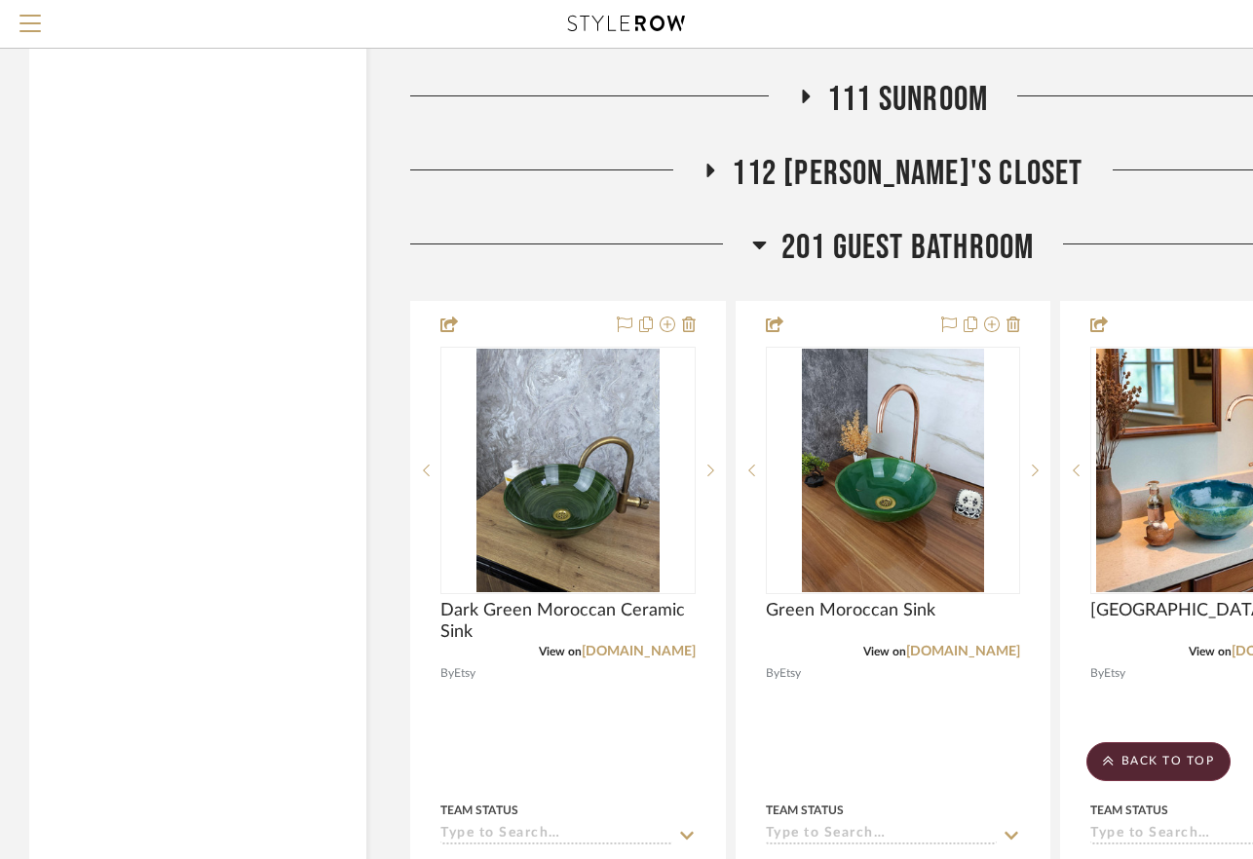
scroll to position [4025, 0]
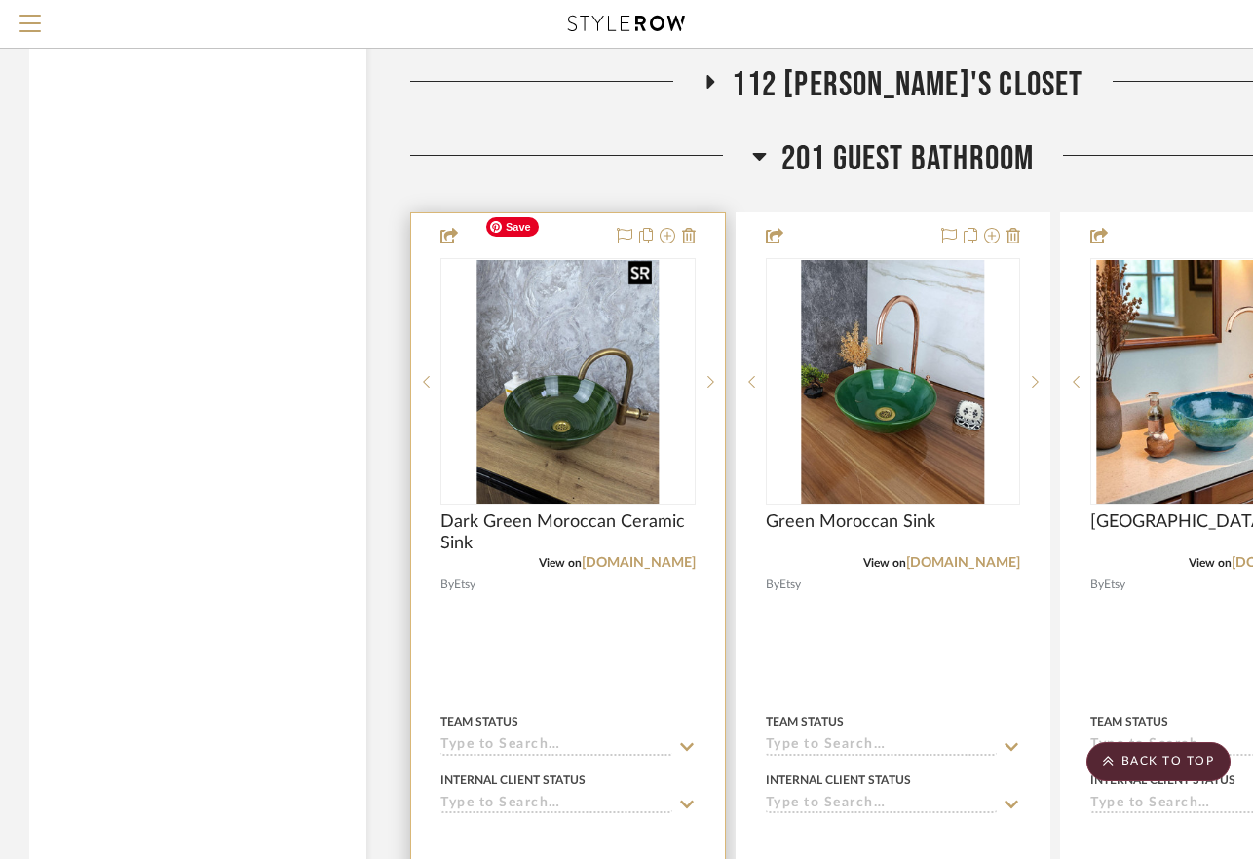
click at [547, 357] on img "0" at bounding box center [567, 382] width 183 height 244
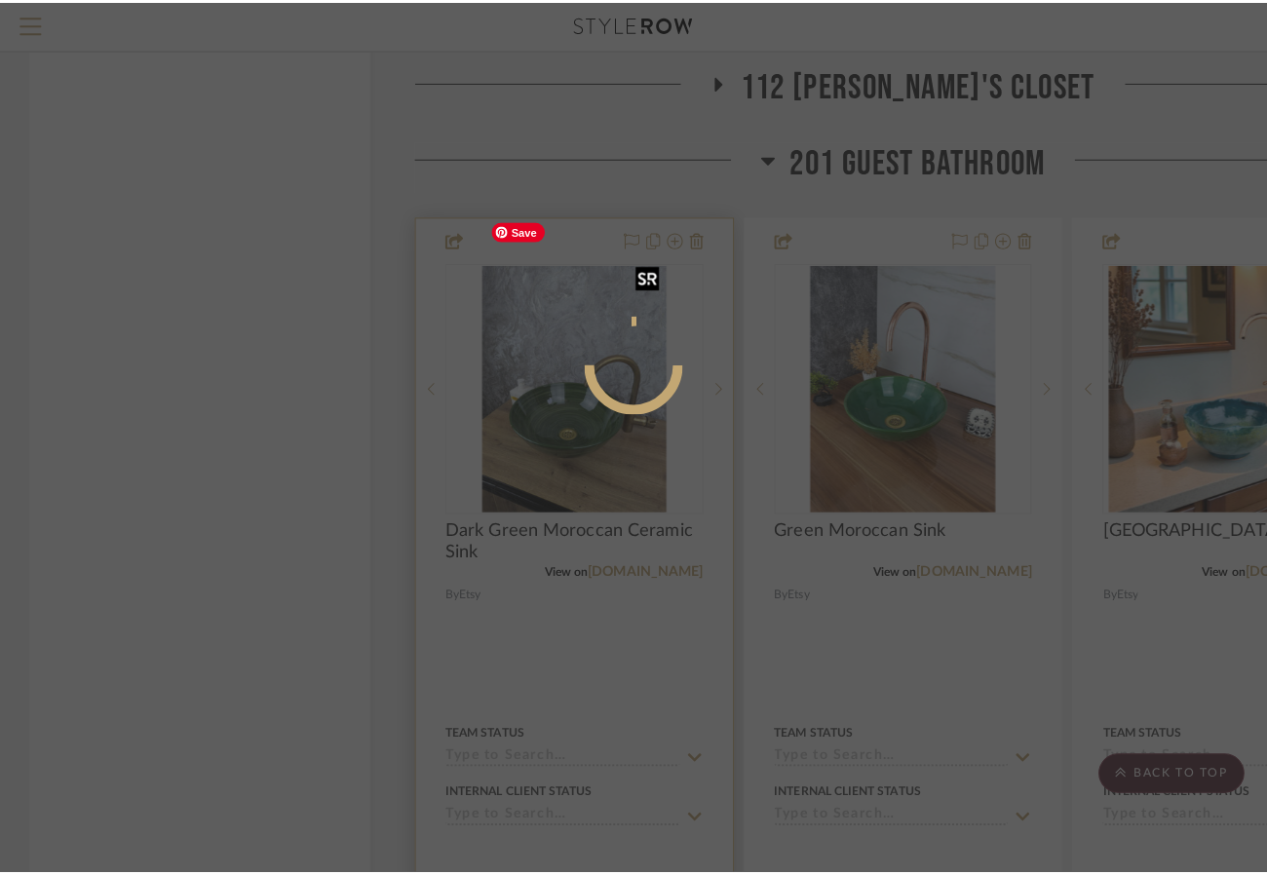
scroll to position [0, 0]
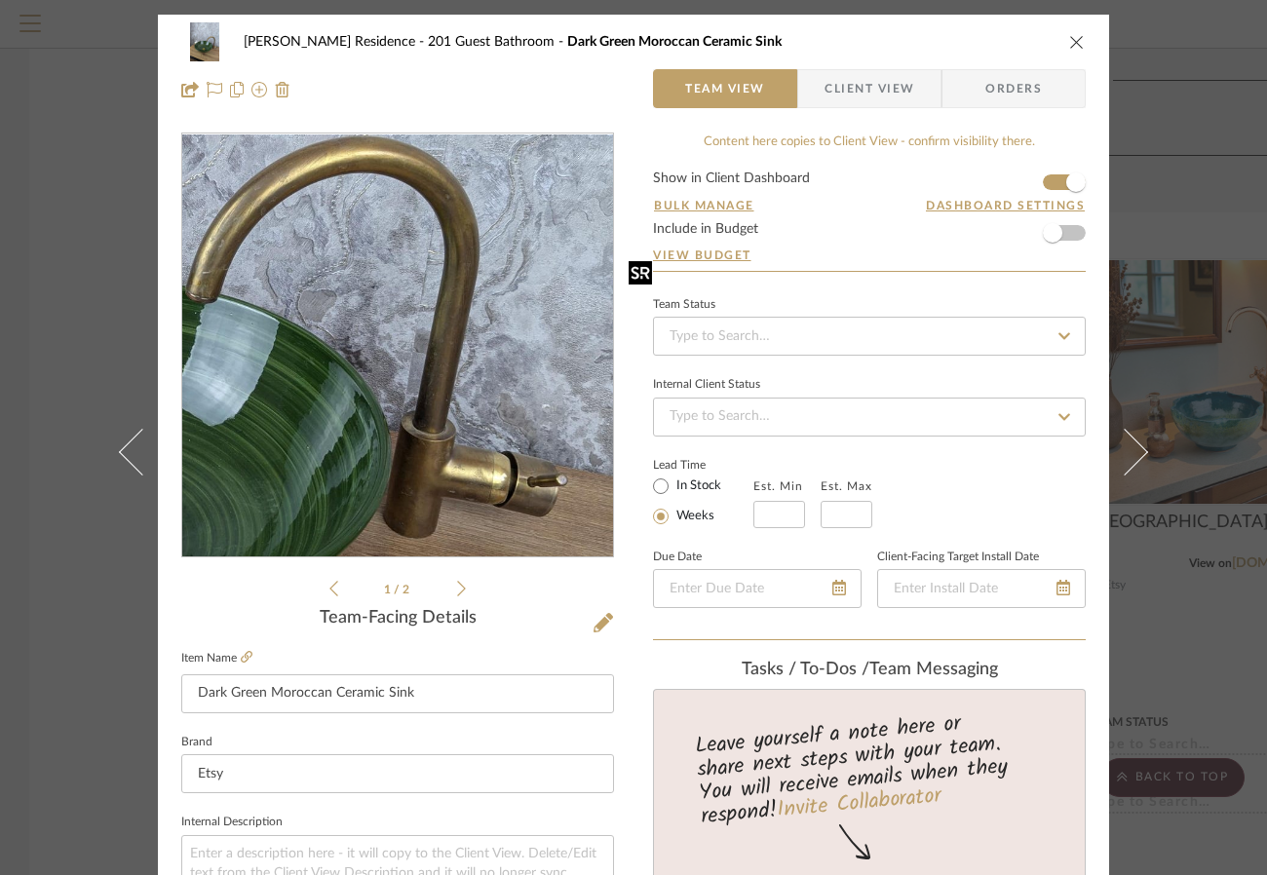
click at [547, 357] on img "0" at bounding box center [398, 345] width 319 height 423
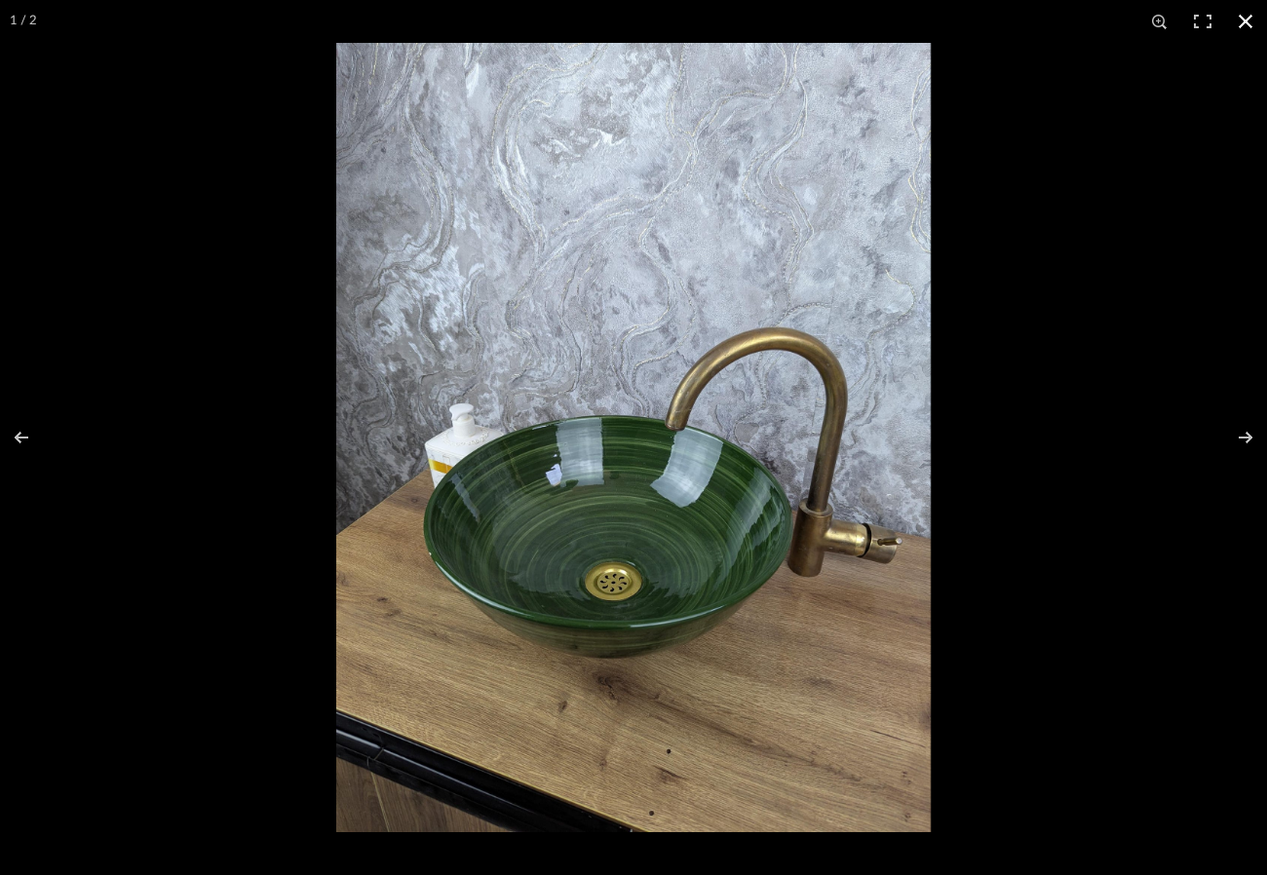
click at [1091, 17] on button at bounding box center [1245, 21] width 43 height 43
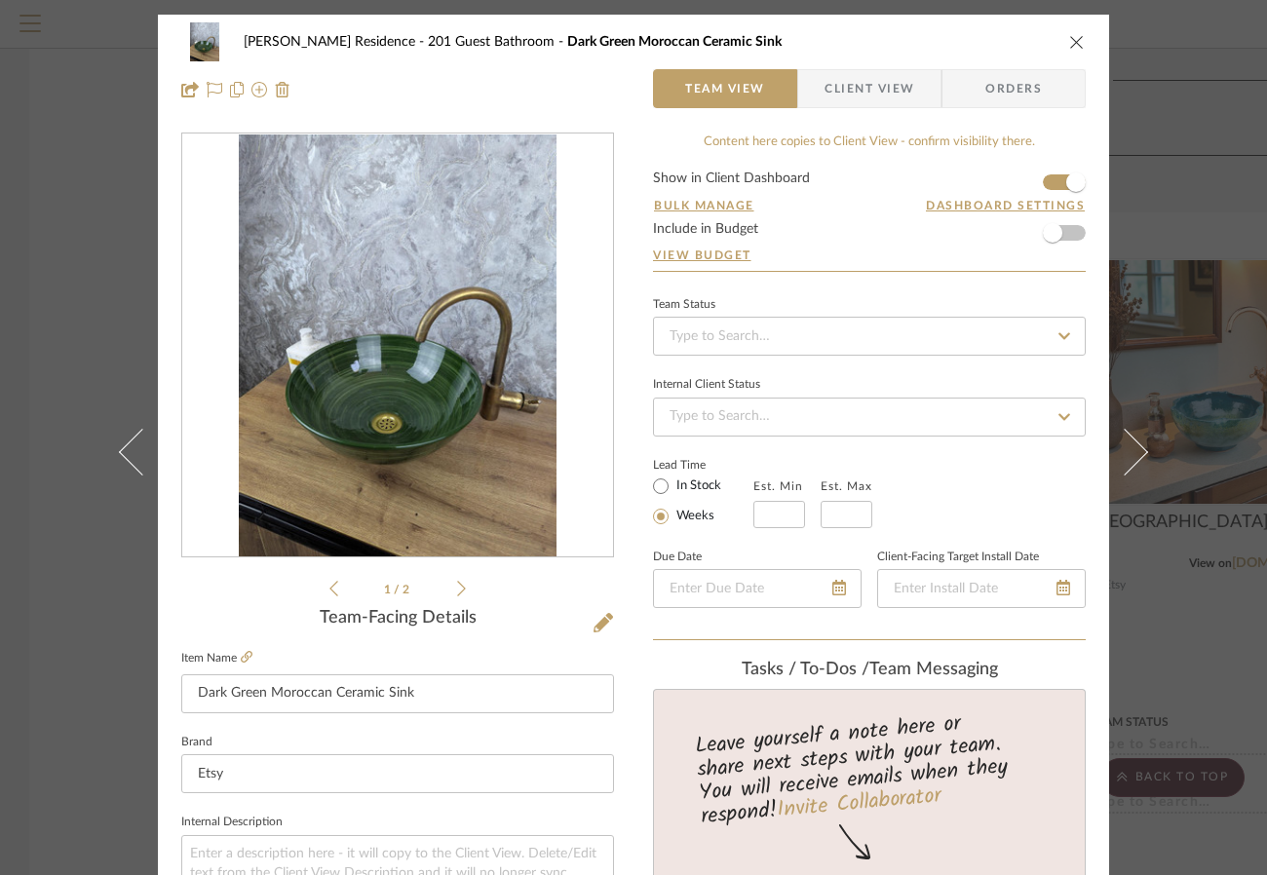
click at [1069, 44] on icon "close" at bounding box center [1077, 42] width 16 height 16
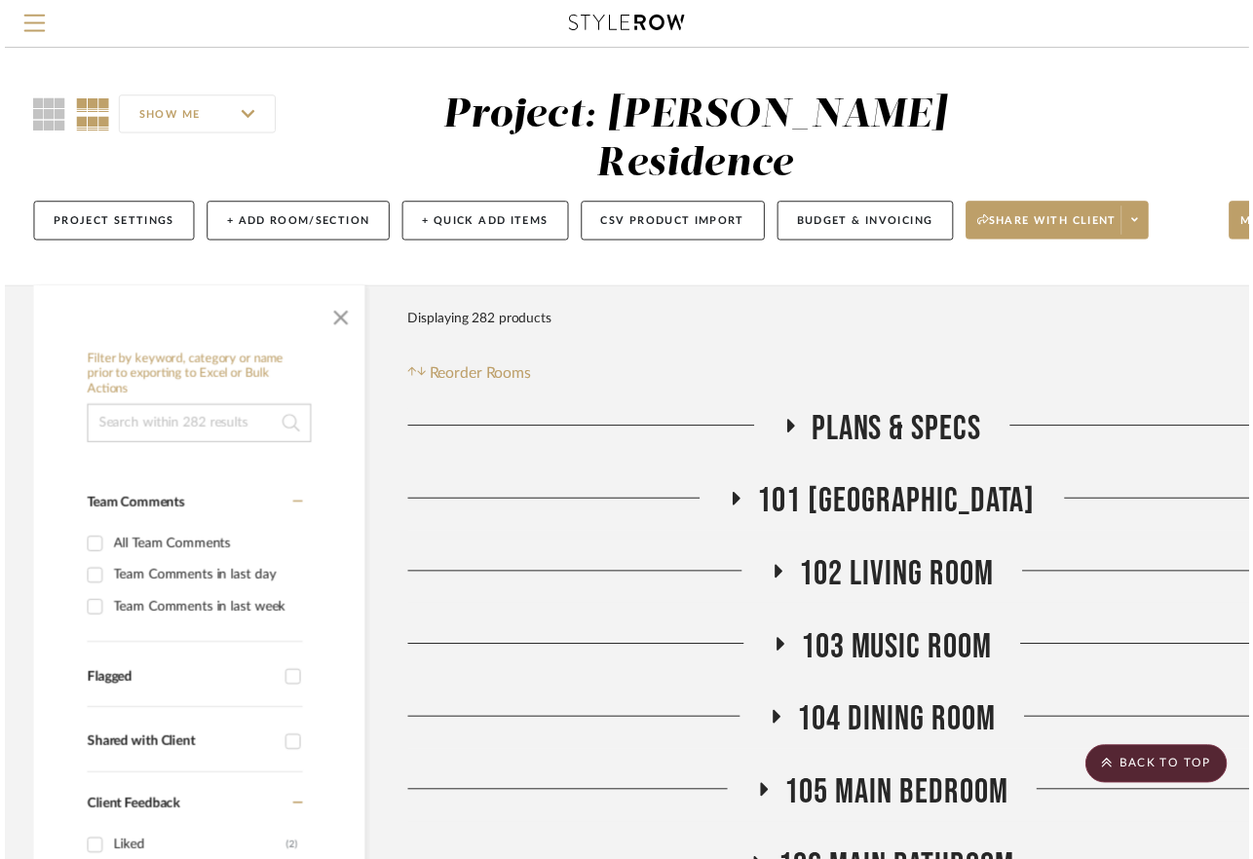
scroll to position [4025, 0]
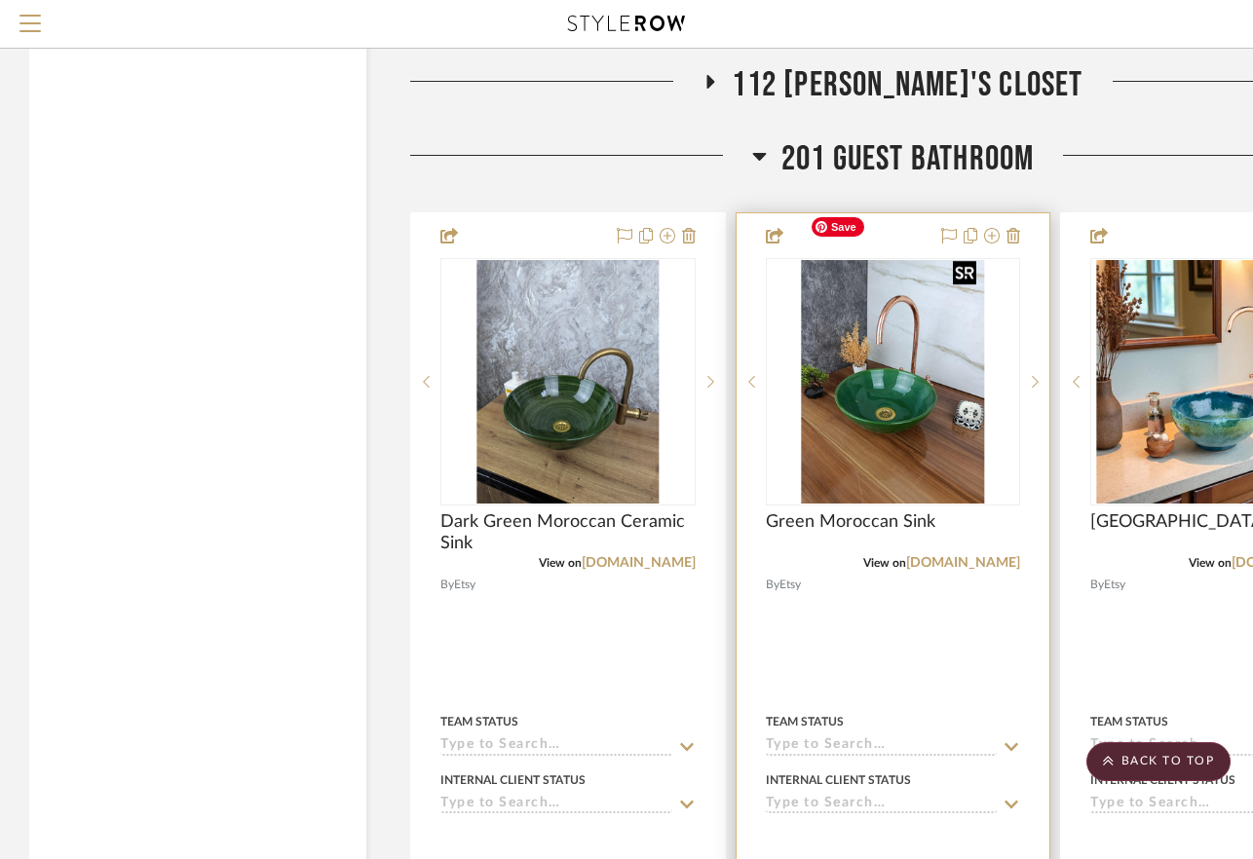
click at [906, 359] on img "0" at bounding box center [893, 382] width 183 height 244
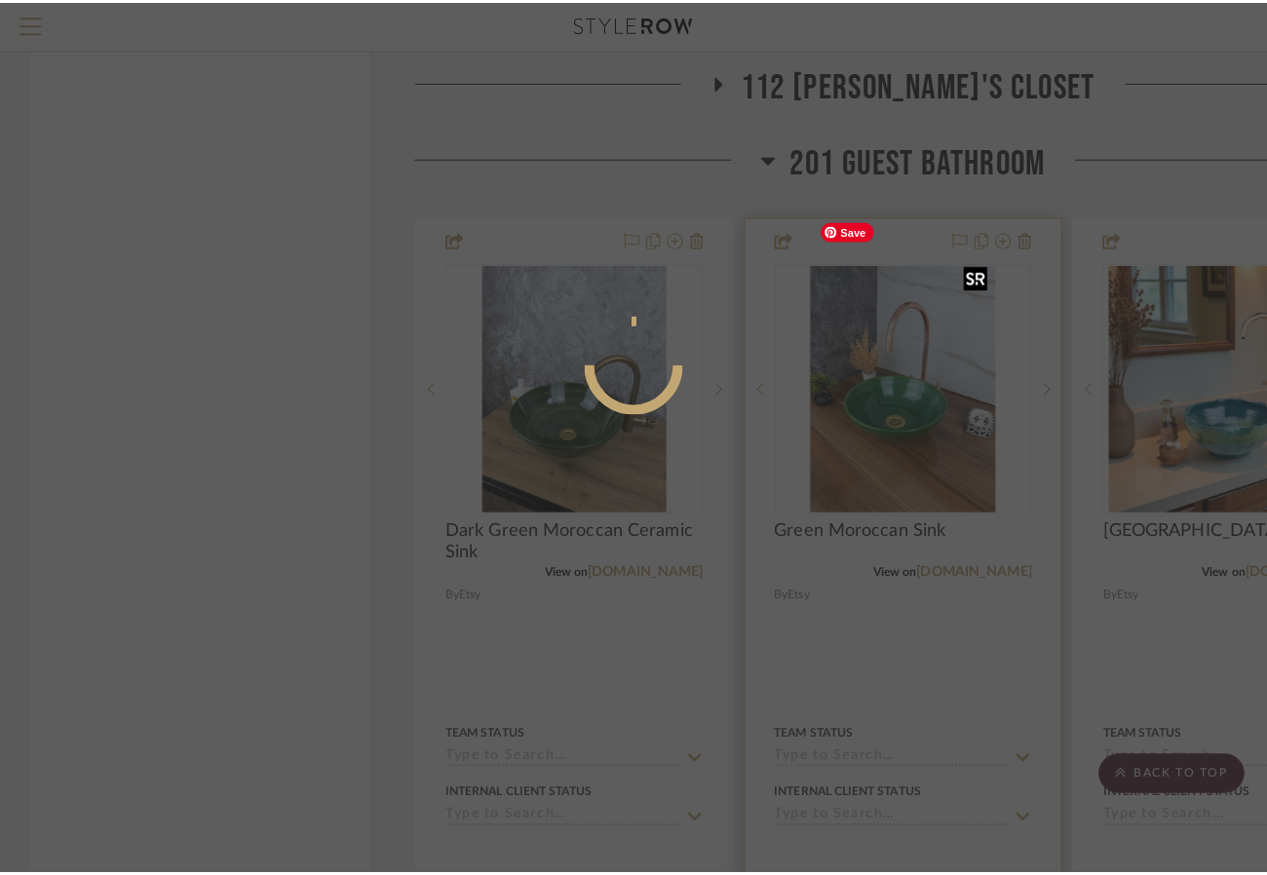
scroll to position [0, 0]
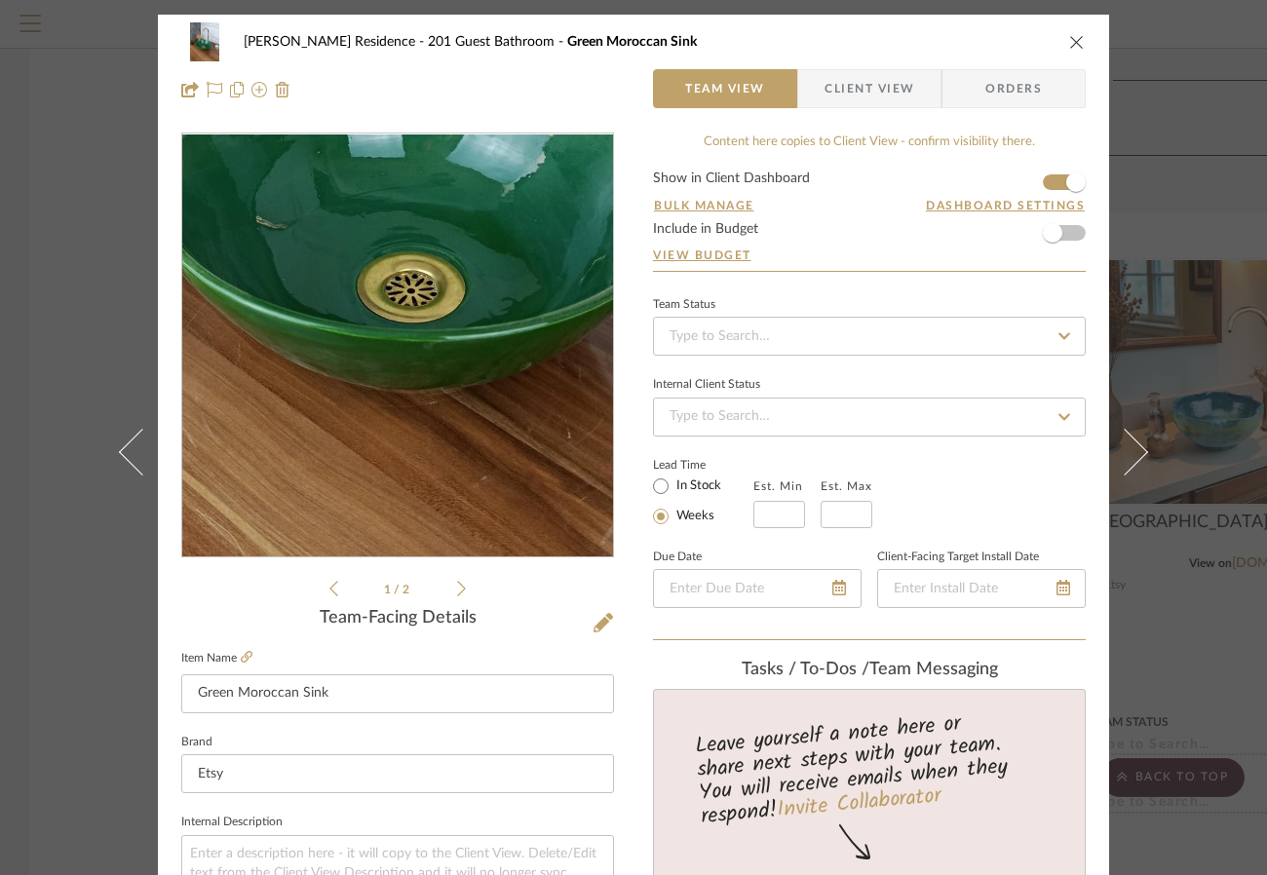
click at [373, 421] on img "0" at bounding box center [398, 345] width 318 height 423
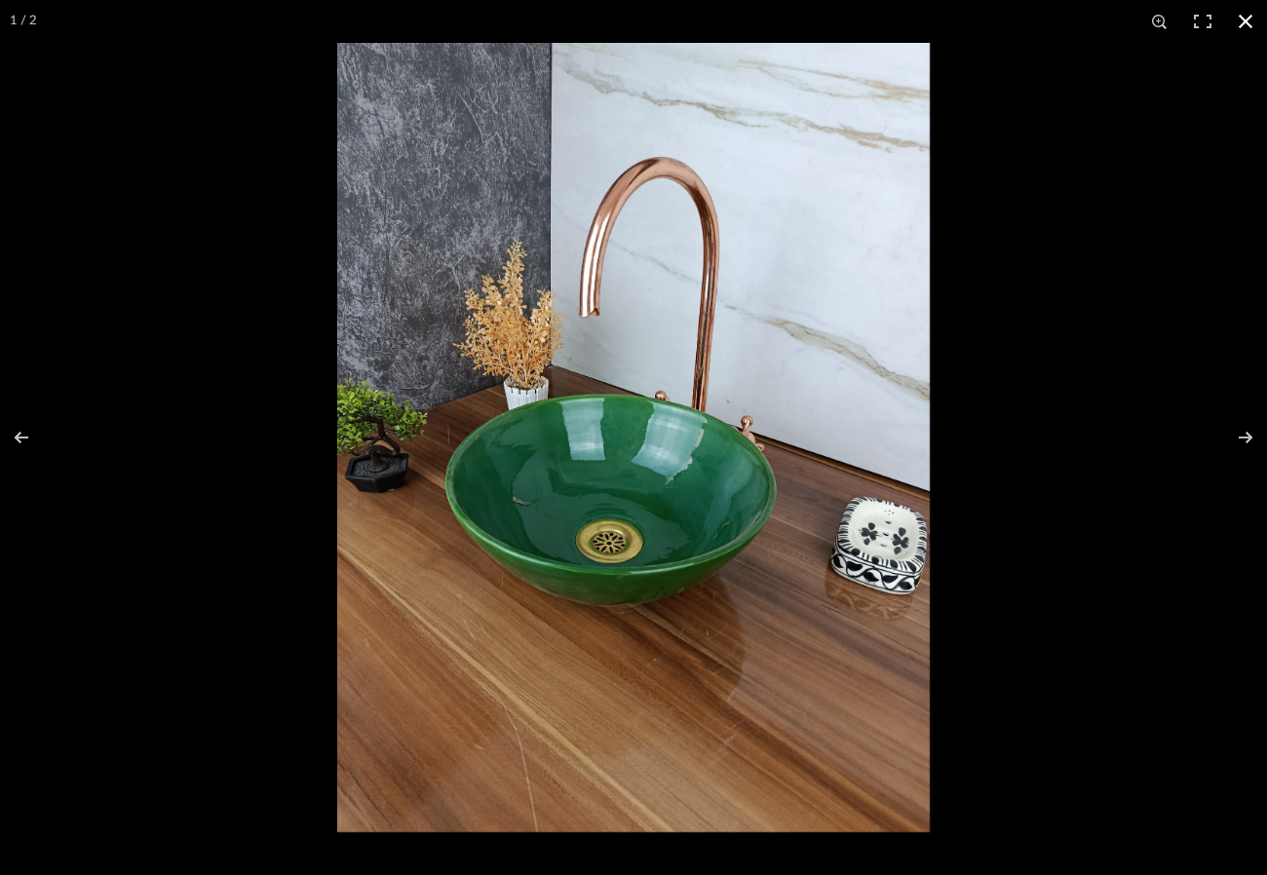
click at [1091, 21] on button at bounding box center [1245, 21] width 43 height 43
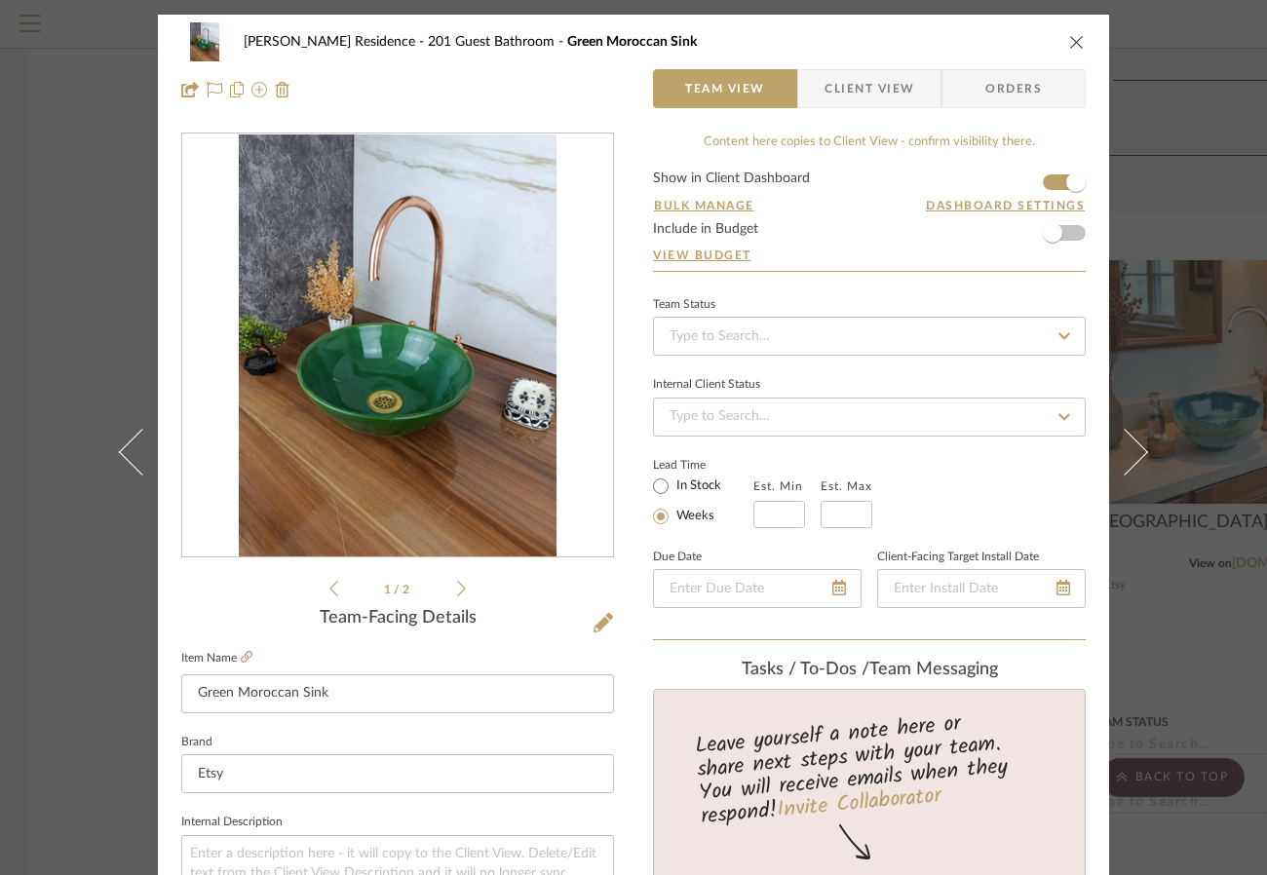
click at [1091, 536] on div "[PERSON_NAME] Residence 201 Guest Bathroom Green Moroccan Sink Team View Client…" at bounding box center [633, 437] width 1267 height 875
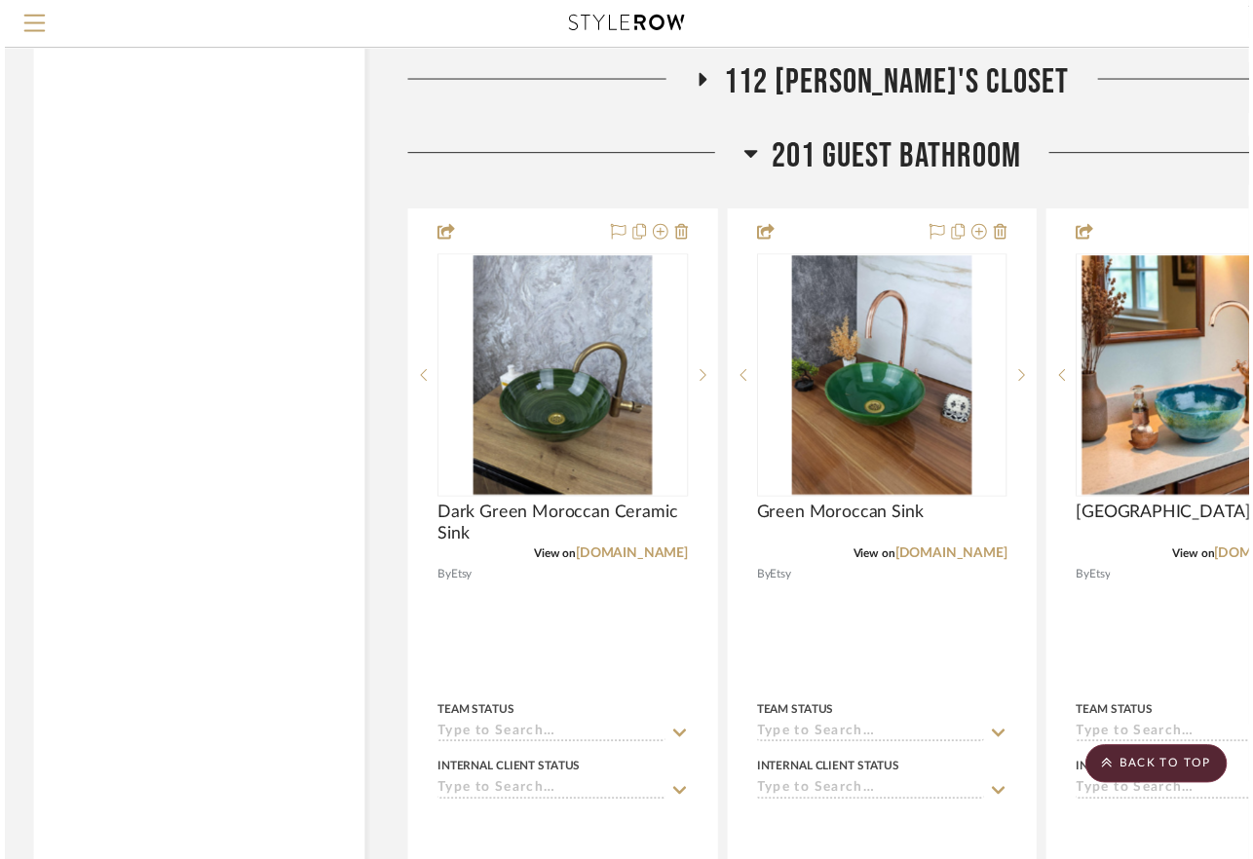
scroll to position [4025, 0]
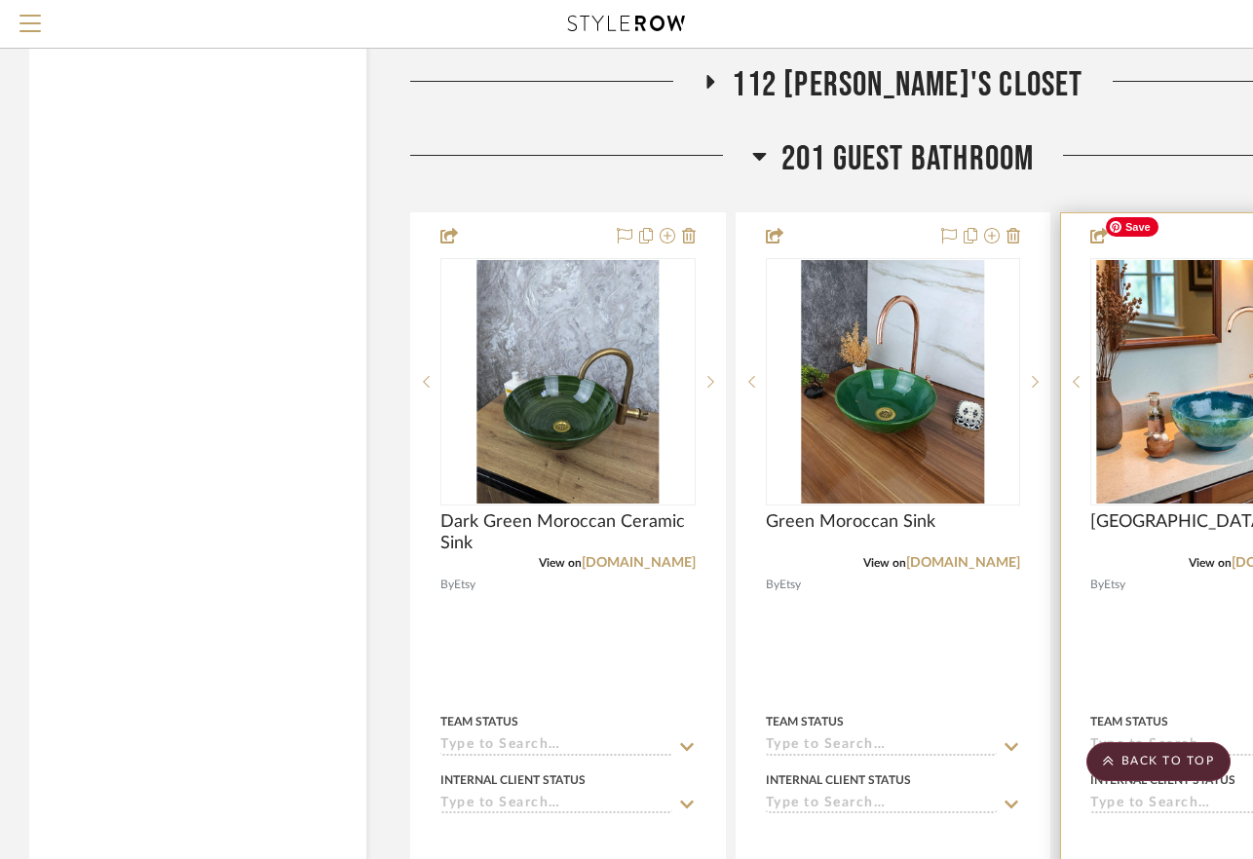
click at [1091, 381] on img "0" at bounding box center [1218, 382] width 244 height 244
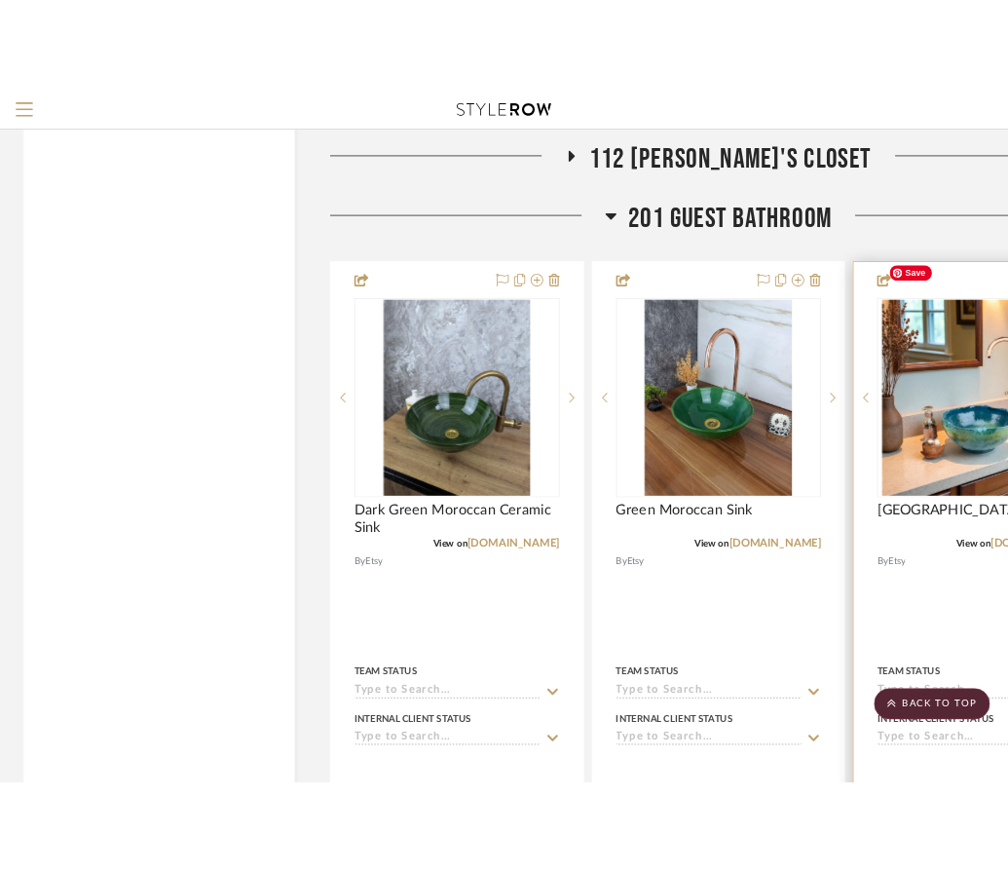
scroll to position [0, 0]
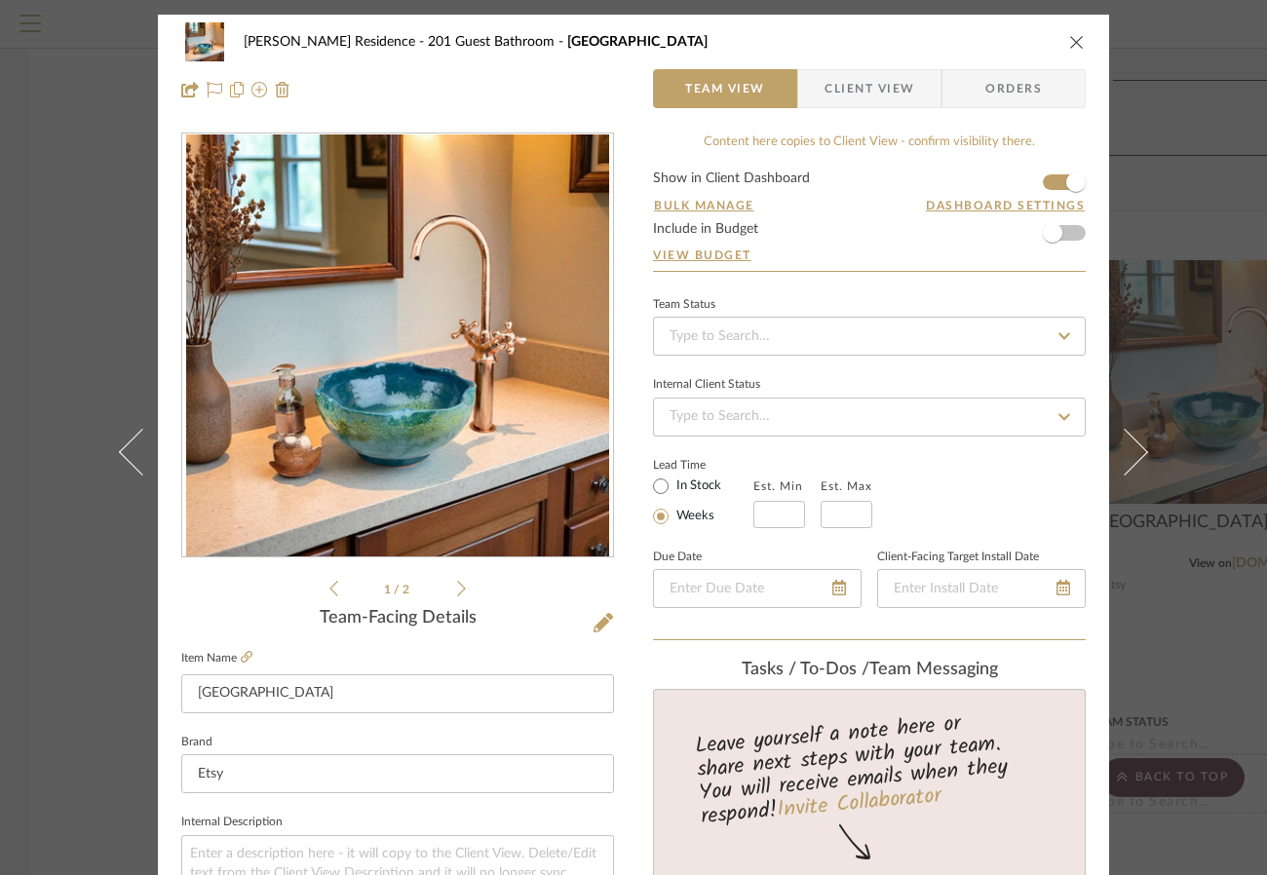
click at [457, 588] on icon at bounding box center [461, 589] width 9 height 18
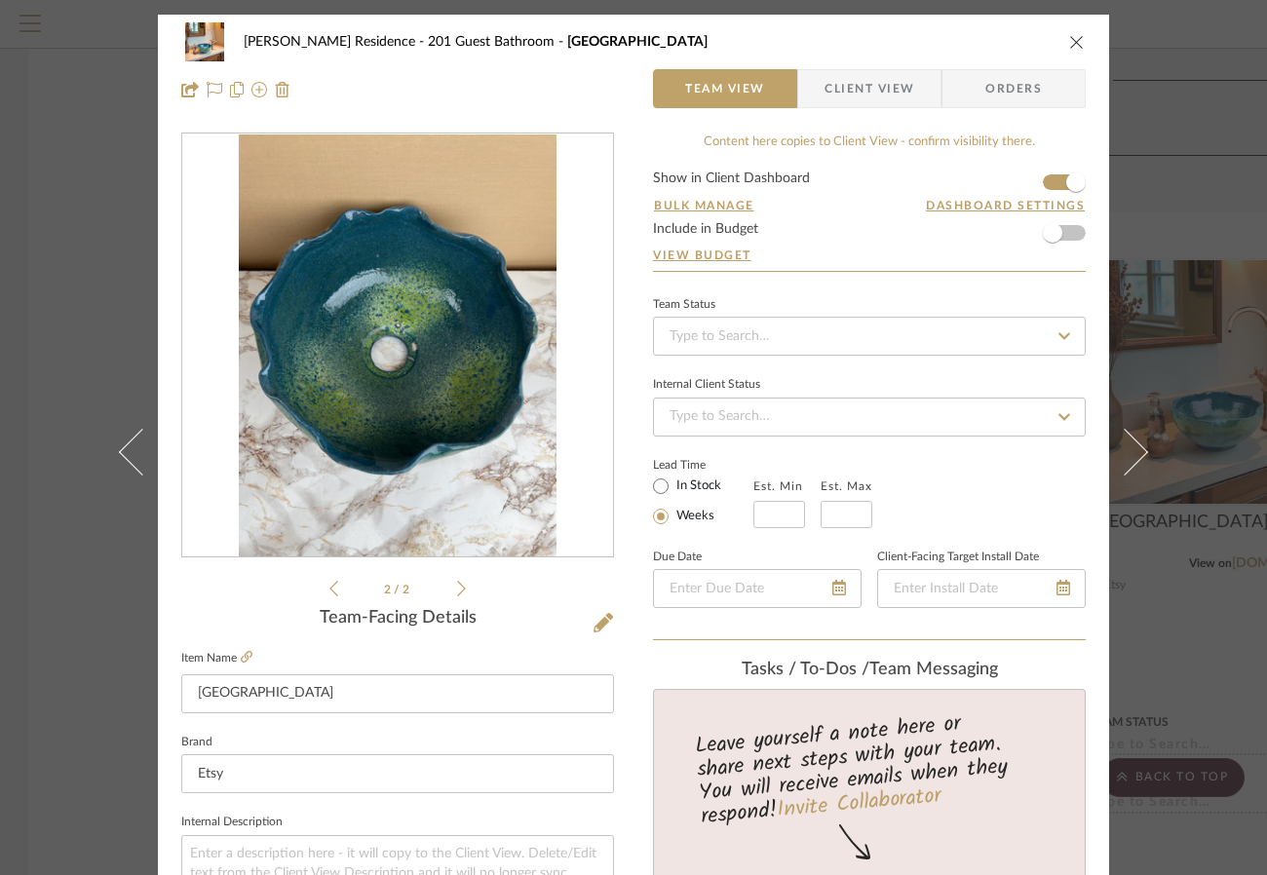
click at [457, 588] on icon at bounding box center [461, 589] width 9 height 18
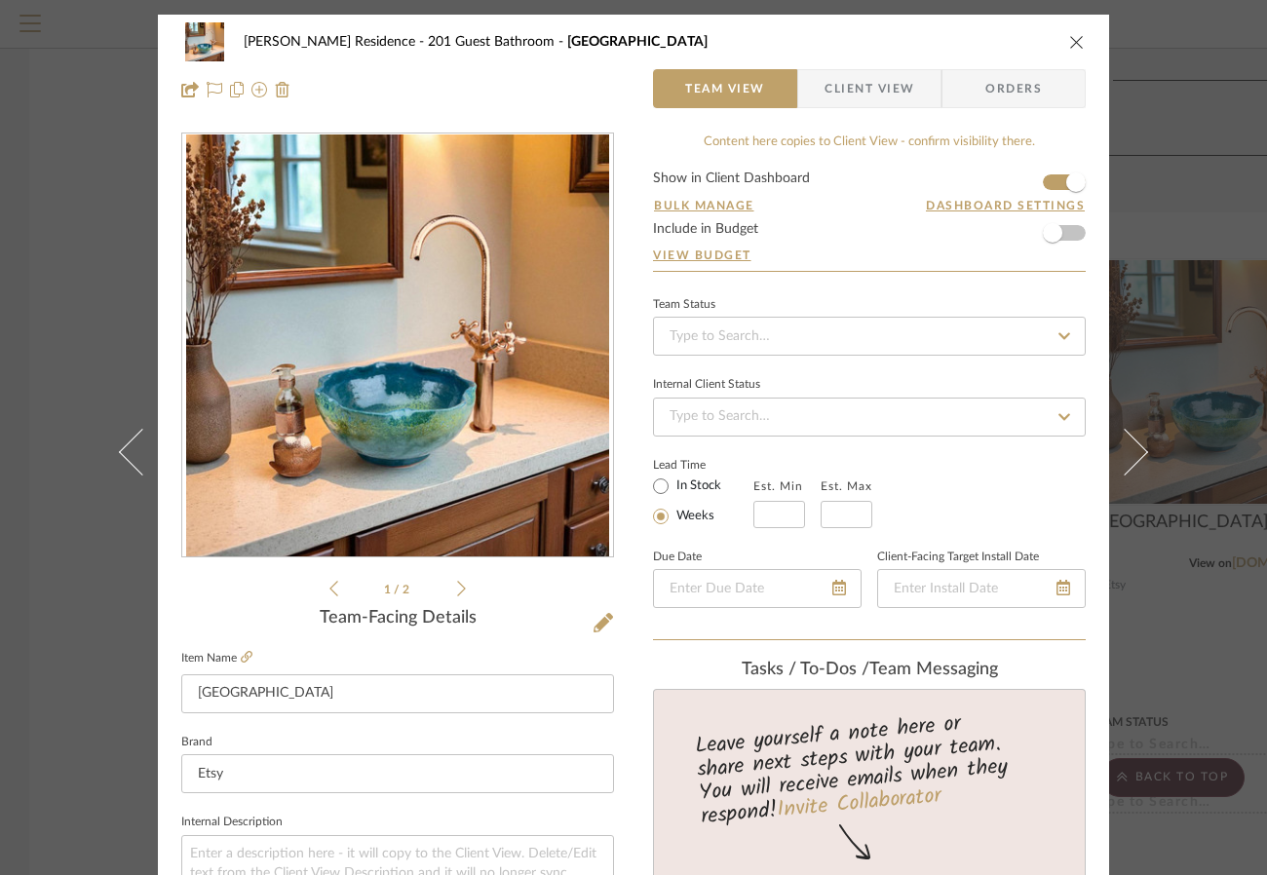
click at [457, 588] on icon at bounding box center [461, 589] width 9 height 16
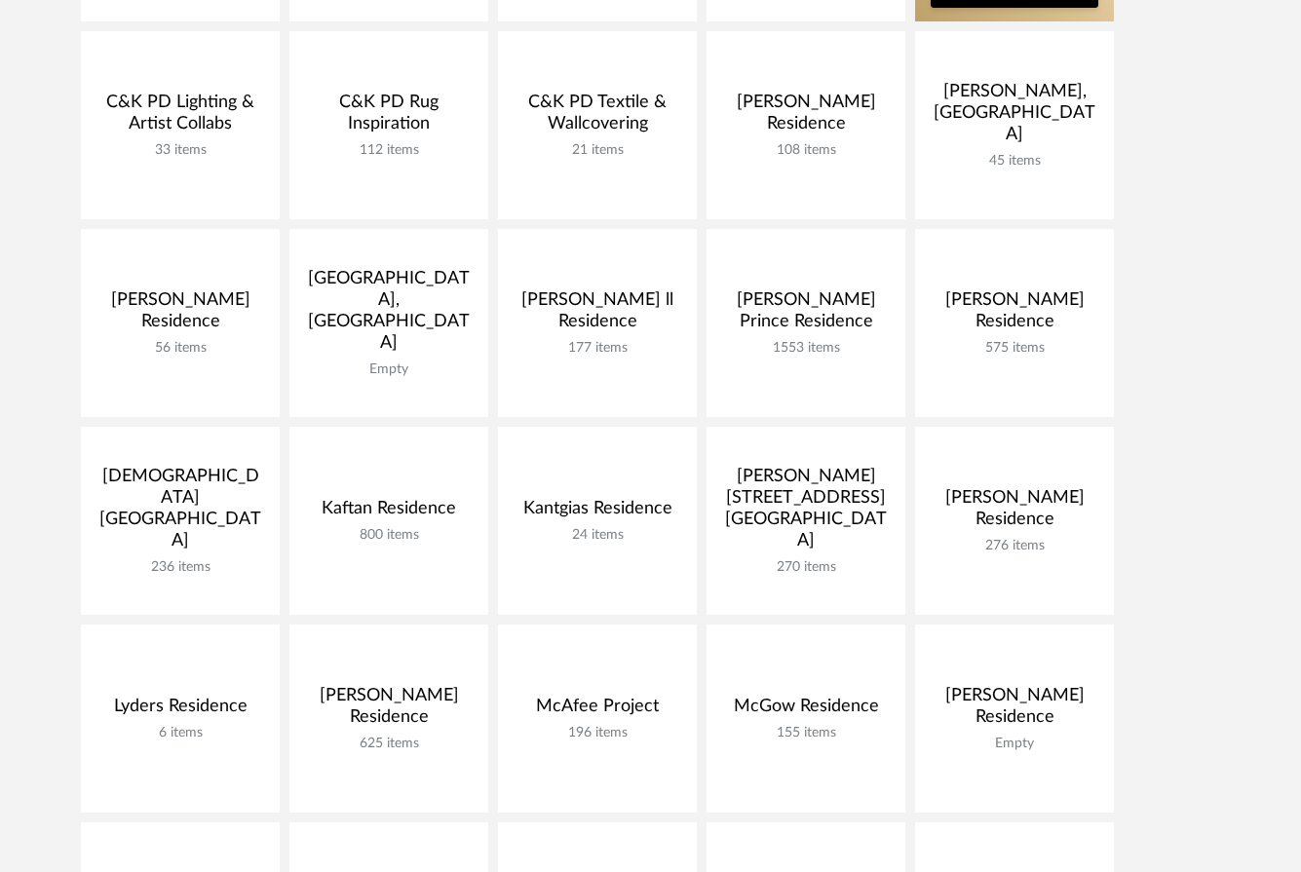
scroll to position [894, 0]
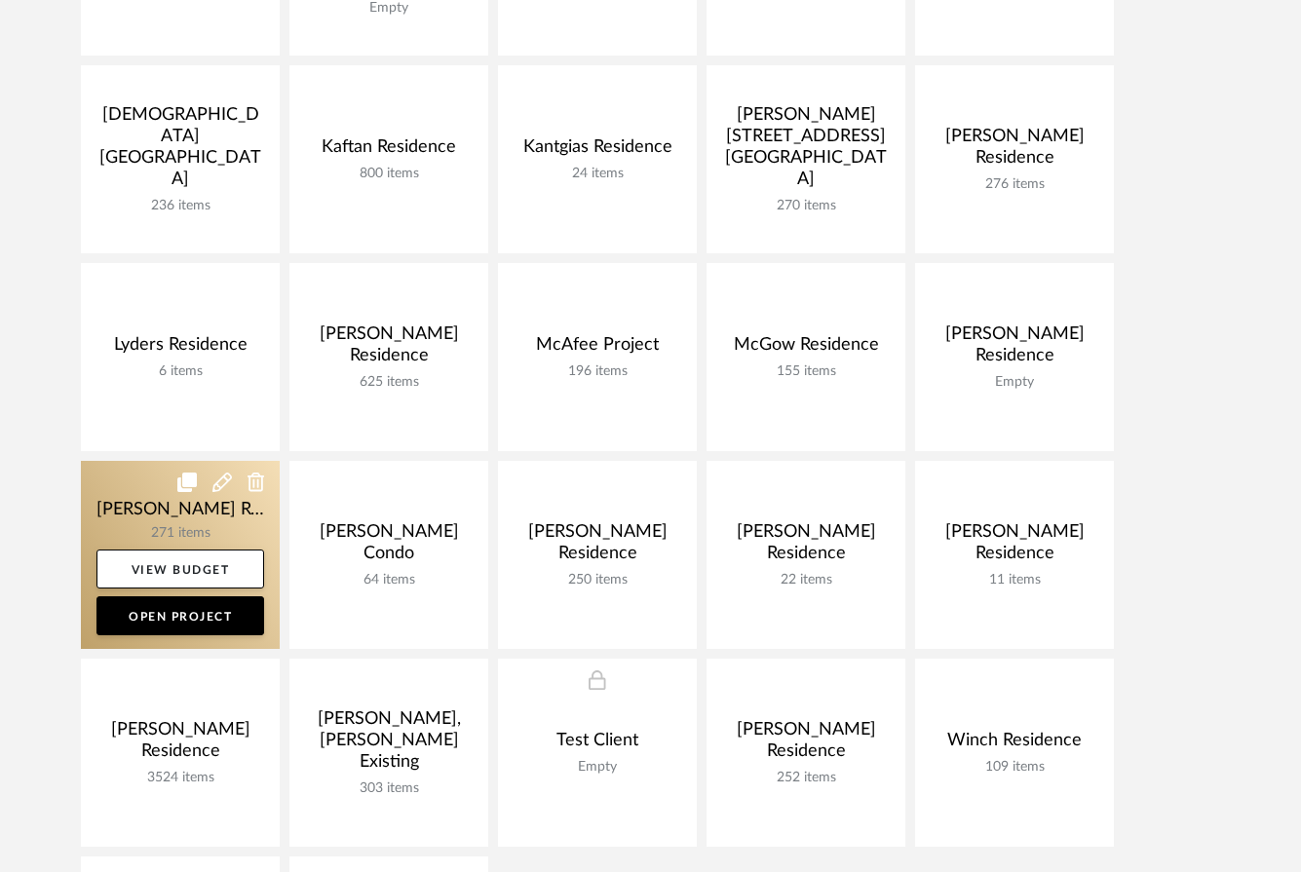
click at [147, 524] on link at bounding box center [180, 555] width 199 height 188
